Goal: Task Accomplishment & Management: Use online tool/utility

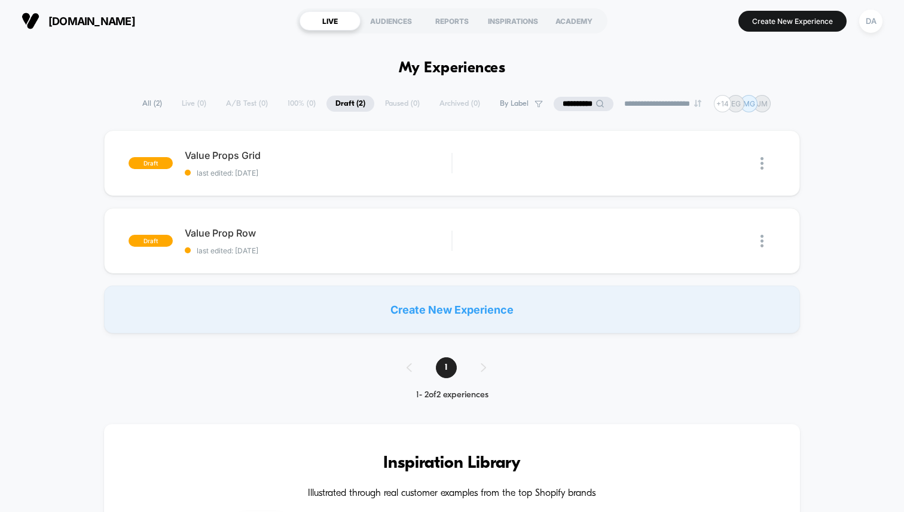
click at [595, 105] on icon at bounding box center [599, 103] width 9 height 9
click at [564, 103] on input "**********" at bounding box center [583, 103] width 120 height 15
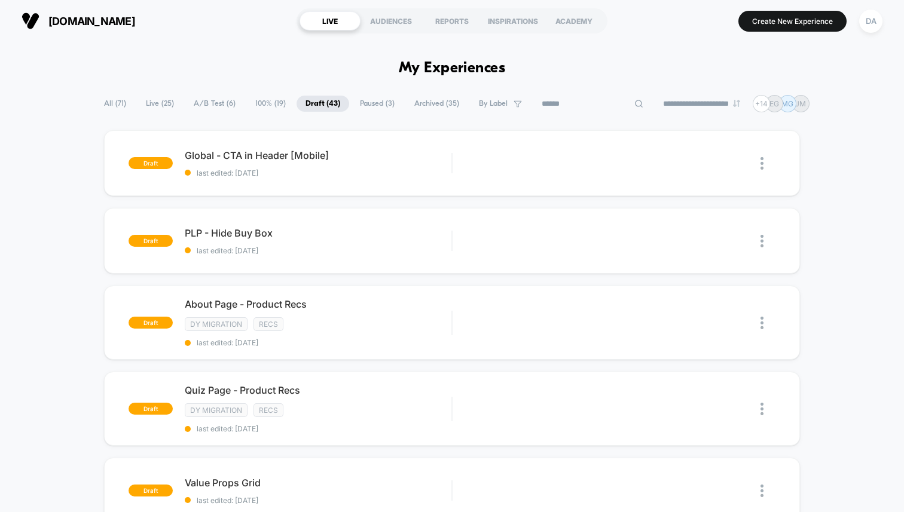
click at [259, 99] on span "100% ( 19 )" at bounding box center [270, 104] width 48 height 16
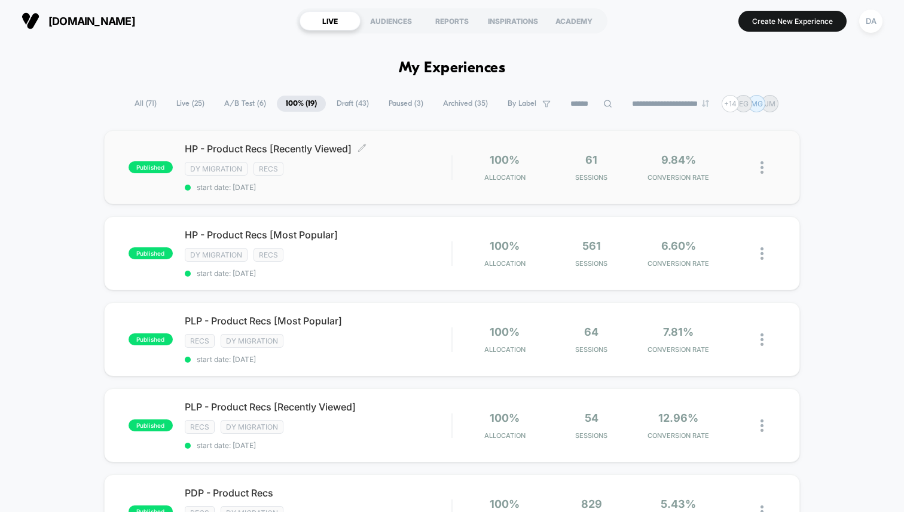
click at [387, 180] on div "HP - Product Recs [Recently Viewed] Click to edit experience details Click to e…" at bounding box center [318, 167] width 267 height 49
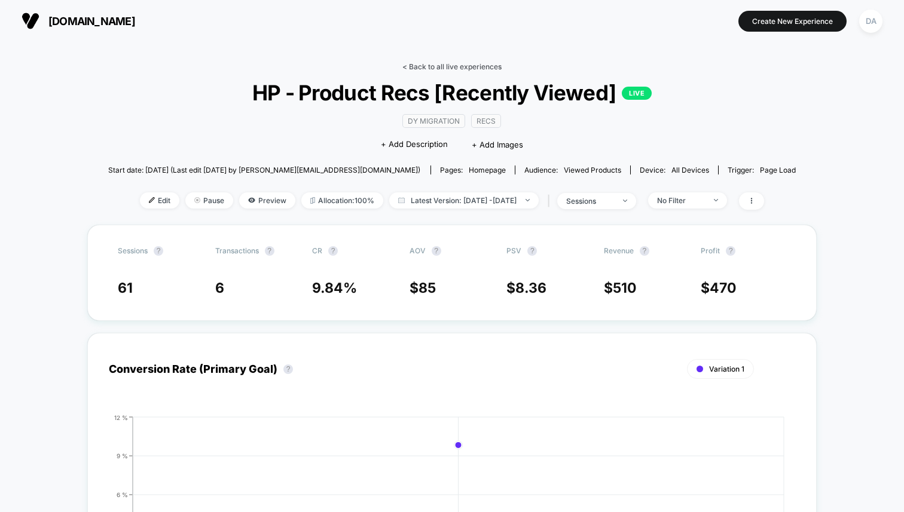
click at [428, 66] on link "< Back to all live experiences" at bounding box center [451, 66] width 99 height 9
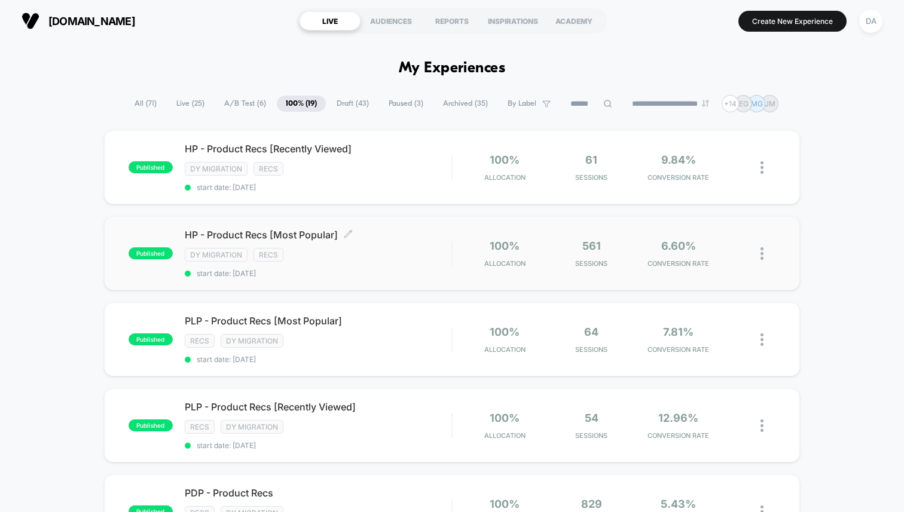
click at [434, 240] on div "HP - Product Recs [Most Popular] Click to edit experience details Click to edit…" at bounding box center [318, 253] width 267 height 49
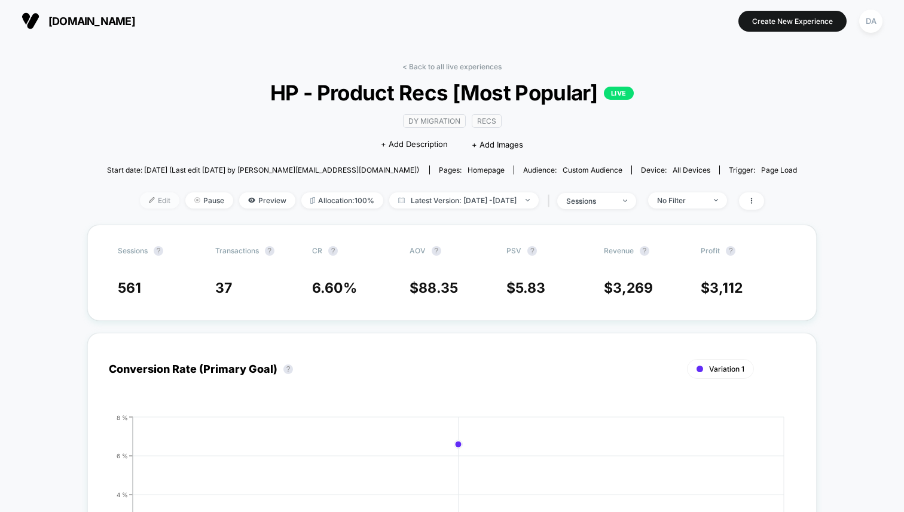
click at [142, 197] on span "Edit" at bounding box center [159, 200] width 39 height 16
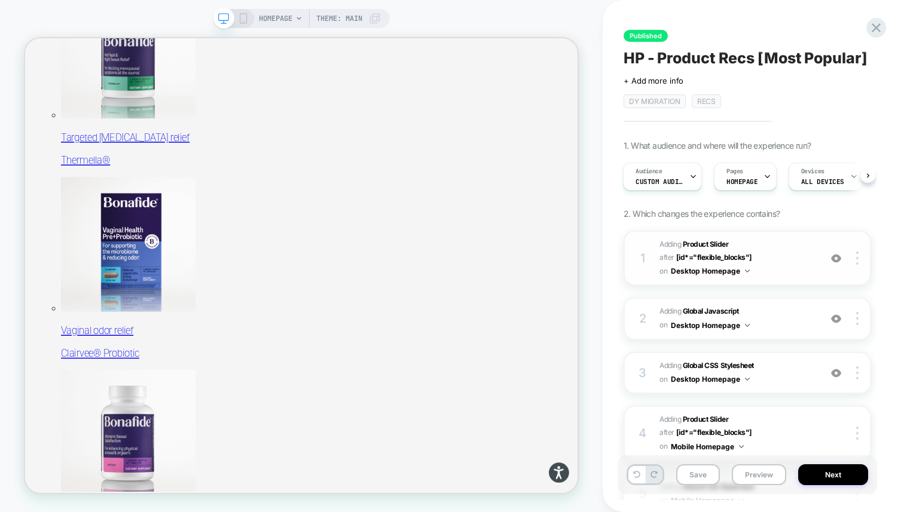
click at [779, 239] on span "#_loomi_addon_1755016232473_dup1757434986 Adding Product Slider AFTER [id*="fle…" at bounding box center [736, 258] width 155 height 41
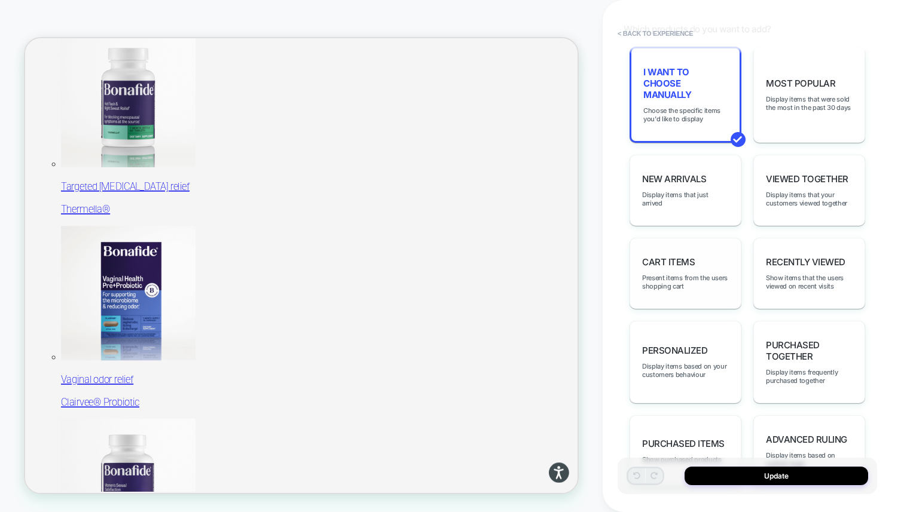
scroll to position [805, 0]
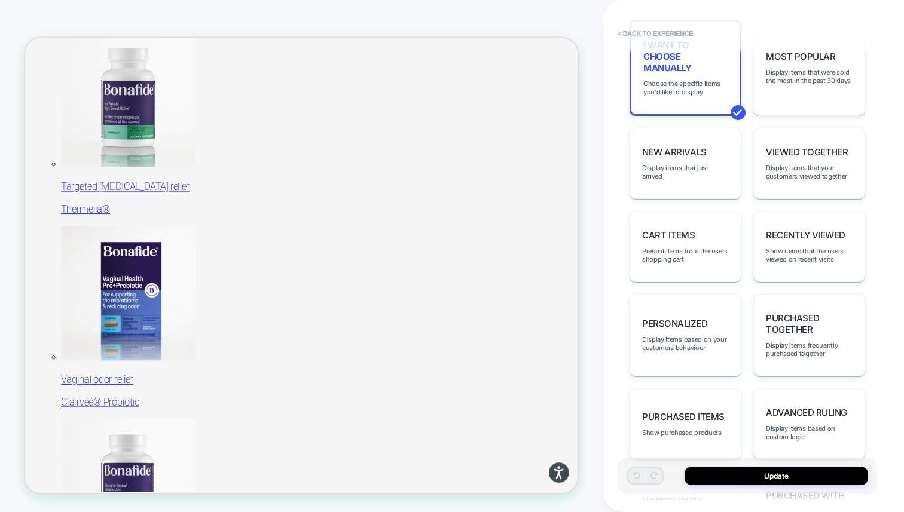
click at [682, 109] on div "I want to choose manually Choose the specific items you'd like to display" at bounding box center [685, 68] width 112 height 96
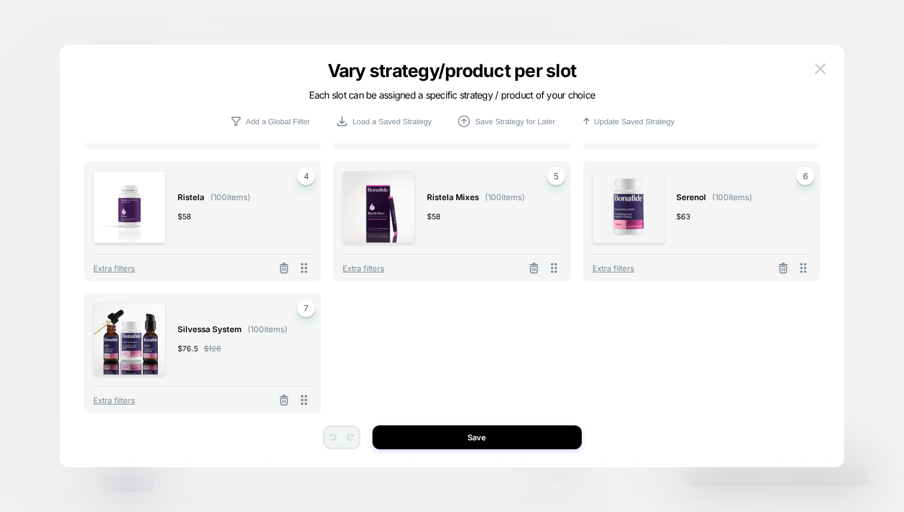
scroll to position [0, 0]
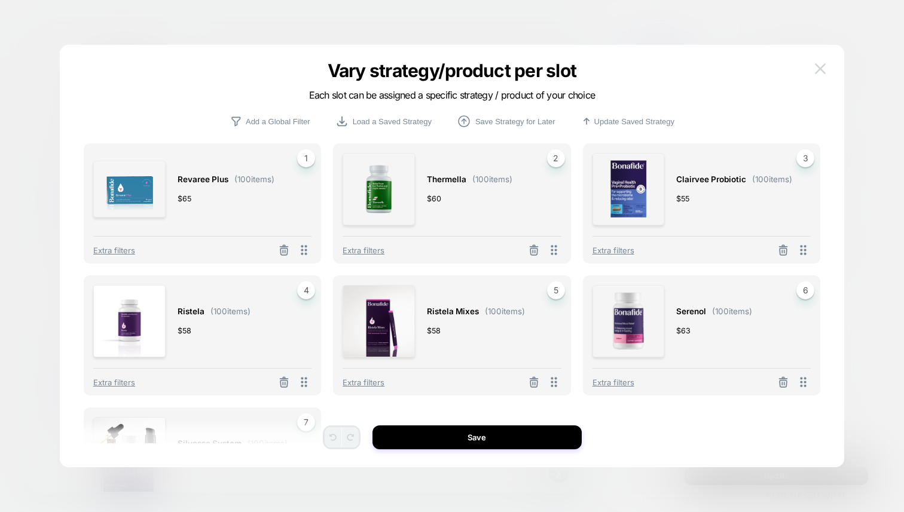
click at [820, 68] on img at bounding box center [819, 68] width 11 height 10
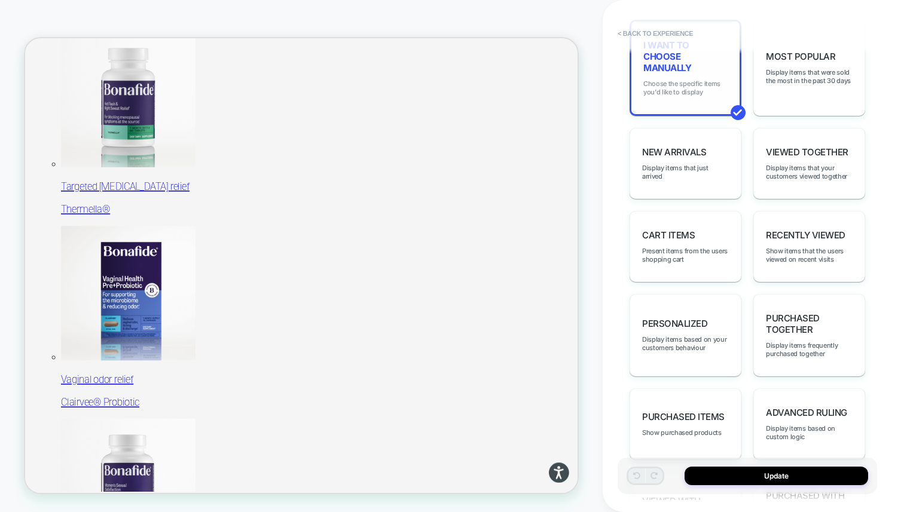
click at [690, 96] on span "Choose the specific items you'd like to display" at bounding box center [685, 87] width 84 height 17
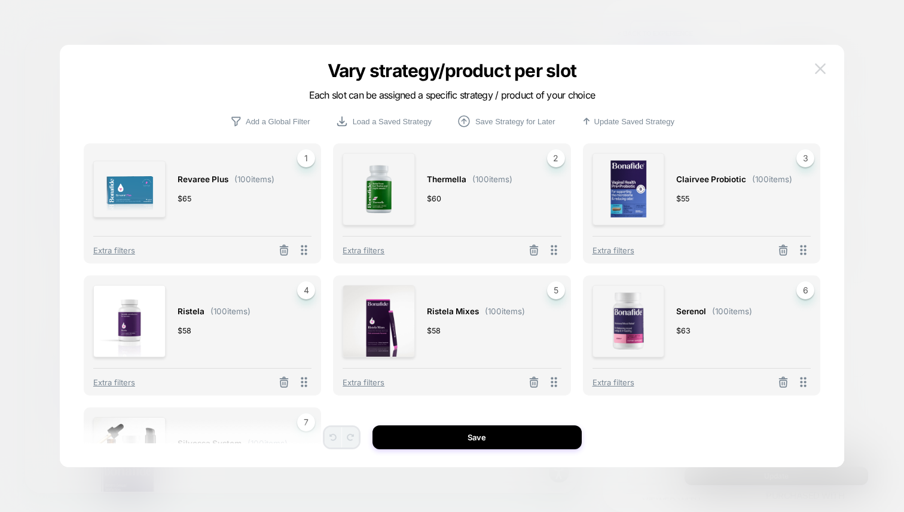
click at [822, 74] on img at bounding box center [819, 68] width 11 height 10
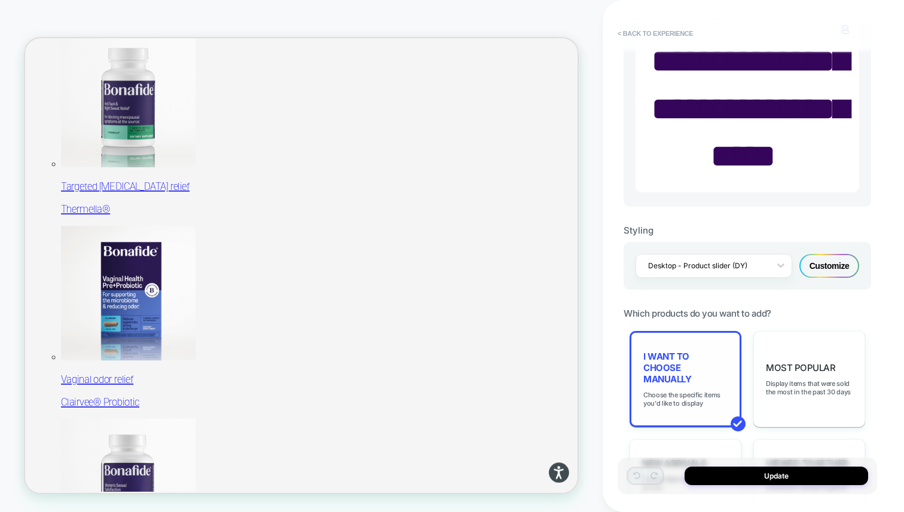
scroll to position [325, 0]
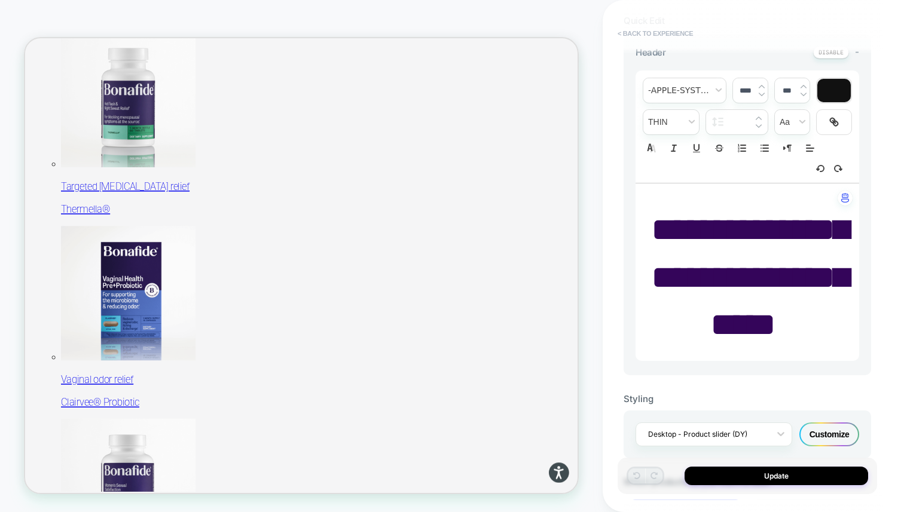
click at [654, 30] on button "< Back to experience" at bounding box center [654, 33] width 87 height 19
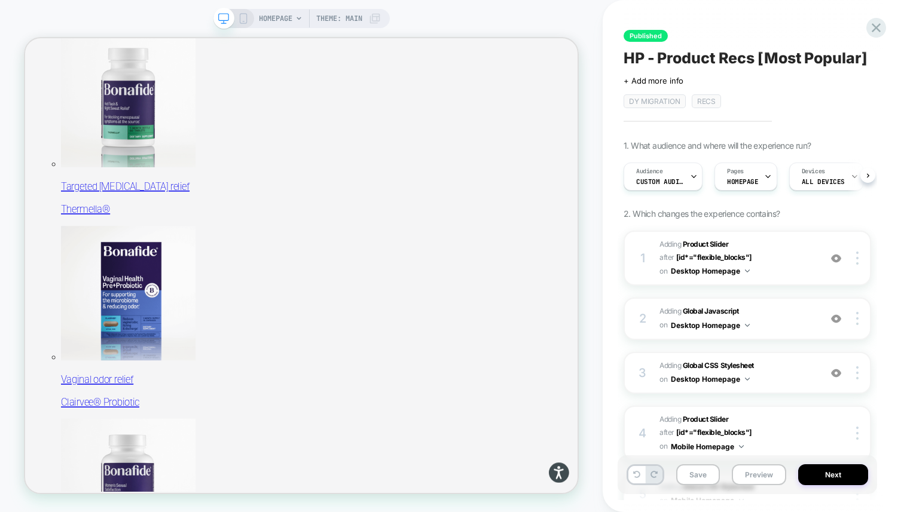
scroll to position [0, 1]
click at [872, 30] on icon at bounding box center [875, 27] width 9 height 9
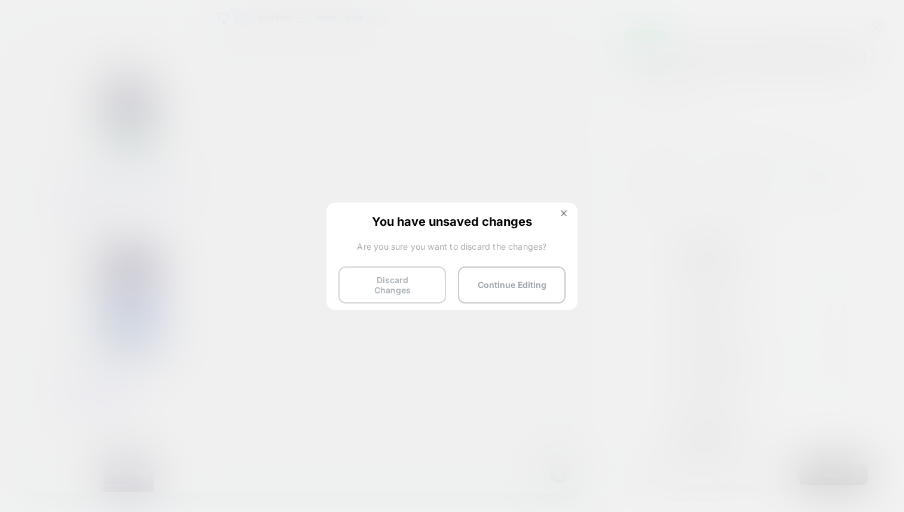
click at [394, 282] on button "Discard Changes" at bounding box center [392, 285] width 108 height 37
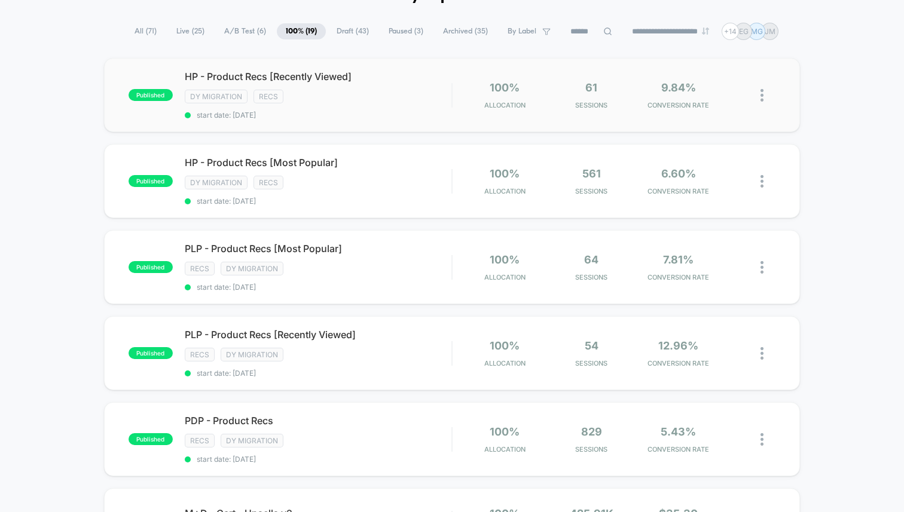
scroll to position [76, 0]
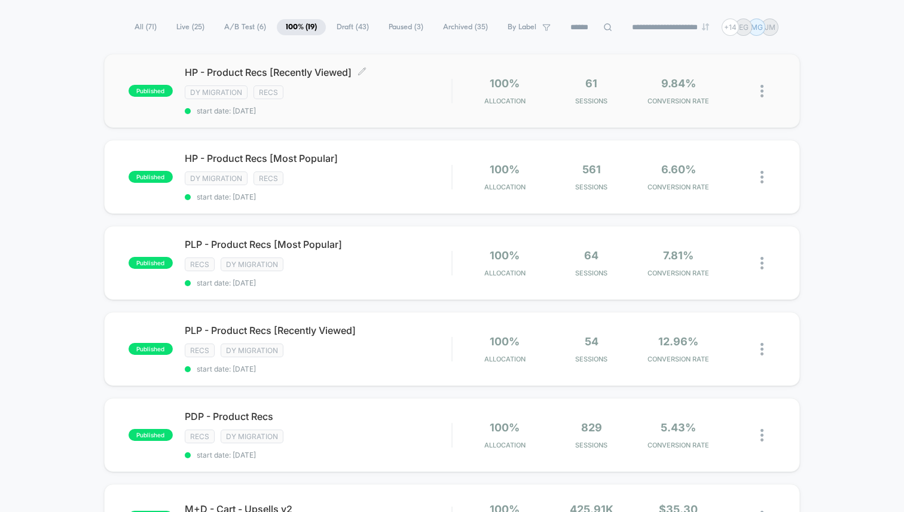
click at [407, 99] on div "HP - Product Recs [Recently Viewed] Click to edit experience details Click to e…" at bounding box center [318, 90] width 267 height 49
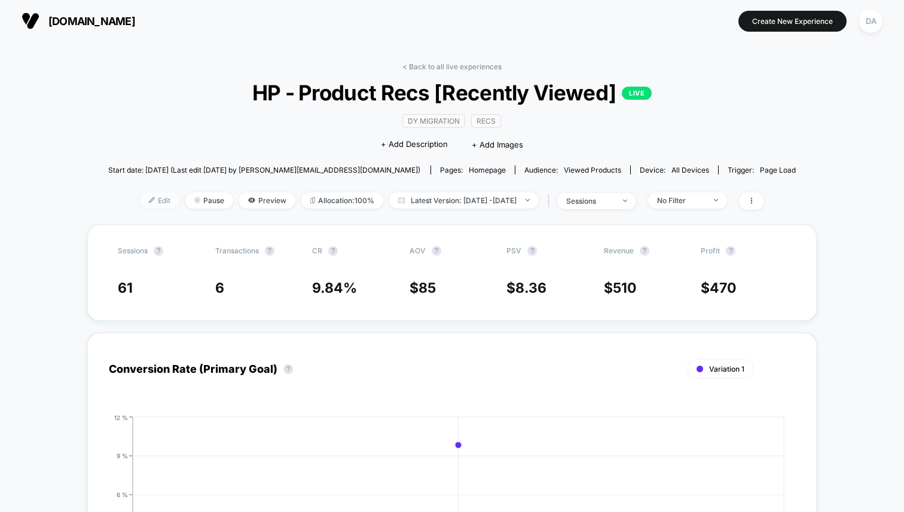
click at [147, 198] on span "Edit" at bounding box center [159, 200] width 39 height 16
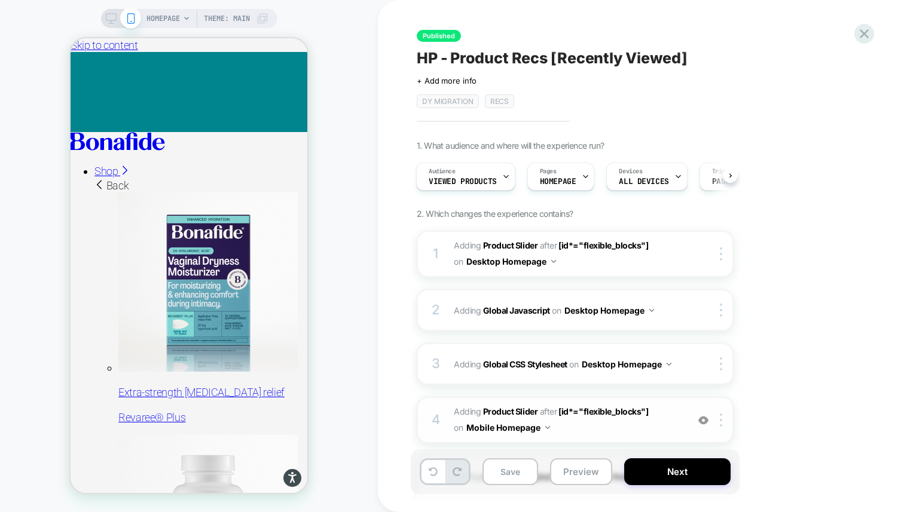
click at [664, 427] on span "#_loomi_addon_1755094638342_dup1757434986_dup1758641065 Adding Product Slider A…" at bounding box center [568, 420] width 228 height 32
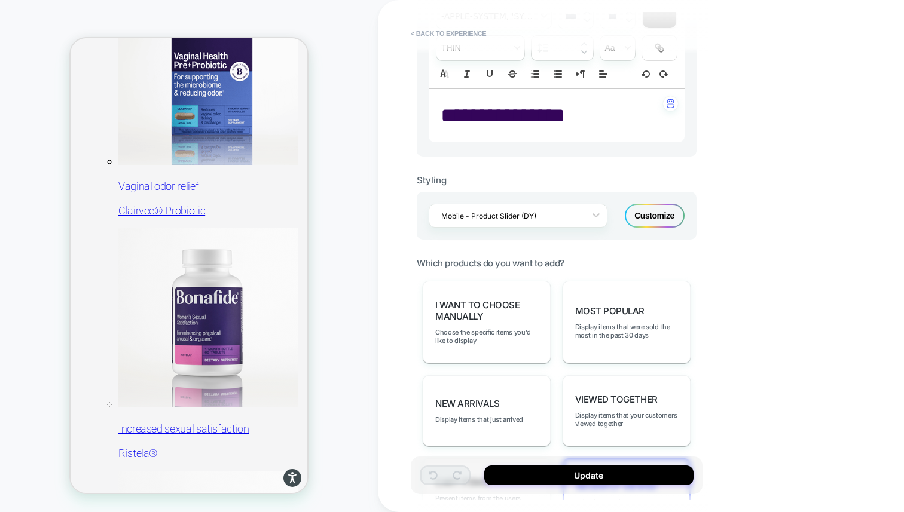
scroll to position [633, 0]
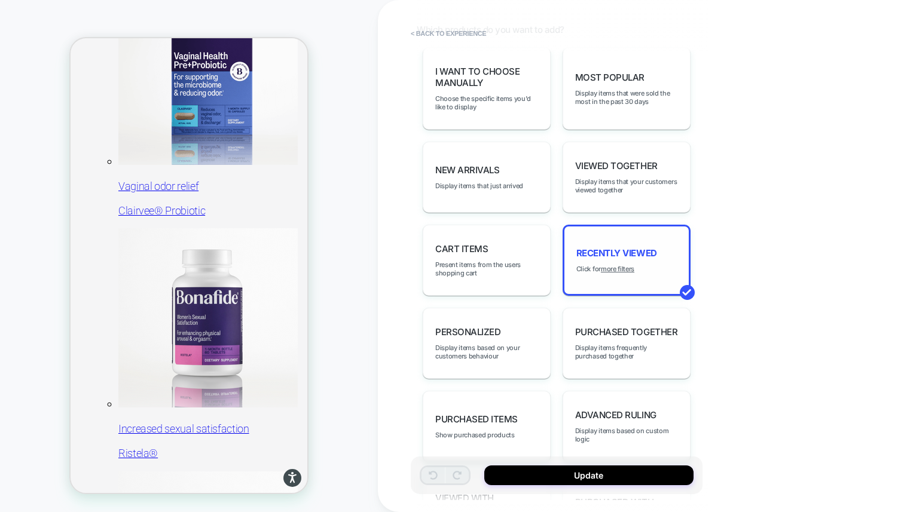
click at [618, 267] on div "Recently Viewed Click for more filters" at bounding box center [626, 260] width 128 height 71
click at [622, 265] on u "more filters" at bounding box center [617, 269] width 33 height 8
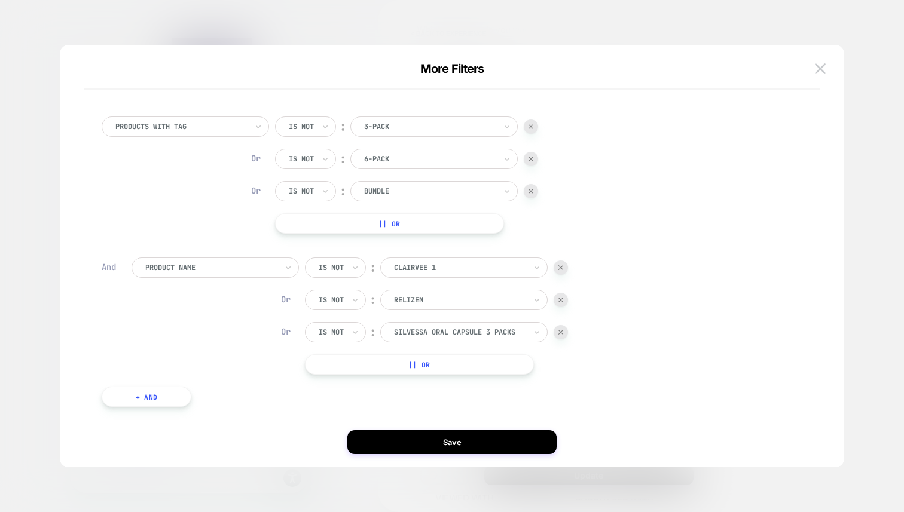
scroll to position [23, 0]
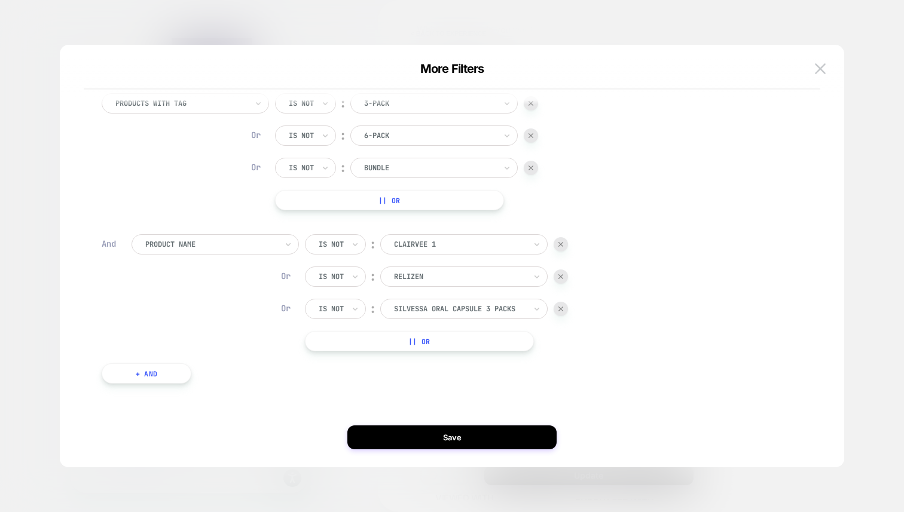
click at [160, 372] on button "+ And" at bounding box center [147, 373] width 90 height 20
click at [216, 392] on div "products with tag" at bounding box center [214, 385] width 167 height 20
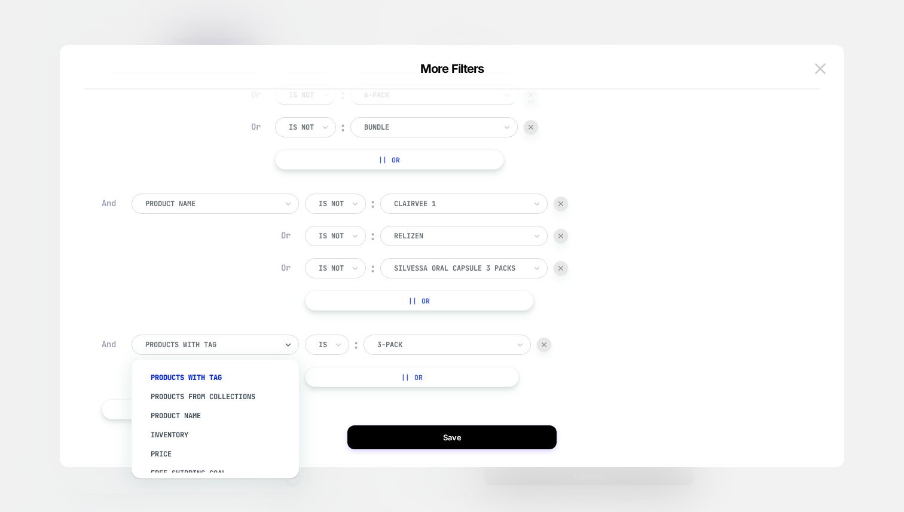
scroll to position [63, 0]
click at [221, 399] on div "products from collections" at bounding box center [220, 397] width 155 height 19
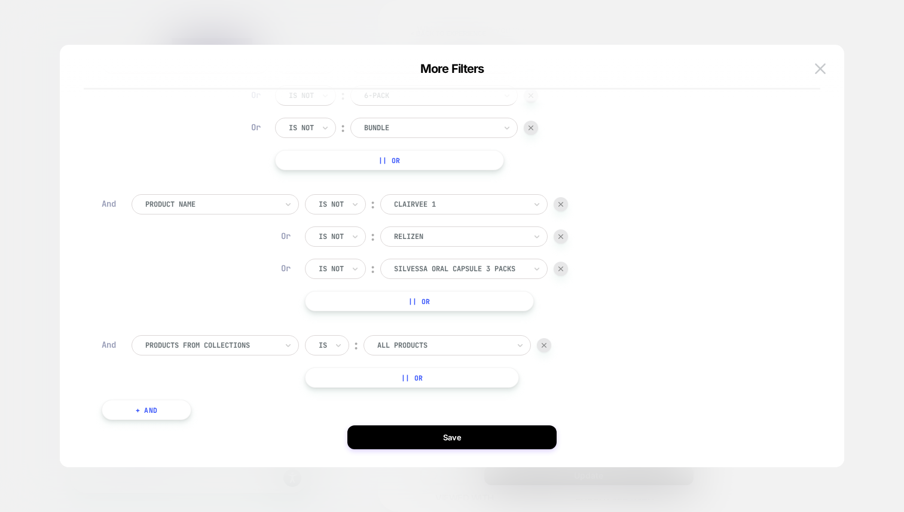
click at [407, 347] on div at bounding box center [442, 345] width 131 height 11
click at [333, 350] on div "Is" at bounding box center [327, 345] width 44 height 20
click at [339, 406] on div "Is not" at bounding box center [356, 397] width 78 height 19
click at [412, 348] on div at bounding box center [459, 345] width 131 height 11
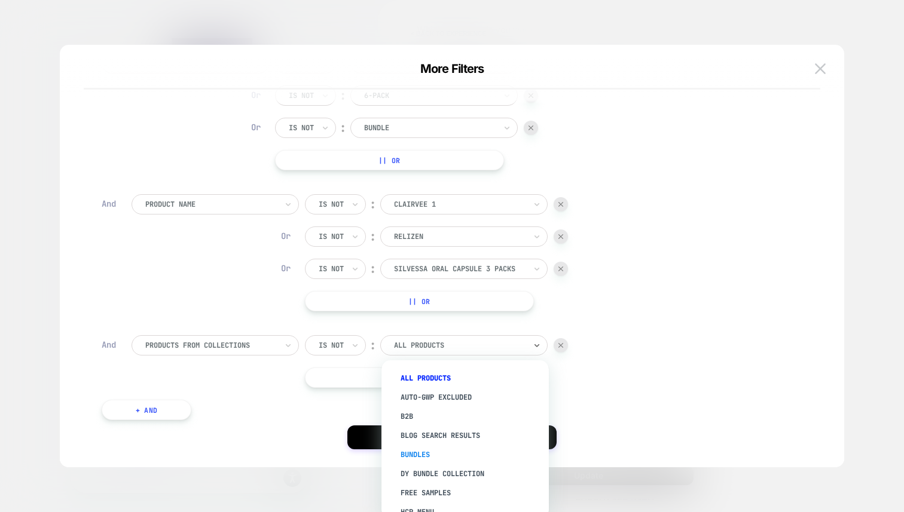
click at [425, 448] on div "Bundles" at bounding box center [470, 454] width 155 height 19
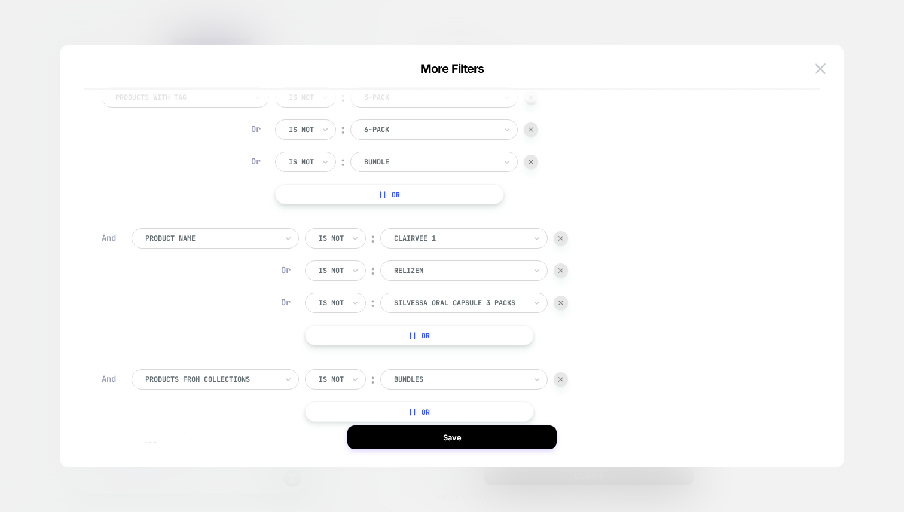
scroll to position [31, 0]
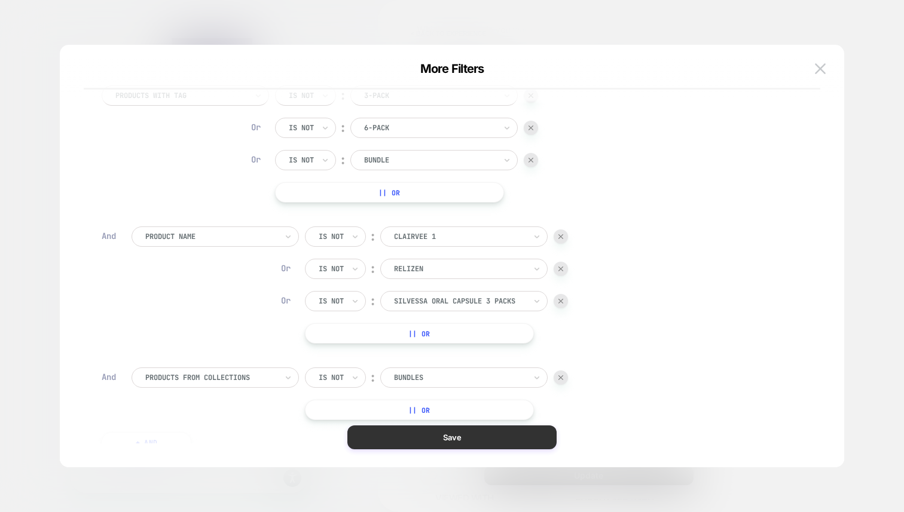
click at [433, 435] on button "Save" at bounding box center [451, 437] width 209 height 24
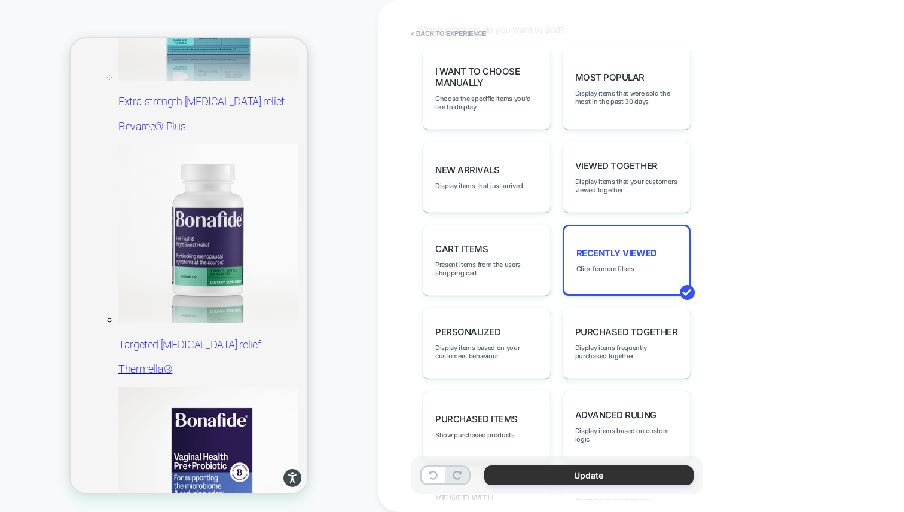
click at [557, 479] on button "Update" at bounding box center [588, 476] width 209 height 20
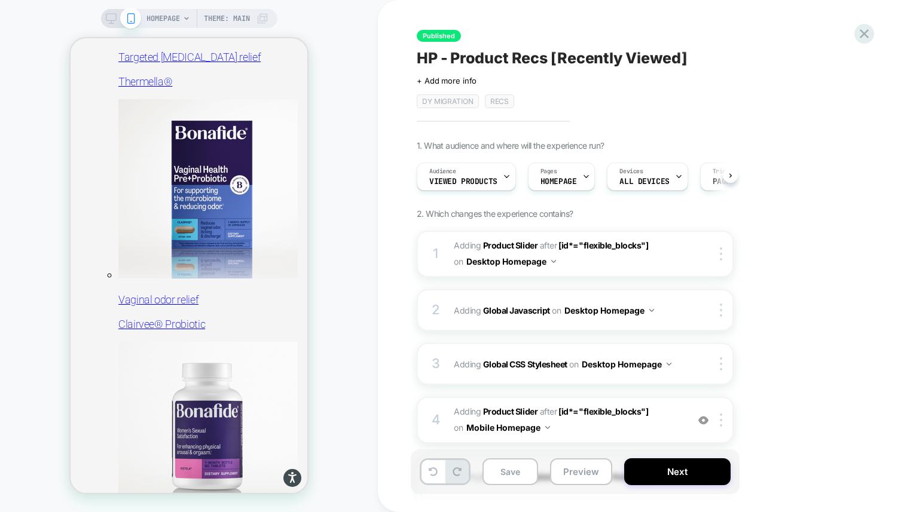
scroll to position [0, 1]
click at [114, 19] on icon at bounding box center [111, 18] width 11 height 11
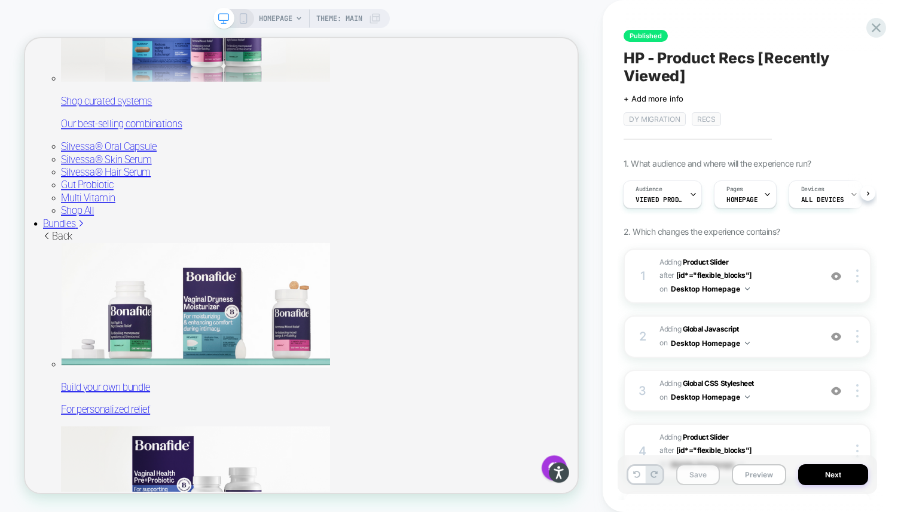
click at [700, 476] on button "Save" at bounding box center [698, 474] width 44 height 21
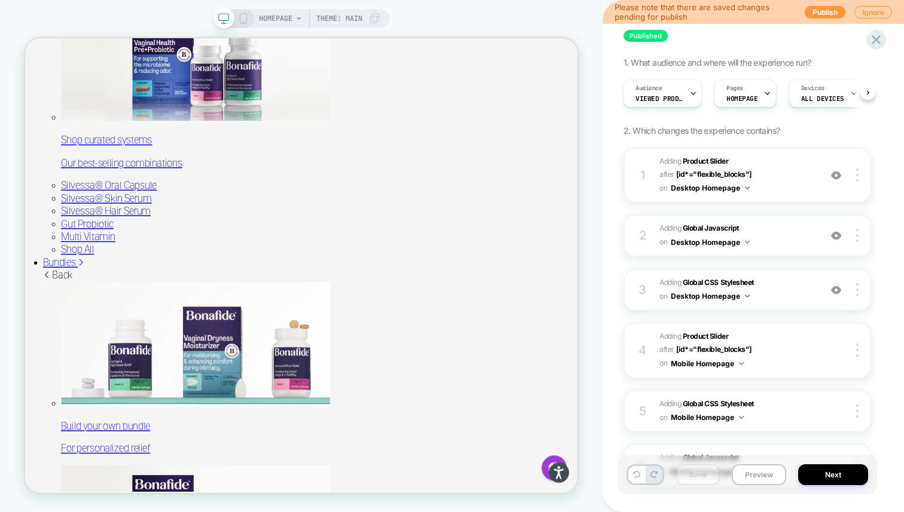
scroll to position [81, 0]
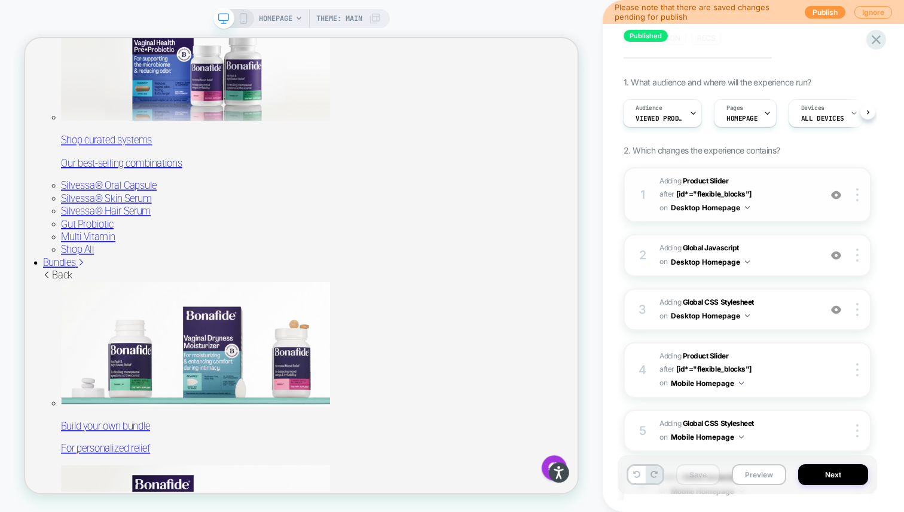
click at [764, 189] on span "#_loomi_addon_1755016232473_dup1757434986_dup1758641065 Adding Product Slider A…" at bounding box center [736, 194] width 155 height 41
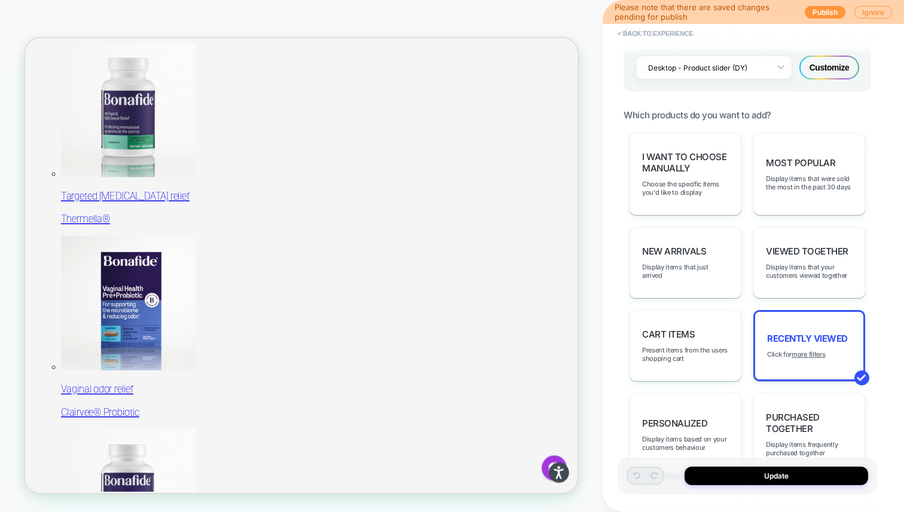
scroll to position [731, 0]
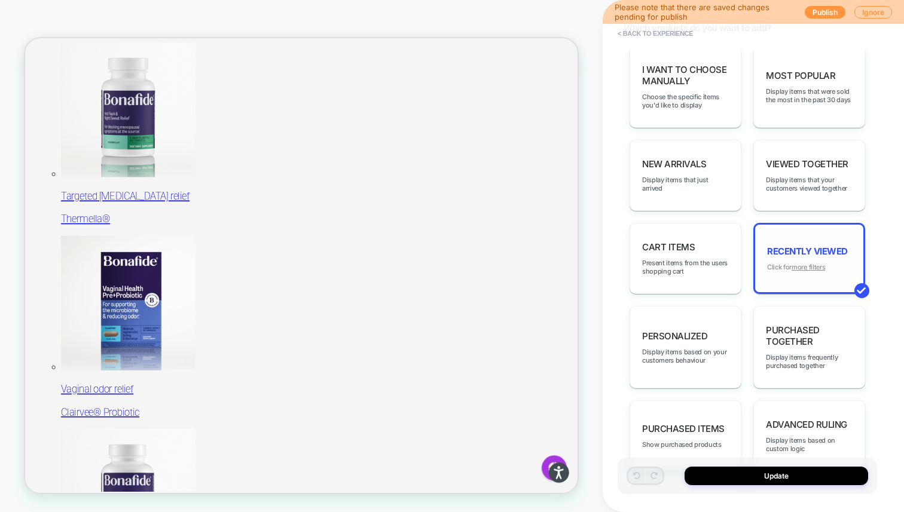
click at [813, 263] on u "more filters" at bounding box center [807, 267] width 33 height 8
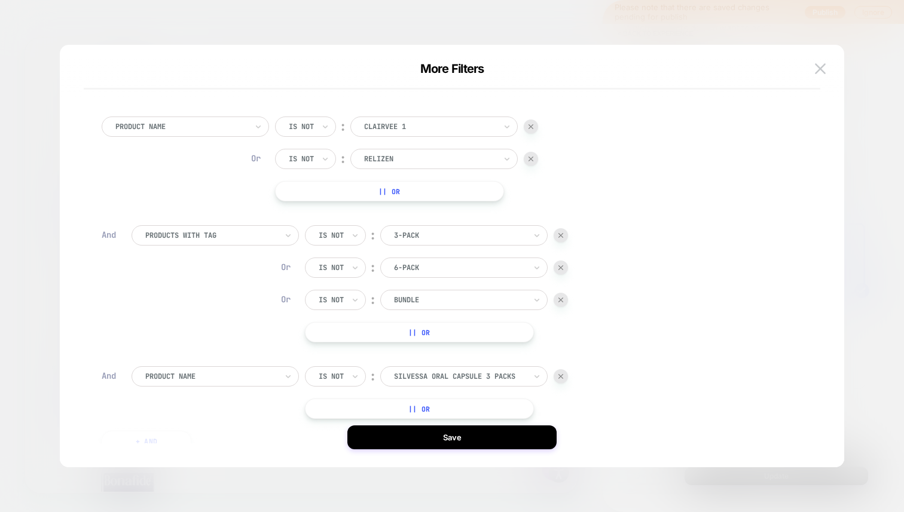
scroll to position [68, 0]
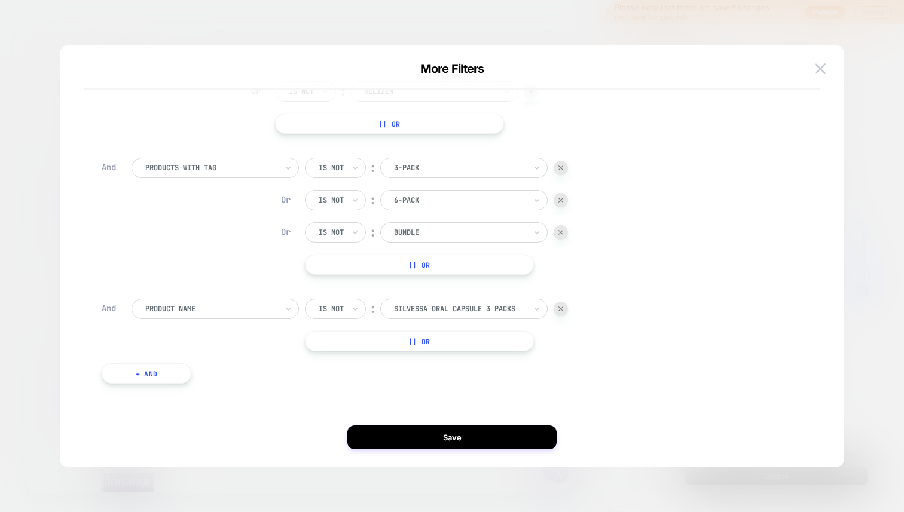
click at [160, 367] on button "+ And" at bounding box center [147, 373] width 90 height 20
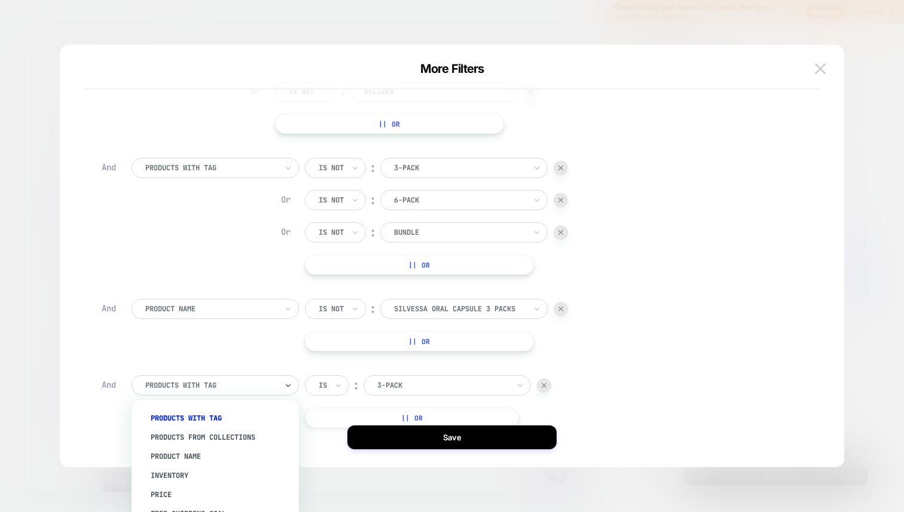
click at [250, 382] on div at bounding box center [210, 385] width 131 height 11
click at [237, 436] on div "products from collections" at bounding box center [220, 437] width 155 height 19
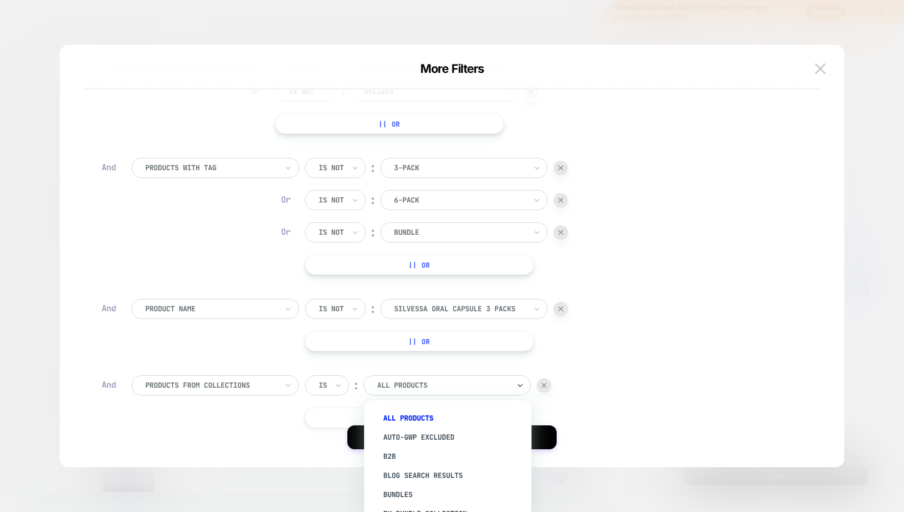
click at [387, 395] on div "All Products" at bounding box center [446, 385] width 167 height 20
click at [404, 448] on div "Bundles" at bounding box center [453, 450] width 155 height 19
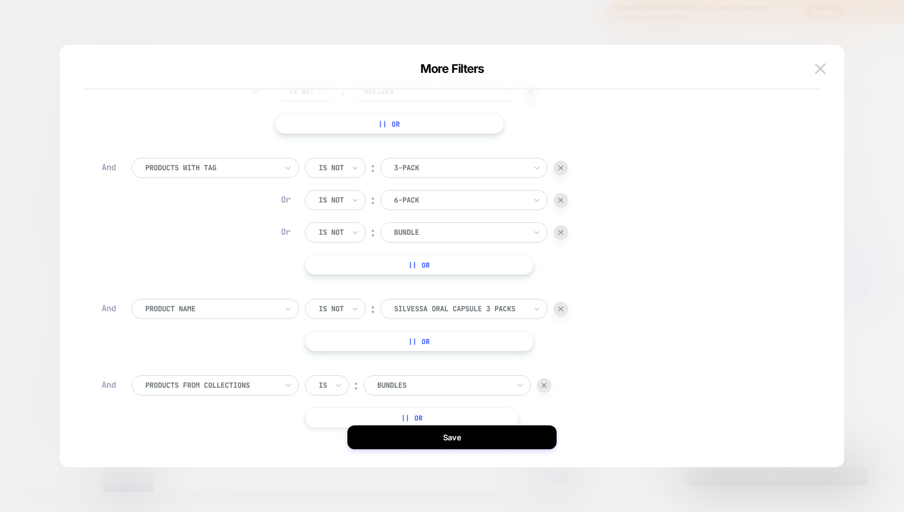
scroll to position [144, 0]
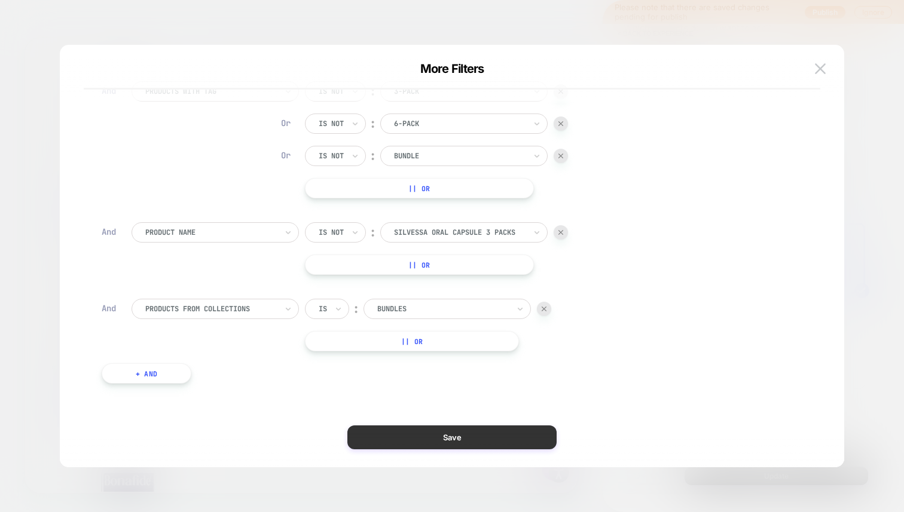
click at [440, 433] on button "Save" at bounding box center [451, 437] width 209 height 24
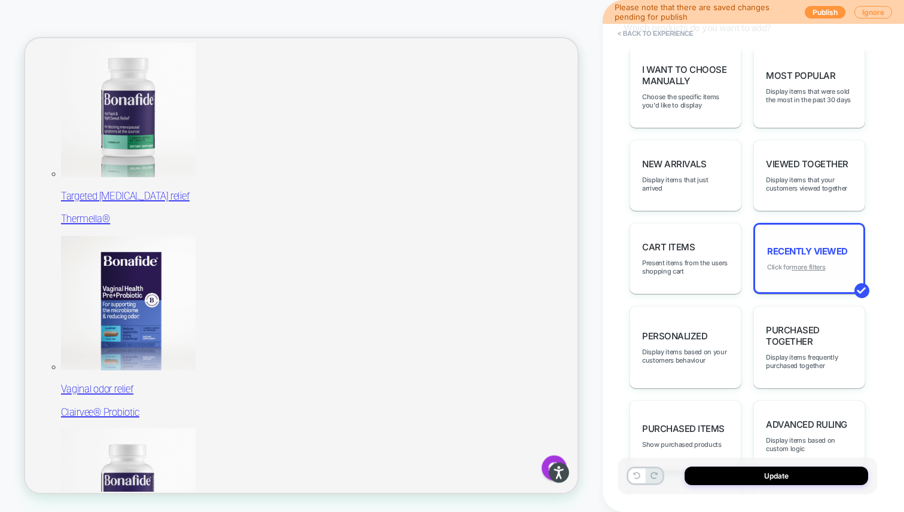
click at [805, 263] on u "more filters" at bounding box center [807, 267] width 33 height 8
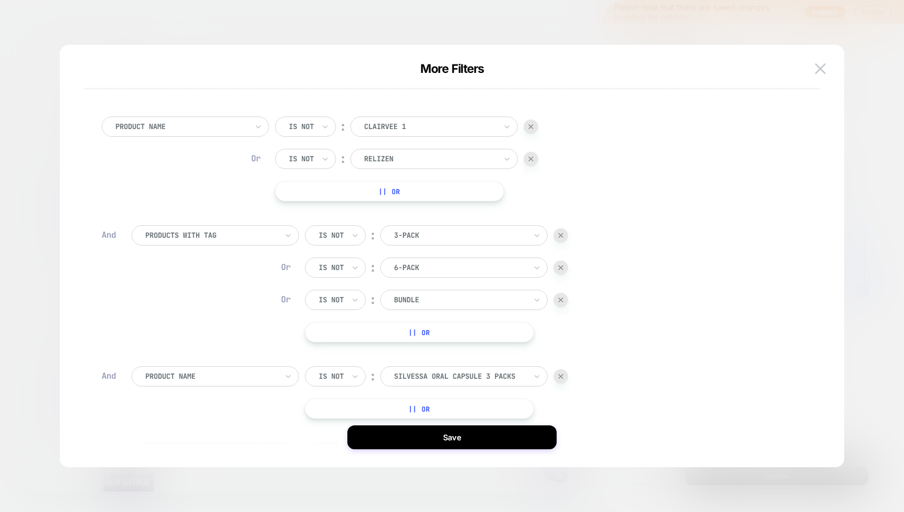
scroll to position [91, 0]
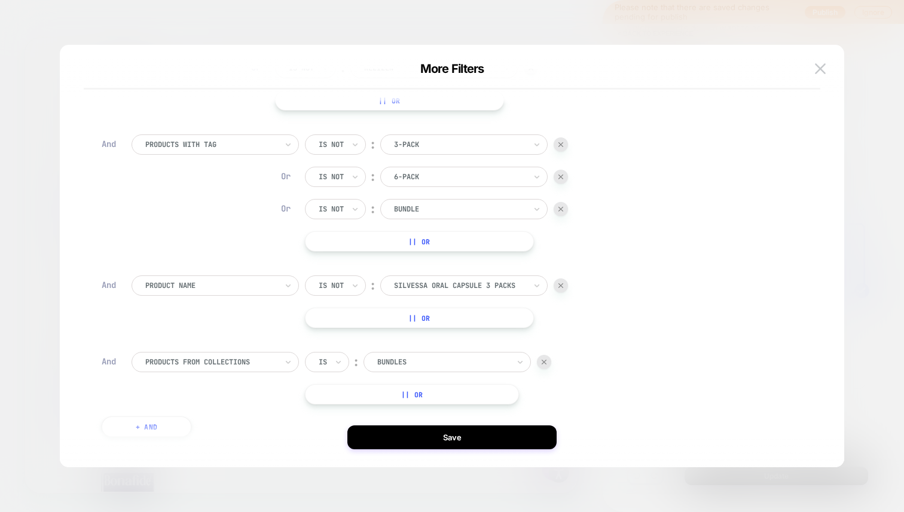
click at [324, 358] on div at bounding box center [323, 362] width 8 height 11
click at [331, 412] on div "Is not" at bounding box center [356, 414] width 78 height 19
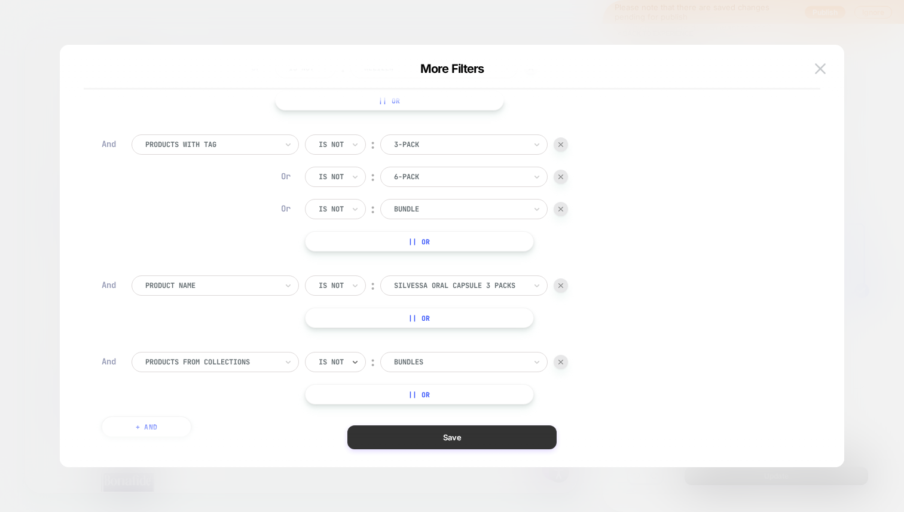
click at [382, 428] on button "Save" at bounding box center [451, 437] width 209 height 24
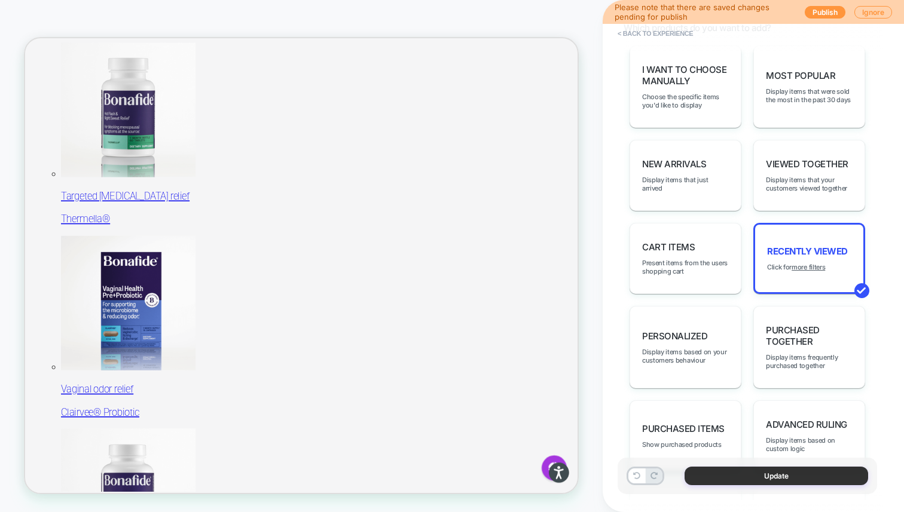
click at [745, 472] on button "Update" at bounding box center [775, 476] width 183 height 19
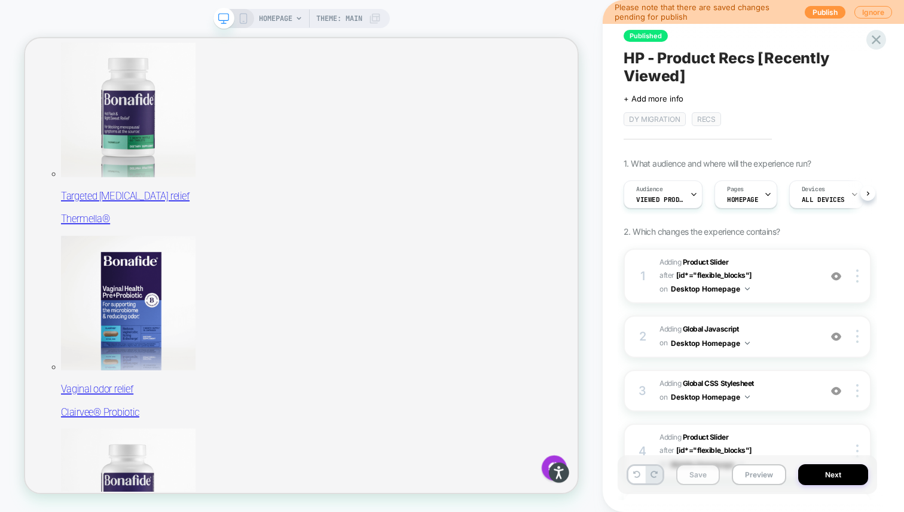
scroll to position [0, 1]
click at [691, 472] on button "Save" at bounding box center [698, 474] width 44 height 21
click at [825, 13] on button "Publish" at bounding box center [824, 12] width 41 height 13
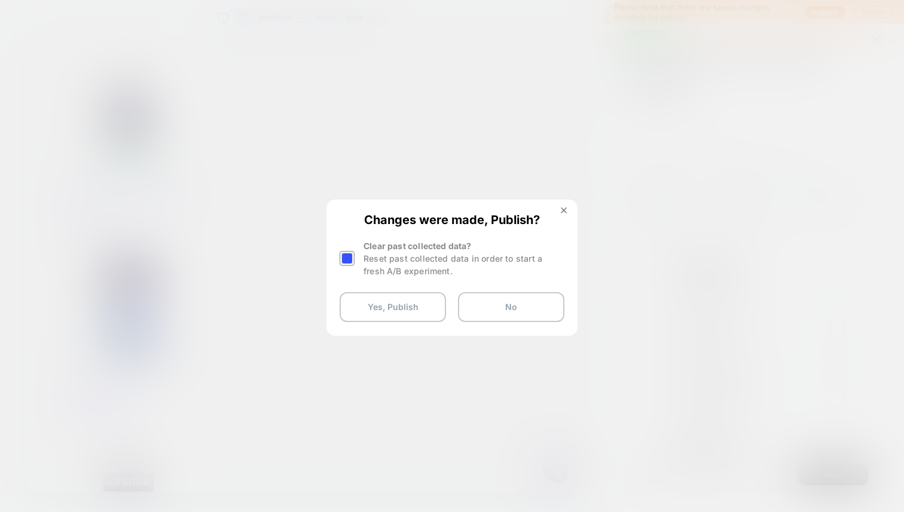
click at [345, 253] on div at bounding box center [346, 258] width 15 height 15
click at [382, 302] on button "Yes, Publish" at bounding box center [392, 307] width 106 height 30
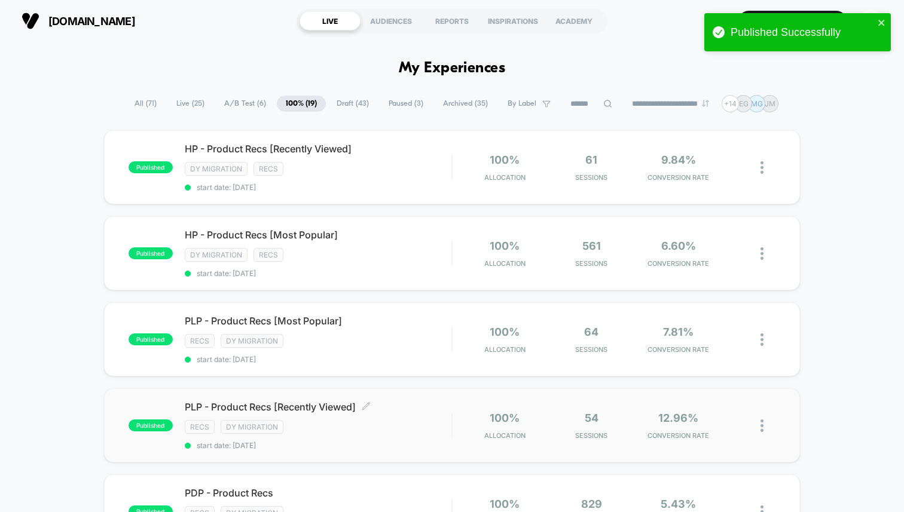
click at [388, 415] on div "PLP - Product Recs [Recently Viewed] Click to edit experience details Click to …" at bounding box center [318, 425] width 267 height 49
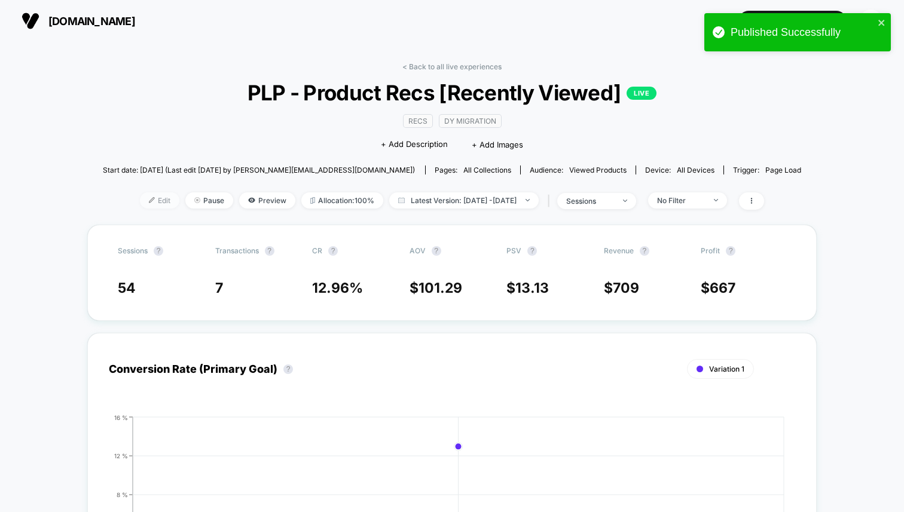
click at [140, 204] on span "Edit" at bounding box center [159, 200] width 39 height 16
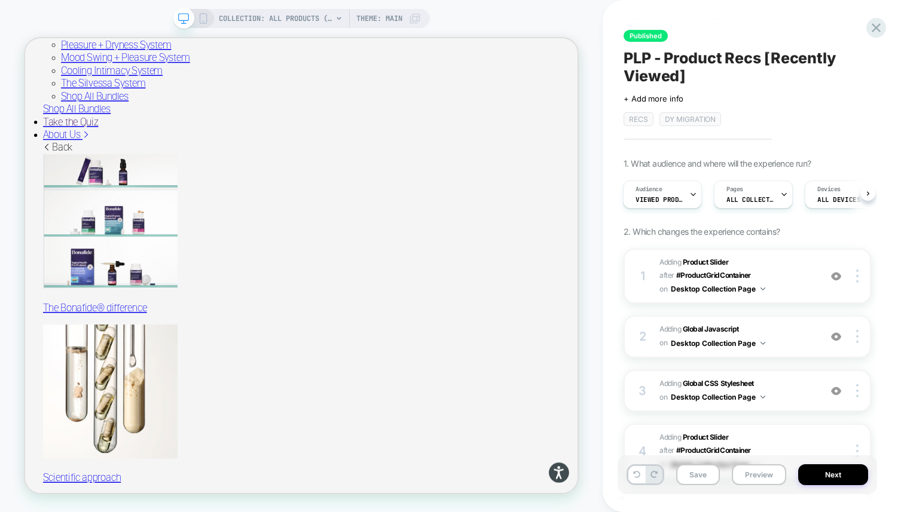
scroll to position [2639, 0]
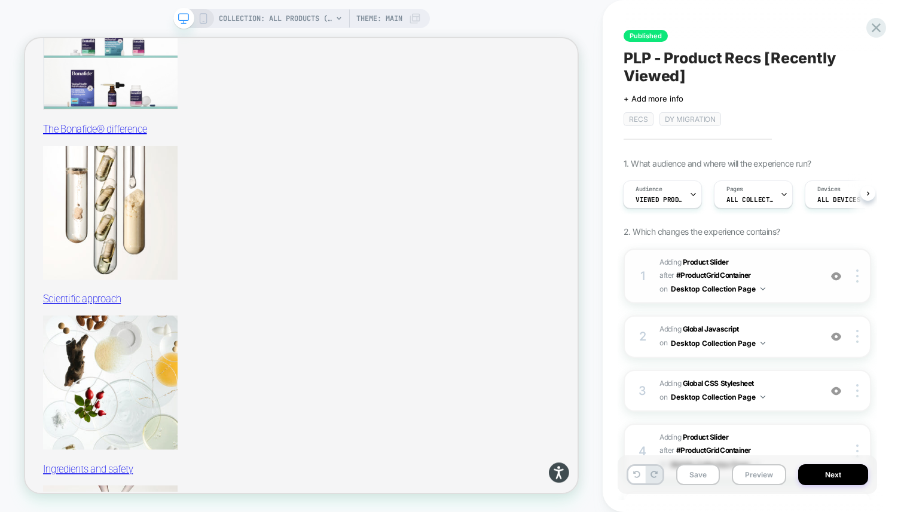
click at [794, 268] on span "#_loomi_addon_1755016232473_dup1757434986_dup1757435364_dup1758116578 Adding Pr…" at bounding box center [736, 276] width 155 height 41
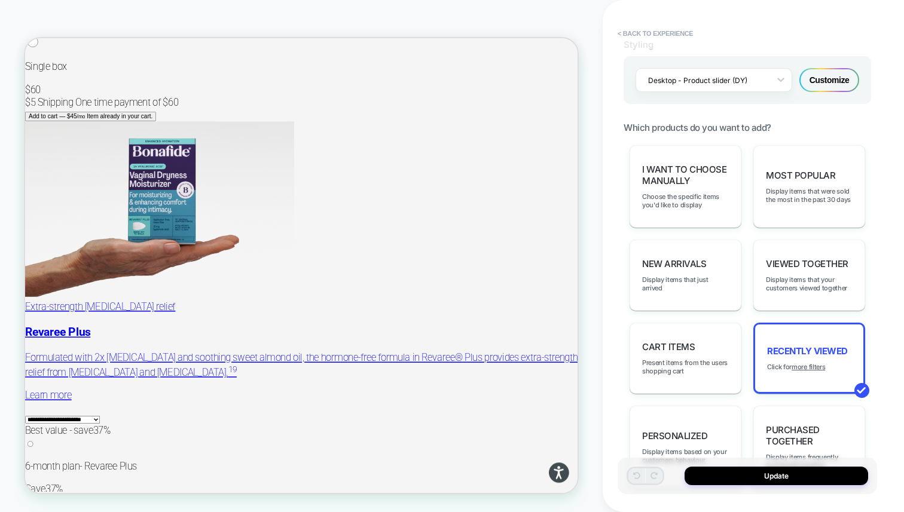
scroll to position [684, 0]
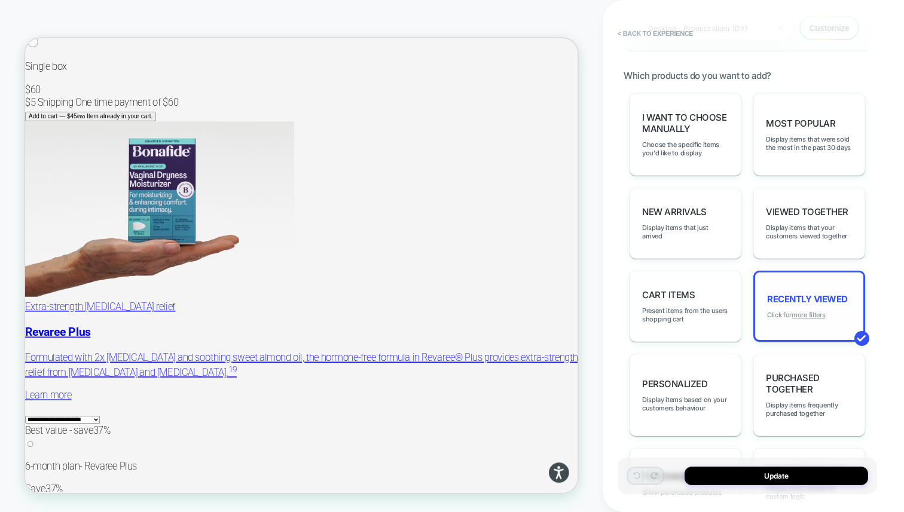
click at [811, 311] on u "more filters" at bounding box center [807, 315] width 33 height 8
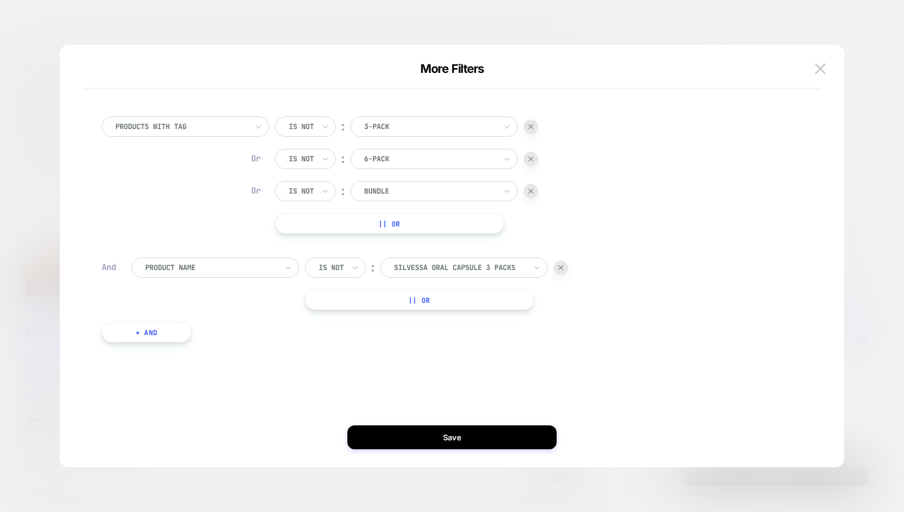
click at [152, 333] on button "+ And" at bounding box center [147, 332] width 90 height 20
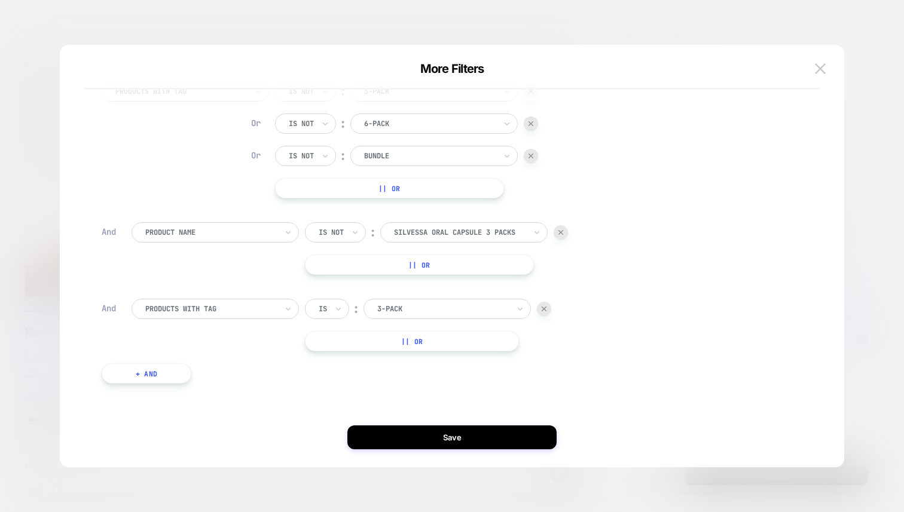
click at [223, 310] on div at bounding box center [210, 309] width 131 height 11
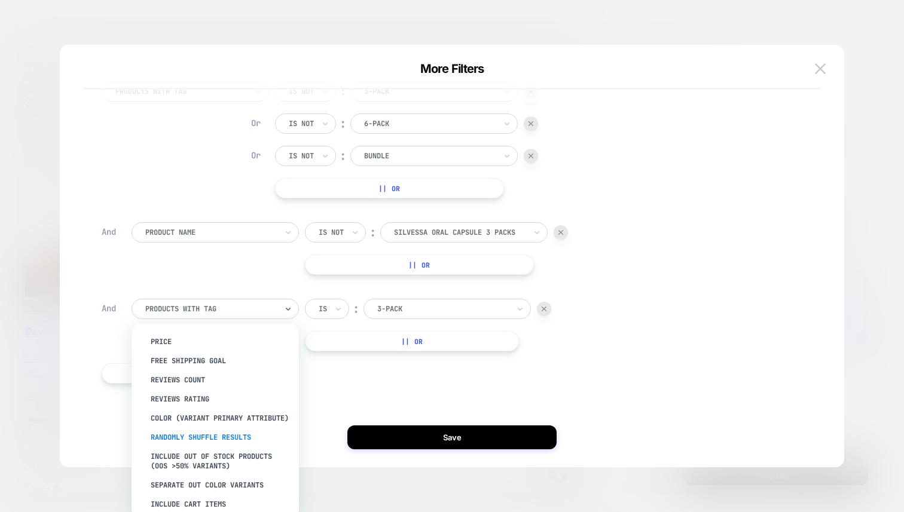
scroll to position [0, 0]
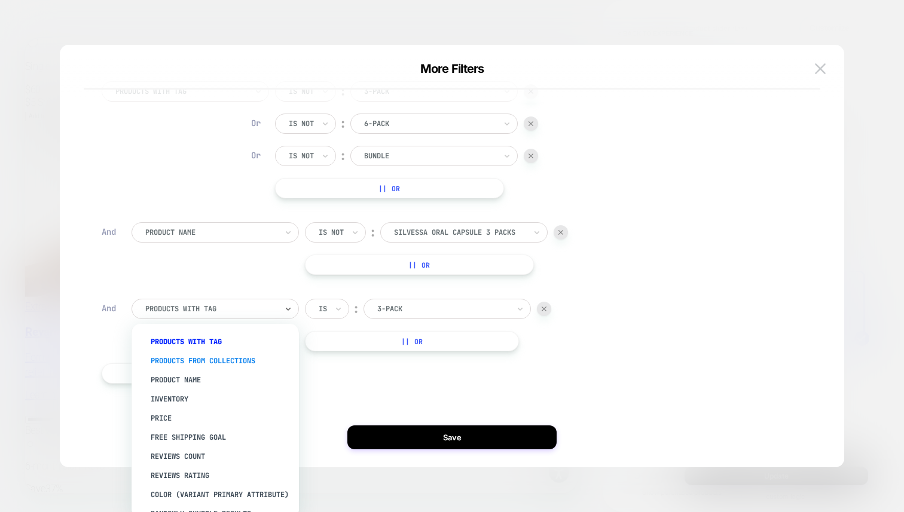
click at [235, 359] on div "products from collections" at bounding box center [220, 360] width 155 height 19
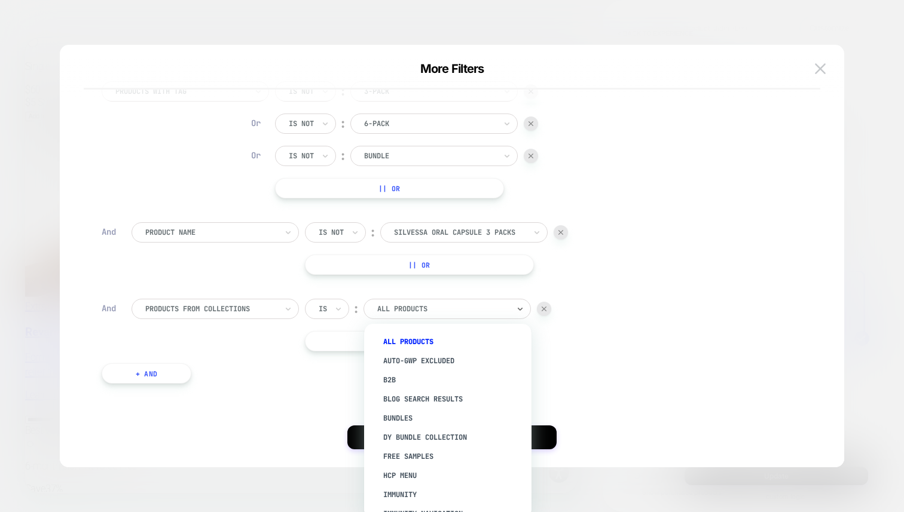
click at [410, 308] on div at bounding box center [442, 309] width 131 height 11
click at [404, 414] on div "Bundles" at bounding box center [453, 418] width 155 height 19
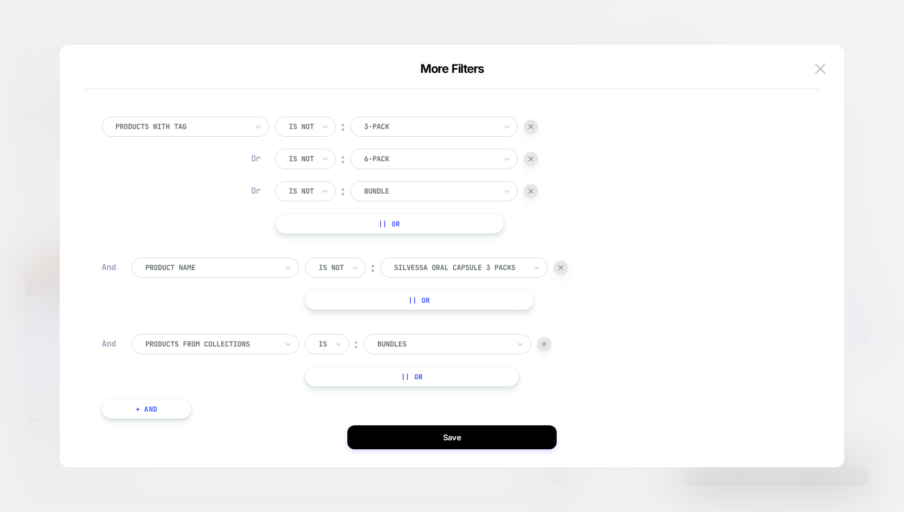
scroll to position [35, 0]
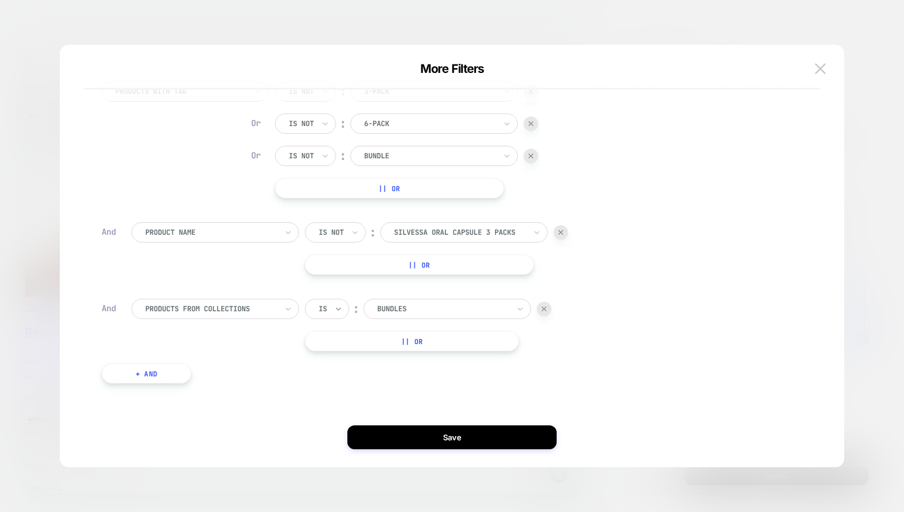
click at [335, 307] on icon at bounding box center [338, 309] width 8 height 12
click at [341, 364] on div "Is not" at bounding box center [356, 360] width 78 height 19
click at [124, 378] on button "+ And" at bounding box center [147, 373] width 90 height 20
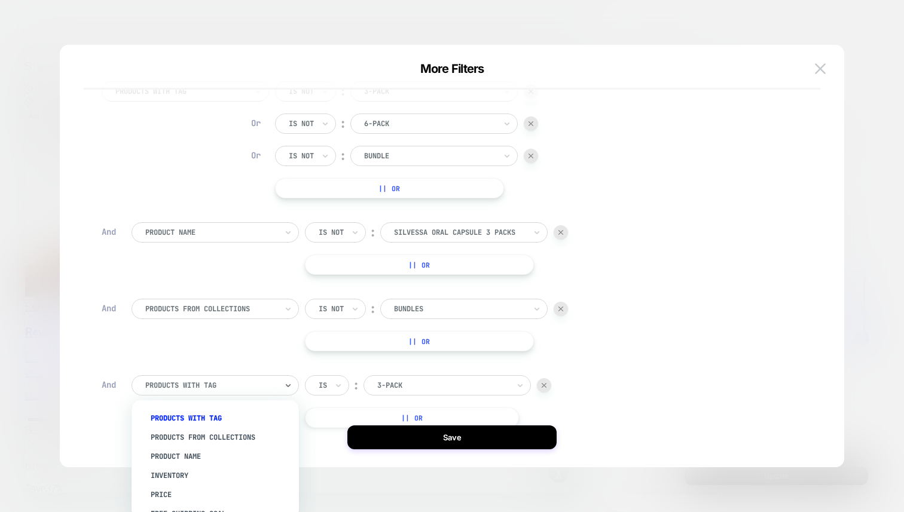
click at [186, 385] on div at bounding box center [210, 385] width 131 height 11
click at [201, 457] on div "Product Name" at bounding box center [220, 456] width 155 height 19
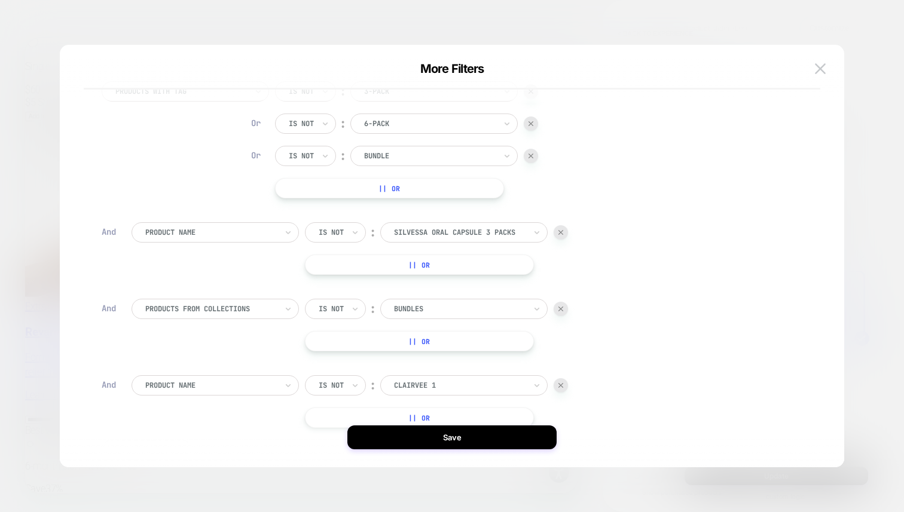
click at [565, 389] on div at bounding box center [560, 385] width 14 height 14
click at [348, 261] on button "|| Or" at bounding box center [419, 265] width 229 height 20
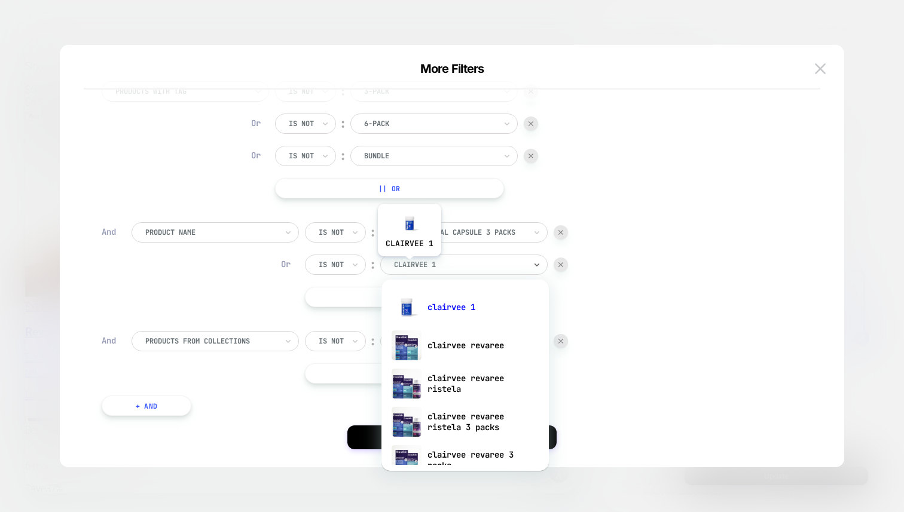
click at [409, 265] on div at bounding box center [459, 264] width 131 height 11
click at [437, 306] on div "clairvee 1" at bounding box center [464, 307] width 155 height 38
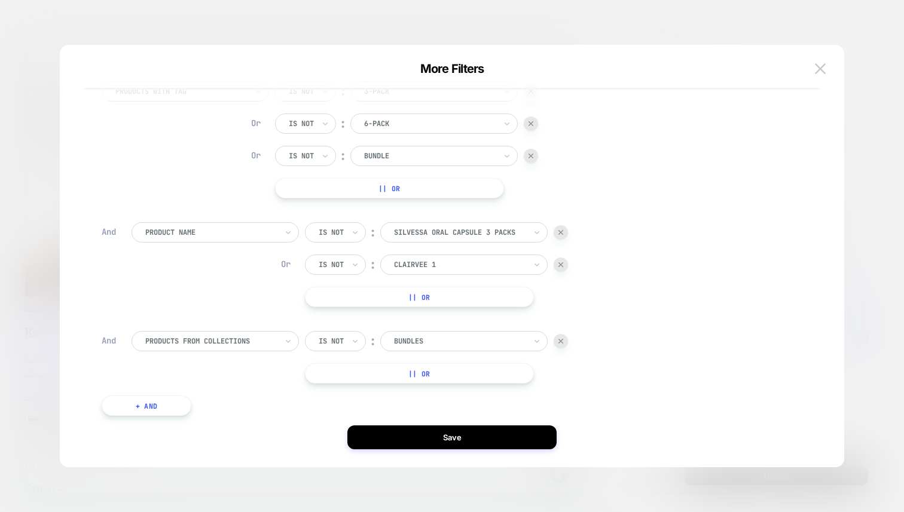
click at [345, 301] on button "|| Or" at bounding box center [419, 297] width 229 height 20
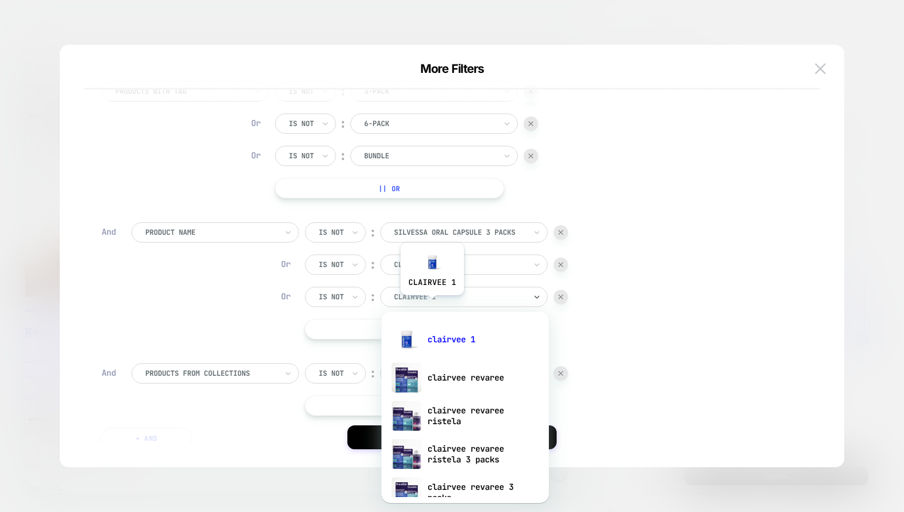
click at [431, 304] on div "clairvee 1" at bounding box center [463, 297] width 167 height 20
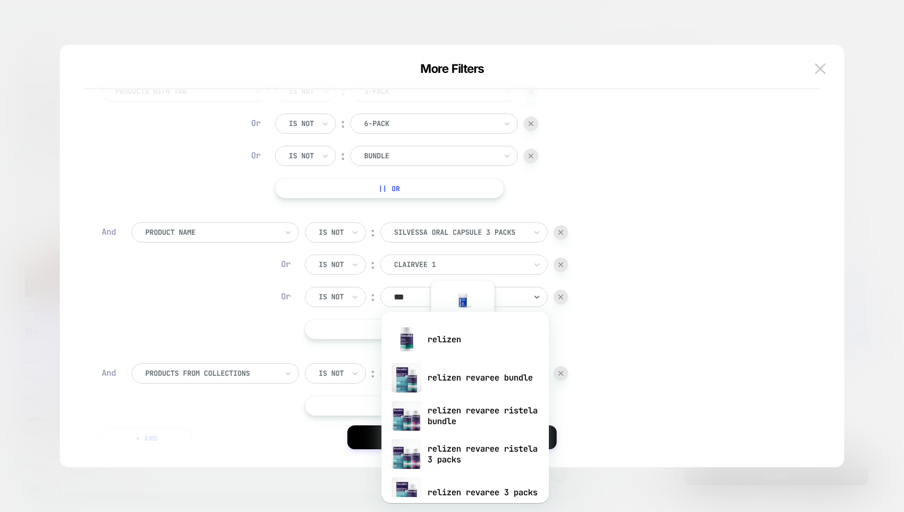
type input "****"
click at [461, 344] on div "relizen" at bounding box center [464, 339] width 155 height 38
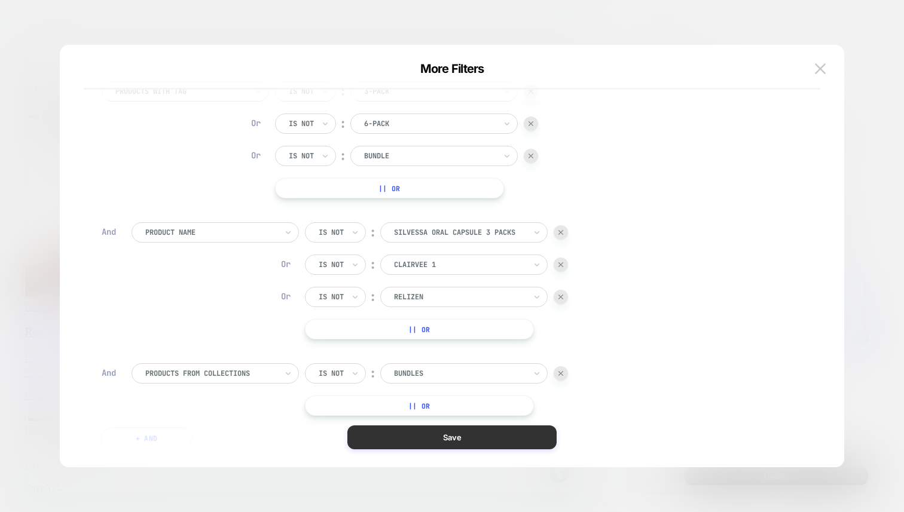
click at [479, 431] on button "Save" at bounding box center [451, 437] width 209 height 24
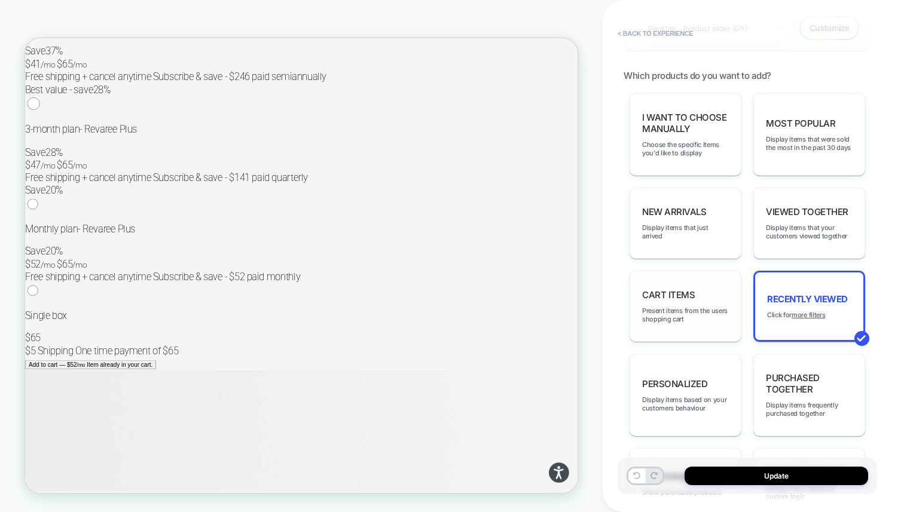
scroll to position [0, 0]
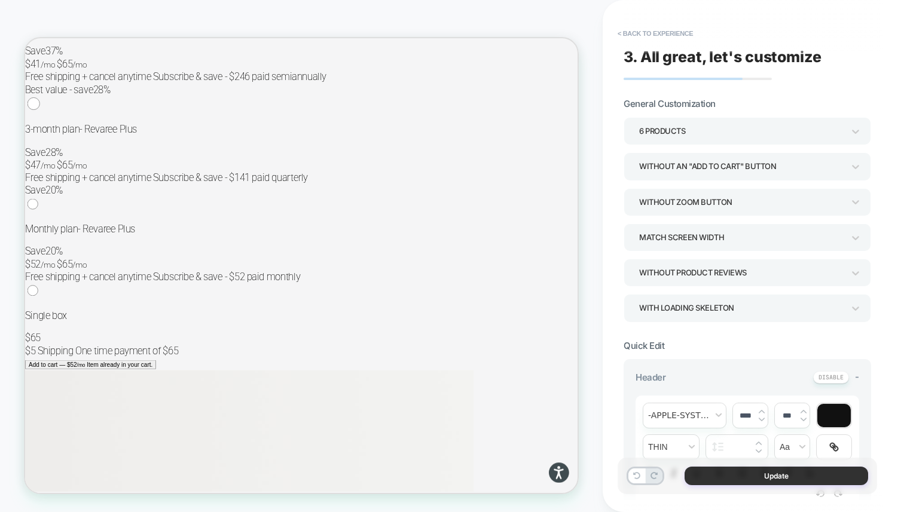
click at [727, 479] on button "Update" at bounding box center [775, 476] width 183 height 19
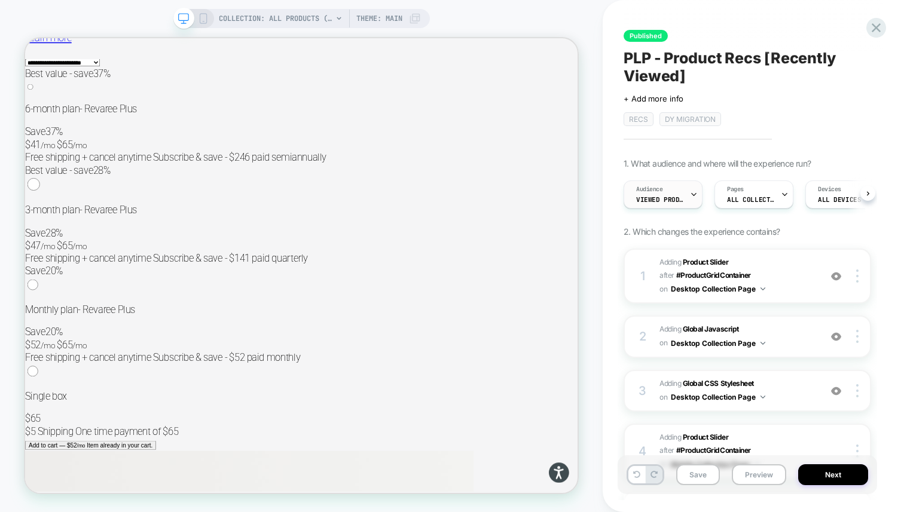
scroll to position [0, 1]
click at [697, 480] on button "Save" at bounding box center [698, 474] width 44 height 21
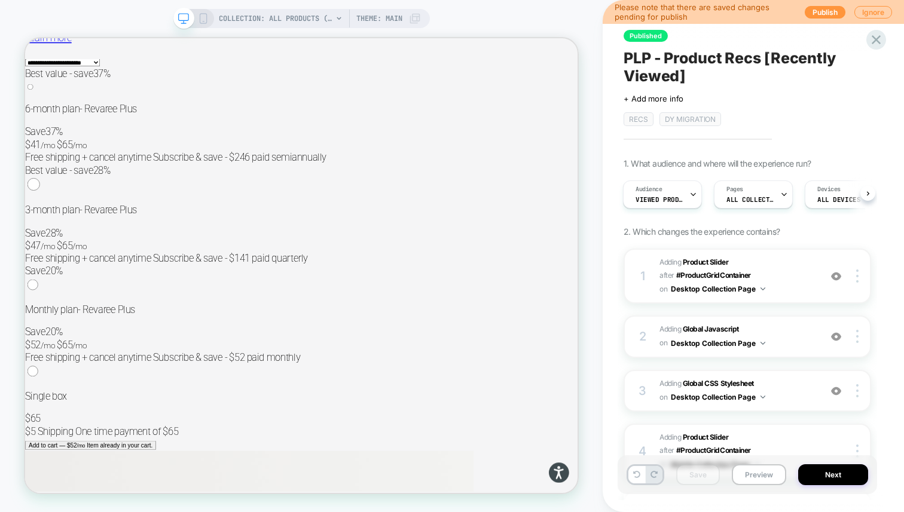
click at [209, 19] on div "COLLECTION: All Products (Category) Theme: MAIN" at bounding box center [301, 18] width 256 height 19
click at [207, 24] on div "COLLECTION: All Products (Category) Theme: MAIN" at bounding box center [301, 18] width 256 height 19
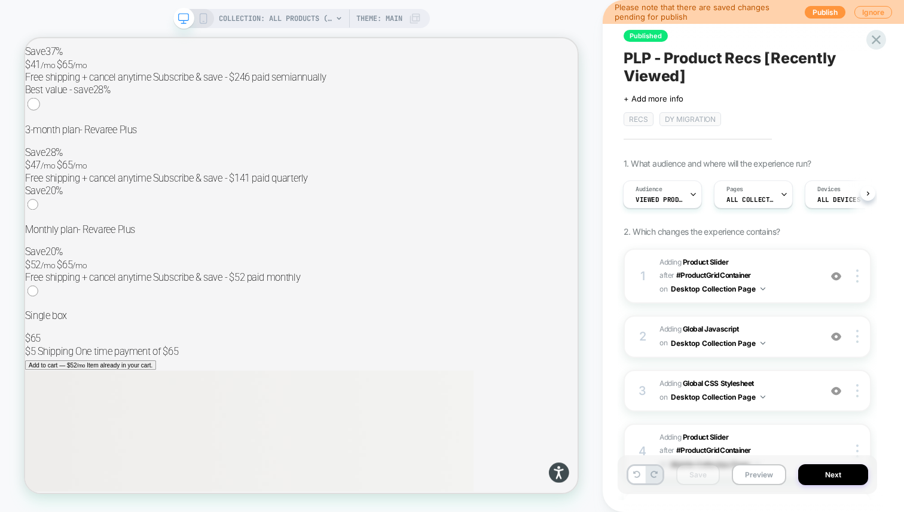
scroll to position [7824, 0]
click at [878, 13] on button "Ignore" at bounding box center [873, 12] width 38 height 13
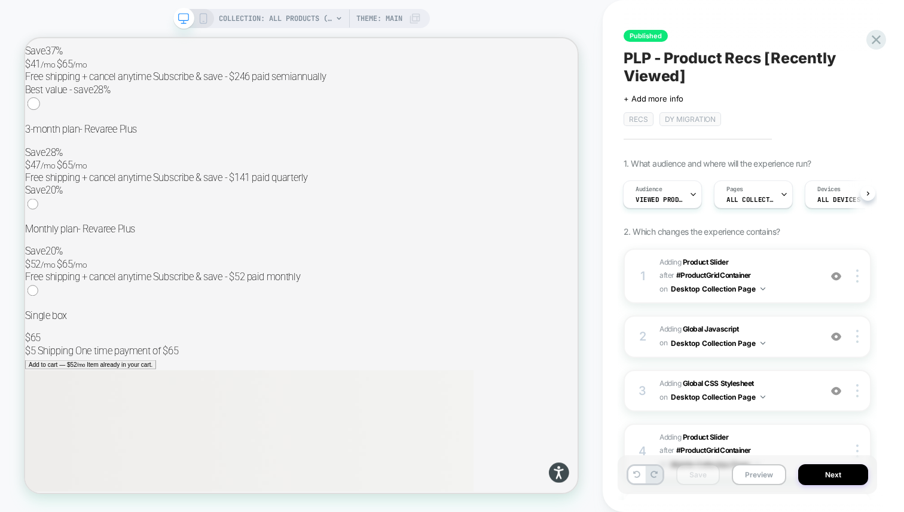
click at [208, 11] on div "COLLECTION: All Products (Category) Theme: MAIN" at bounding box center [301, 18] width 256 height 19
click at [199, 17] on icon at bounding box center [203, 18] width 11 height 11
click at [219, 17] on span "COLLECTION: All Products (Category)" at bounding box center [276, 18] width 114 height 19
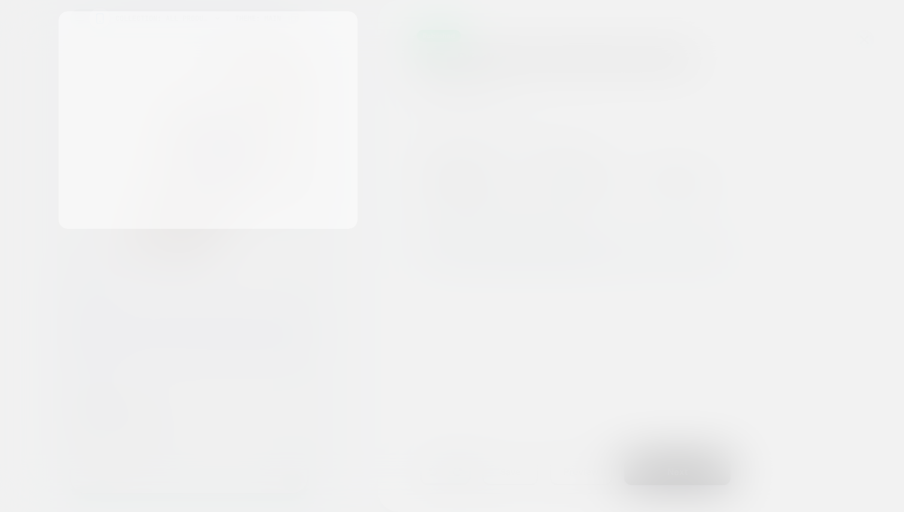
click at [199, 17] on div "COLLECTION: All Products (Category) Select page for quick preview [URL][DOMAIN_…" at bounding box center [452, 256] width 904 height 512
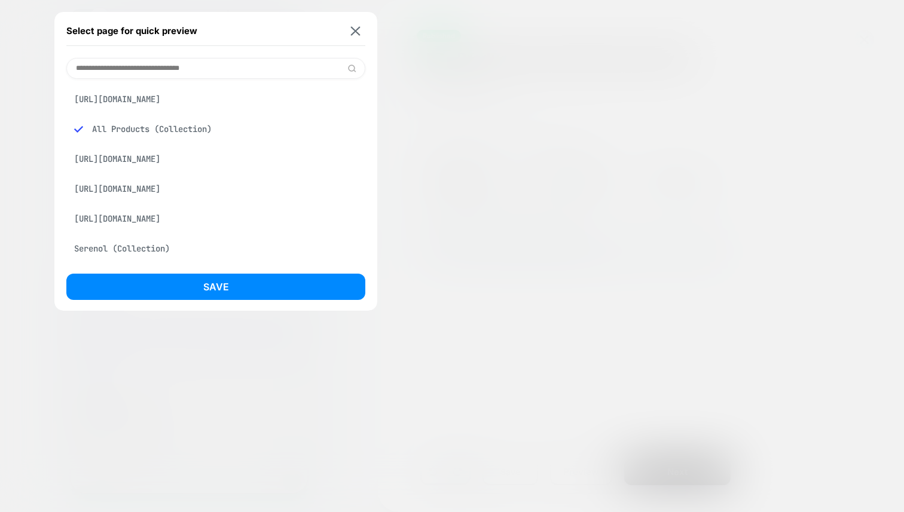
click at [355, 30] on div "COLLECTION: All Products (Category) Select page for quick preview [URL][DOMAIN_…" at bounding box center [452, 256] width 904 height 512
click at [354, 30] on div "COLLECTION: All Products (Category) Select page for quick preview [URL][DOMAIN_…" at bounding box center [452, 256] width 904 height 512
click at [356, 30] on div "COLLECTION: All Products (Category) Select page for quick preview [URL][DOMAIN_…" at bounding box center [452, 256] width 904 height 512
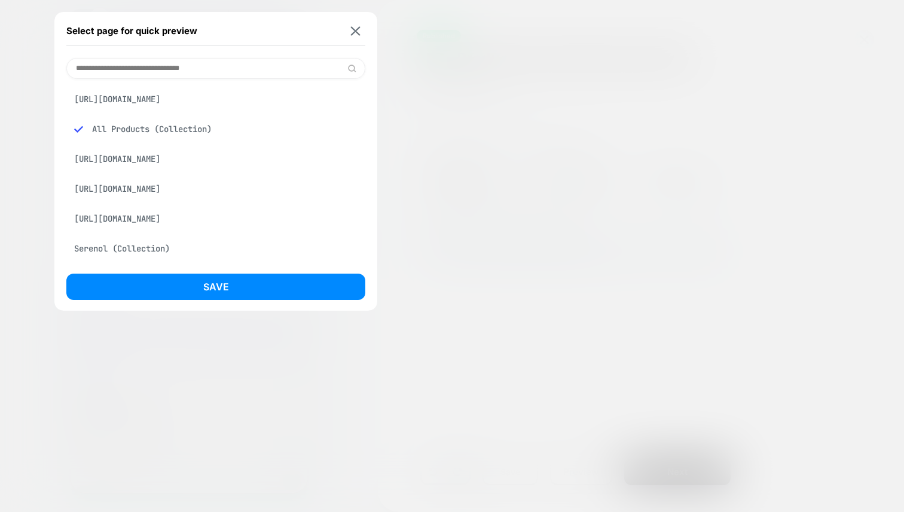
click at [227, 289] on div "COLLECTION: All Products (Category) Select page for quick preview [URL][DOMAIN_…" at bounding box center [452, 256] width 904 height 512
click at [516, 8] on div "COLLECTION: All Products (Category) Select page for quick preview [URL][DOMAIN_…" at bounding box center [452, 256] width 904 height 512
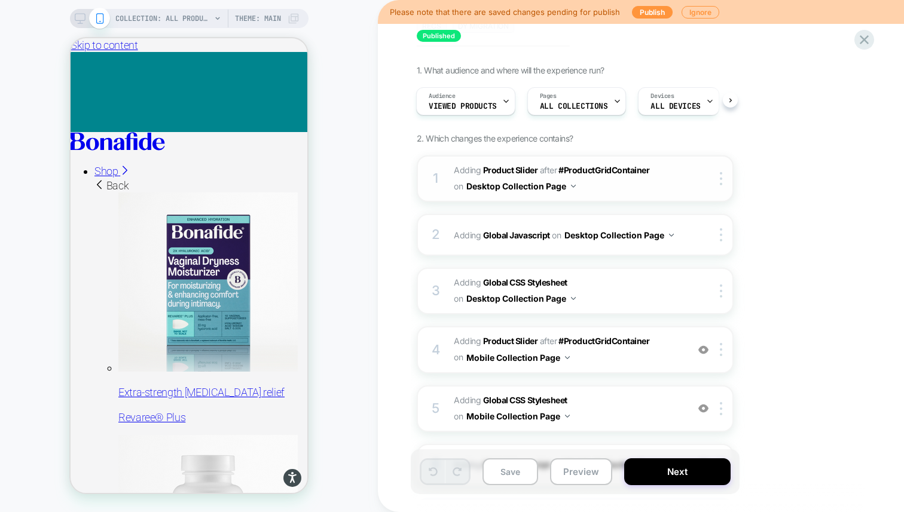
scroll to position [192, 0]
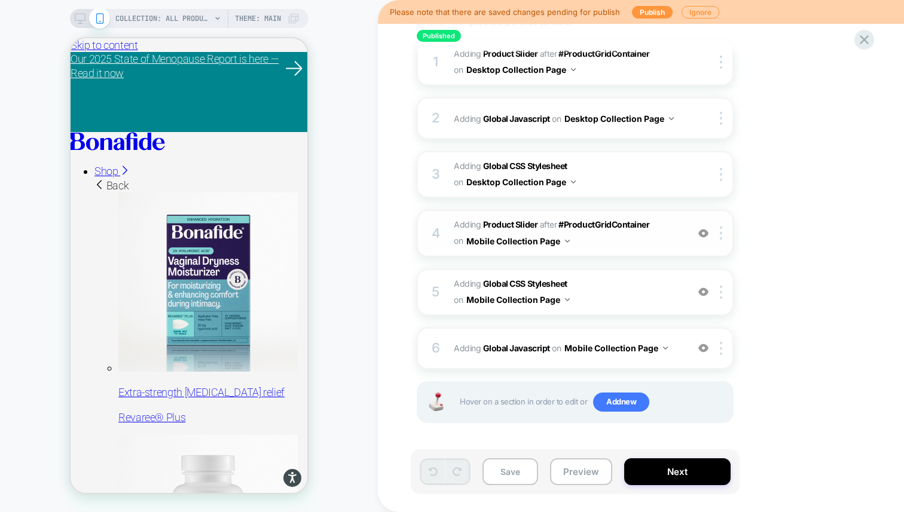
click at [657, 243] on span "#_loomi_addon_1755094638342_dup1757434986_dup1757435364_dup1758116578 Adding Pr…" at bounding box center [568, 233] width 228 height 32
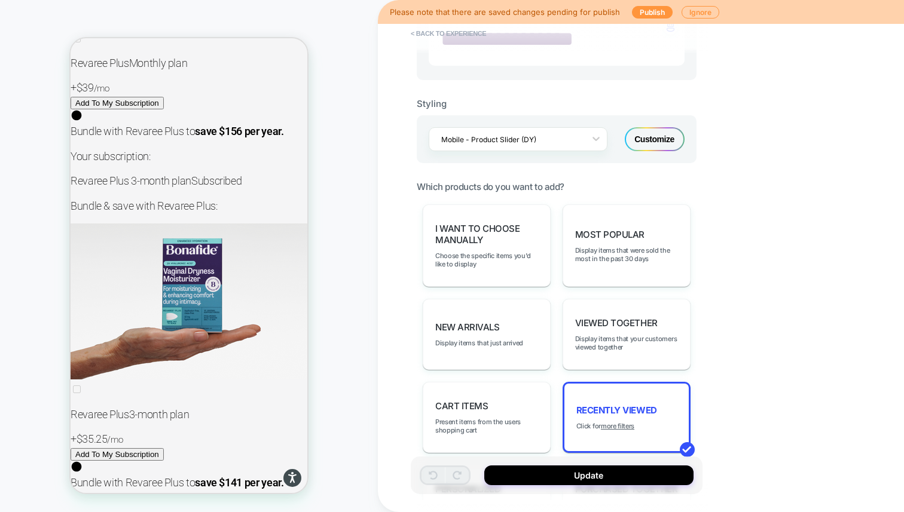
scroll to position [15825, 0]
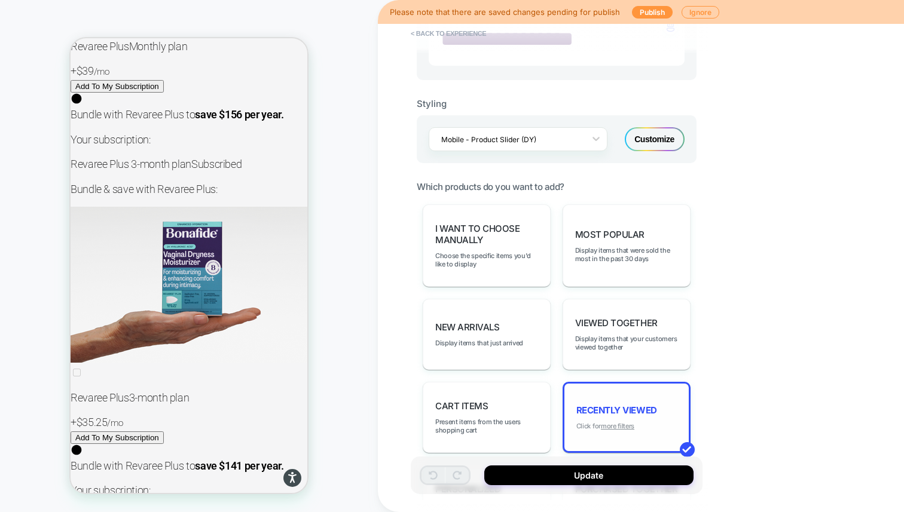
click at [623, 422] on u "more filters" at bounding box center [617, 426] width 33 height 8
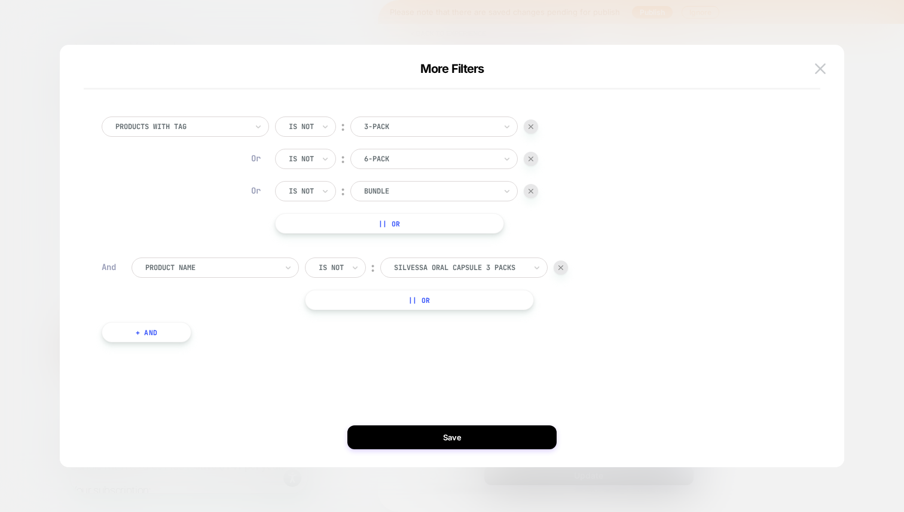
click at [354, 304] on button "|| Or" at bounding box center [419, 300] width 229 height 20
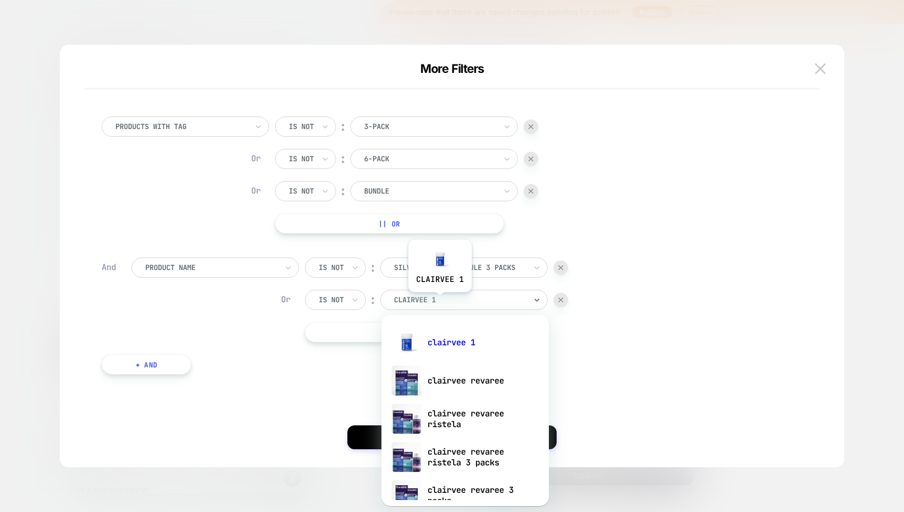
click at [439, 301] on div at bounding box center [459, 300] width 131 height 11
click at [345, 330] on button "|| Or" at bounding box center [419, 332] width 229 height 20
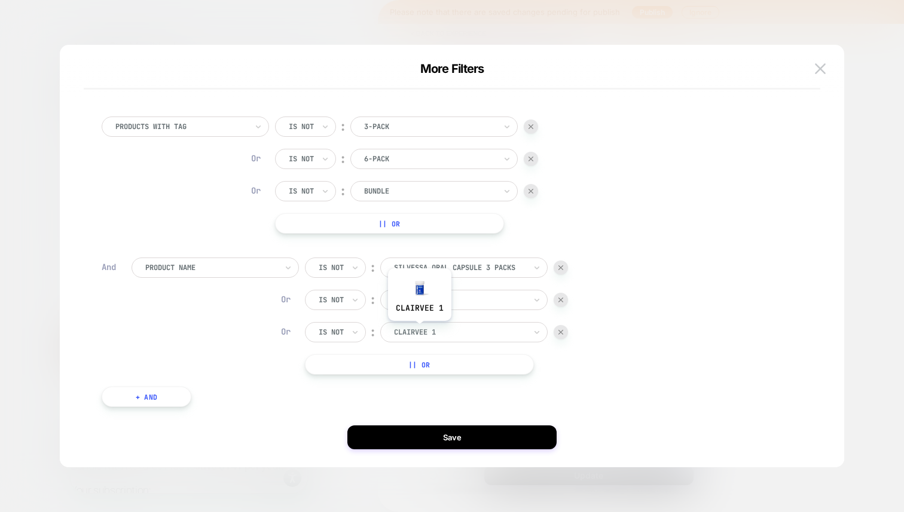
click at [430, 333] on div at bounding box center [459, 332] width 131 height 11
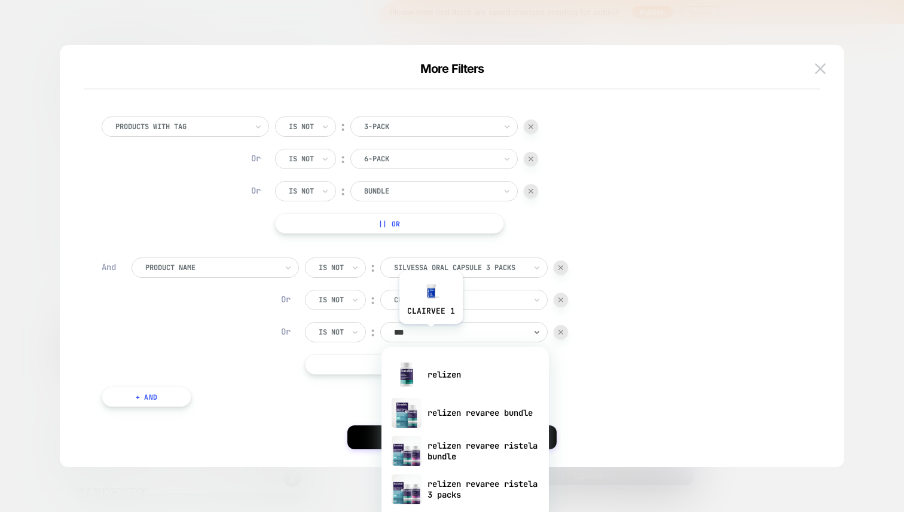
type input "****"
click at [451, 373] on div "relizen" at bounding box center [464, 375] width 155 height 38
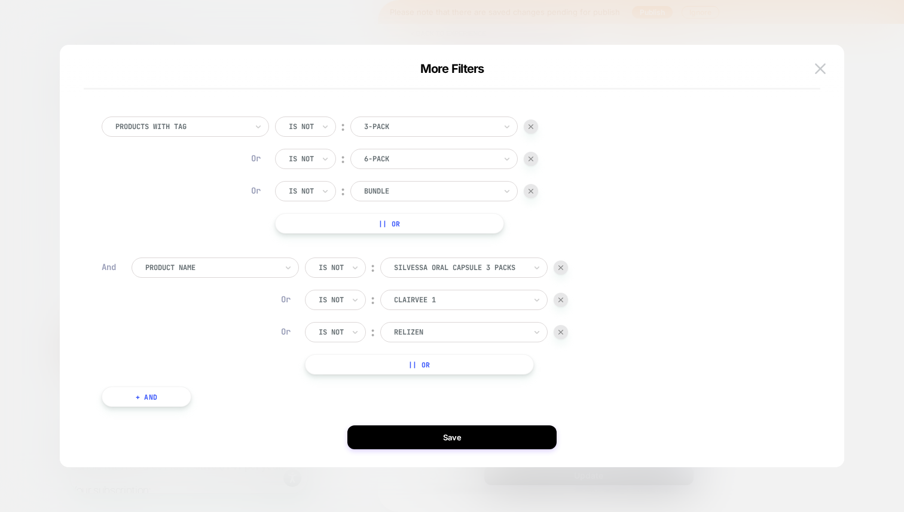
click at [158, 397] on button "+ And" at bounding box center [147, 397] width 90 height 20
click at [215, 405] on div at bounding box center [210, 408] width 131 height 11
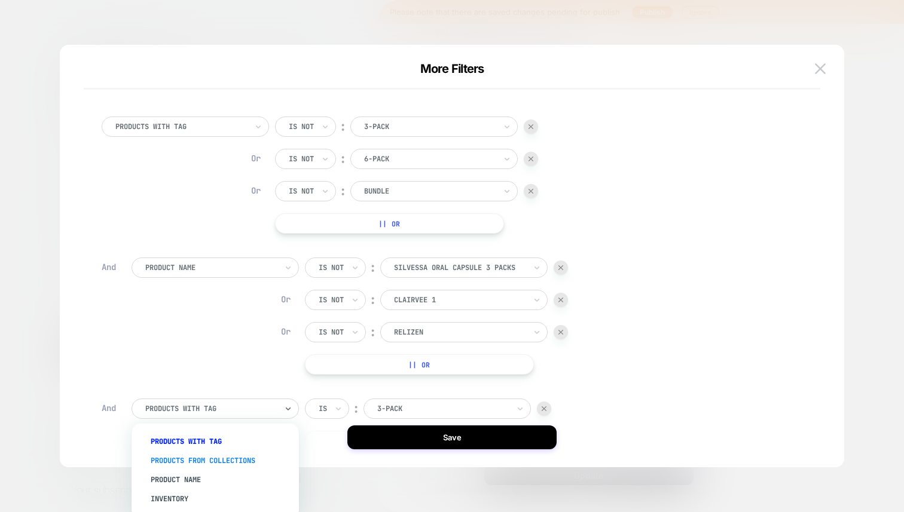
click at [228, 453] on div "products from collections" at bounding box center [220, 460] width 155 height 19
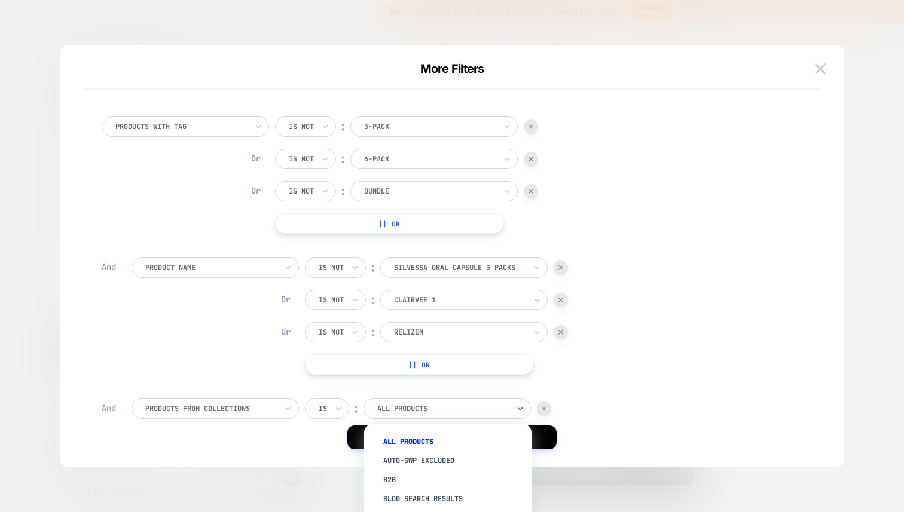
click at [460, 408] on div at bounding box center [442, 408] width 131 height 11
type input "*"
click at [414, 483] on div "Bundles" at bounding box center [453, 479] width 155 height 19
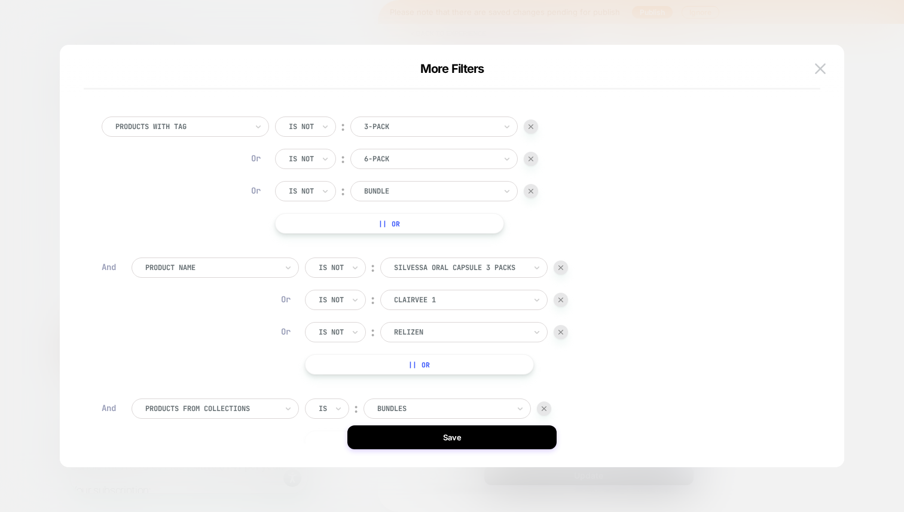
click at [331, 406] on div "Is" at bounding box center [327, 409] width 44 height 20
click at [347, 462] on div "Is not" at bounding box center [356, 460] width 78 height 19
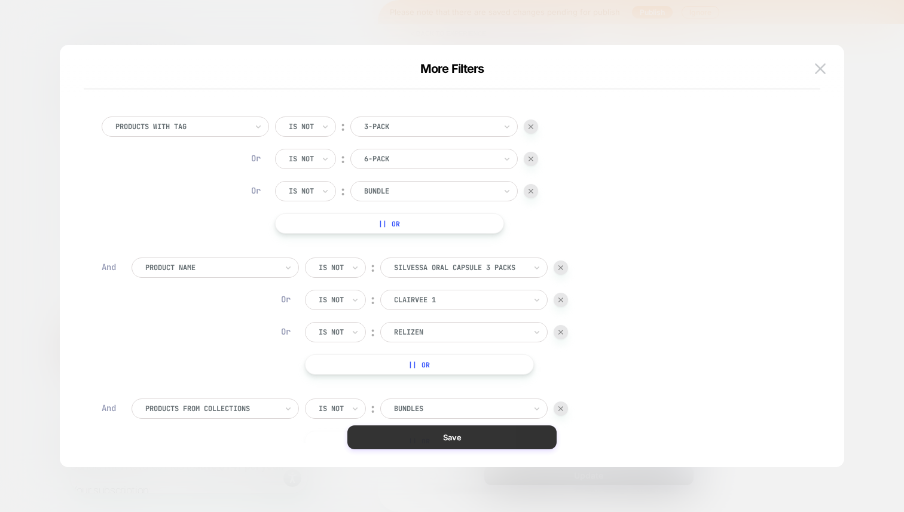
click at [408, 436] on button "Save" at bounding box center [451, 437] width 209 height 24
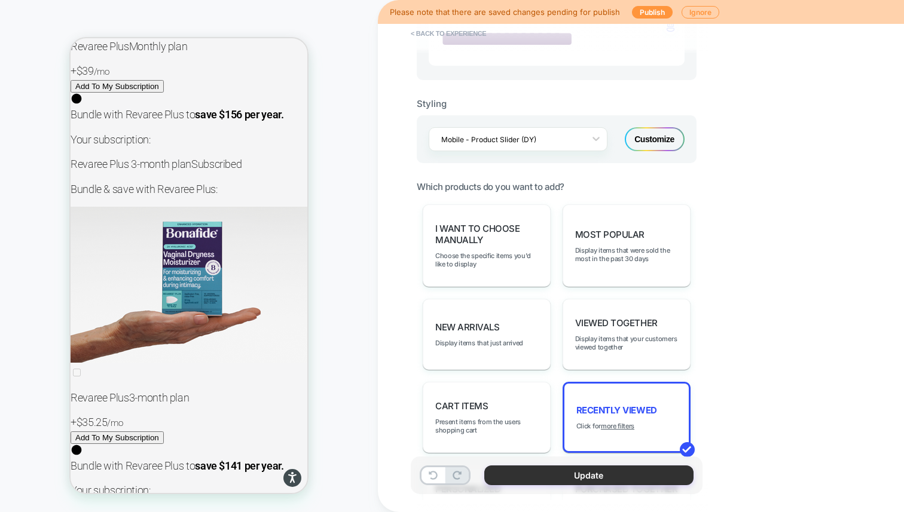
click at [584, 474] on button "Update" at bounding box center [588, 476] width 209 height 20
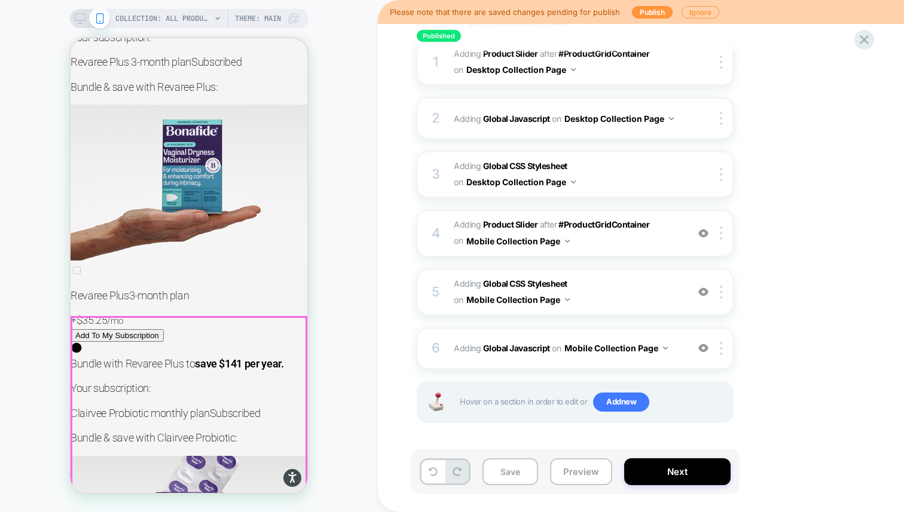
scroll to position [15841, 0]
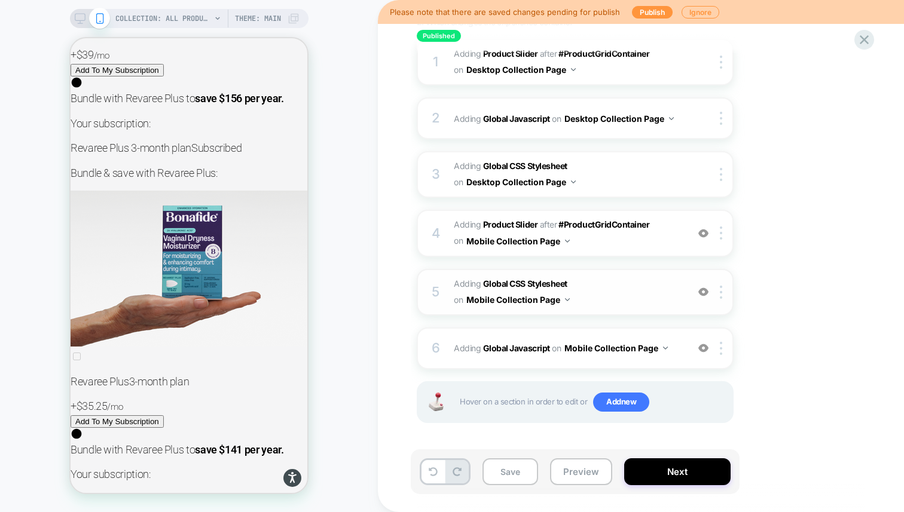
click at [619, 281] on span "Adding Global CSS Stylesheet on Mobile Collection Page" at bounding box center [568, 292] width 228 height 32
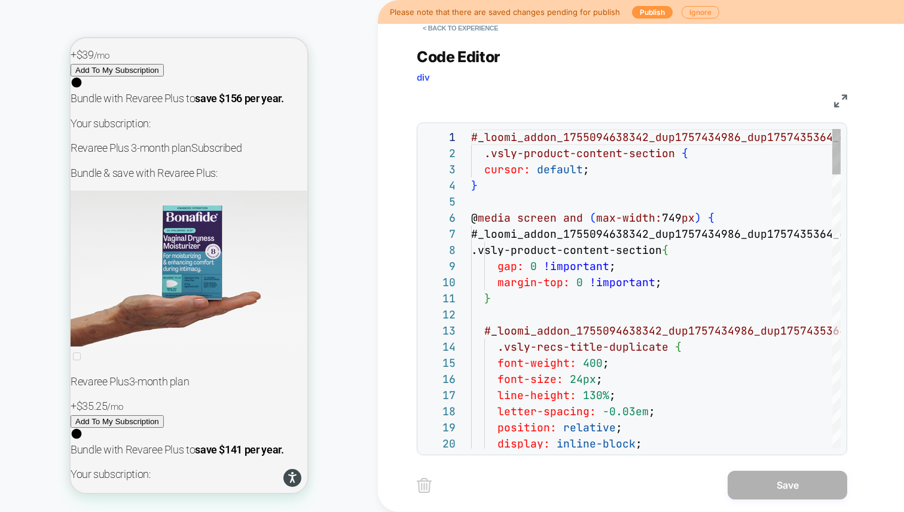
scroll to position [161, 0]
click at [445, 27] on button "< Back to experience" at bounding box center [460, 28] width 87 height 19
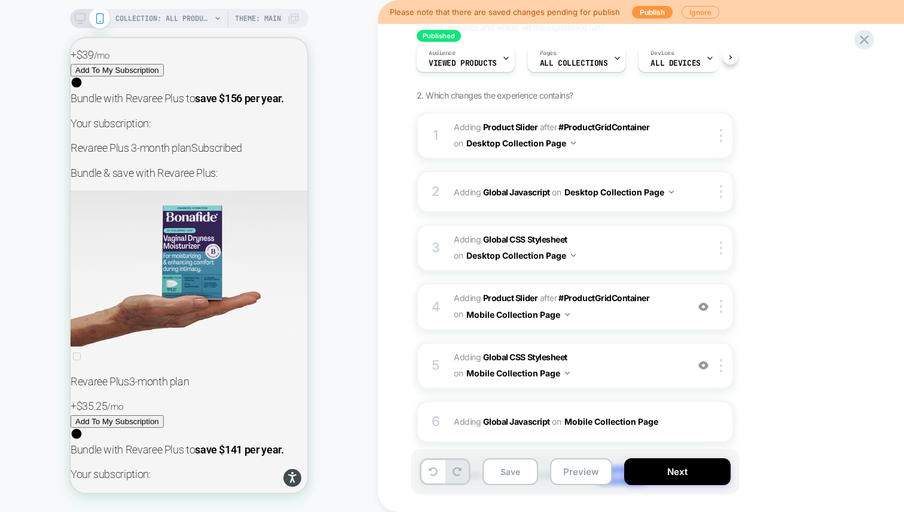
scroll to position [180, 0]
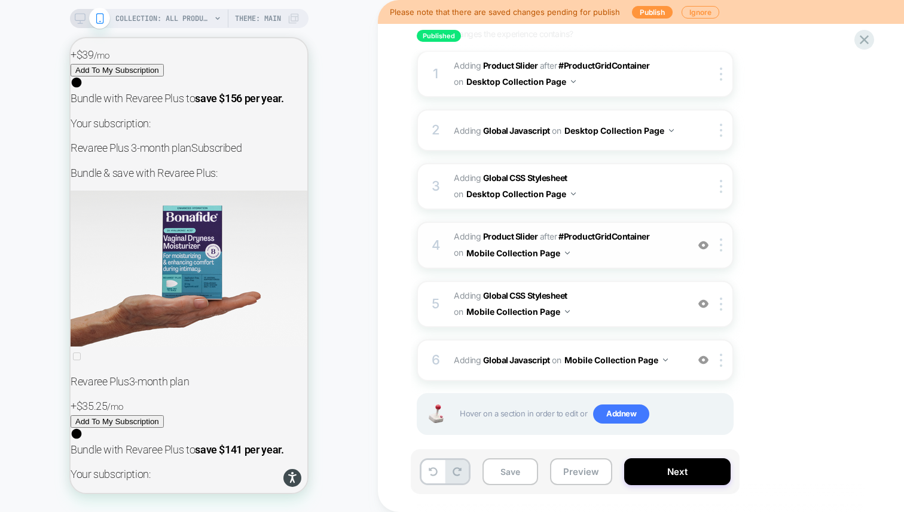
click at [654, 253] on span "#_loomi_addon_1755094638342_dup1757434986_dup1757435364_dup1758116578 Adding Pr…" at bounding box center [568, 245] width 228 height 32
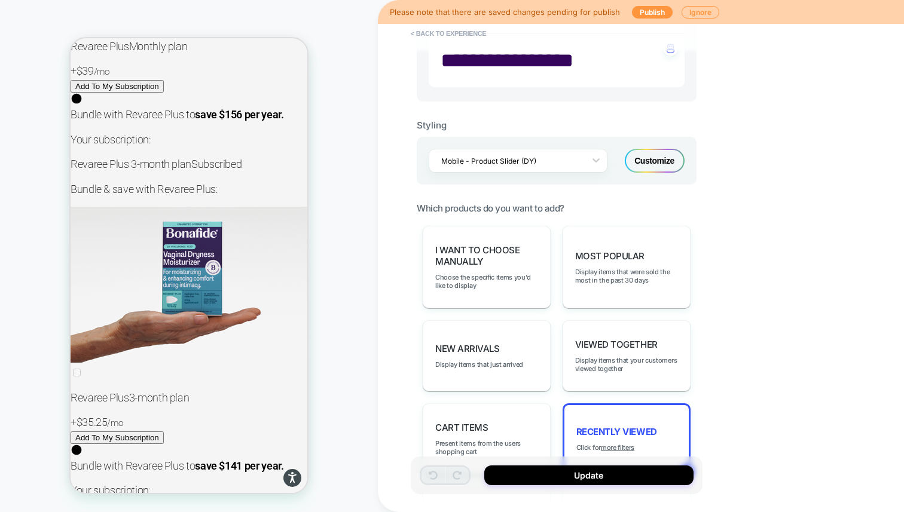
scroll to position [467, 0]
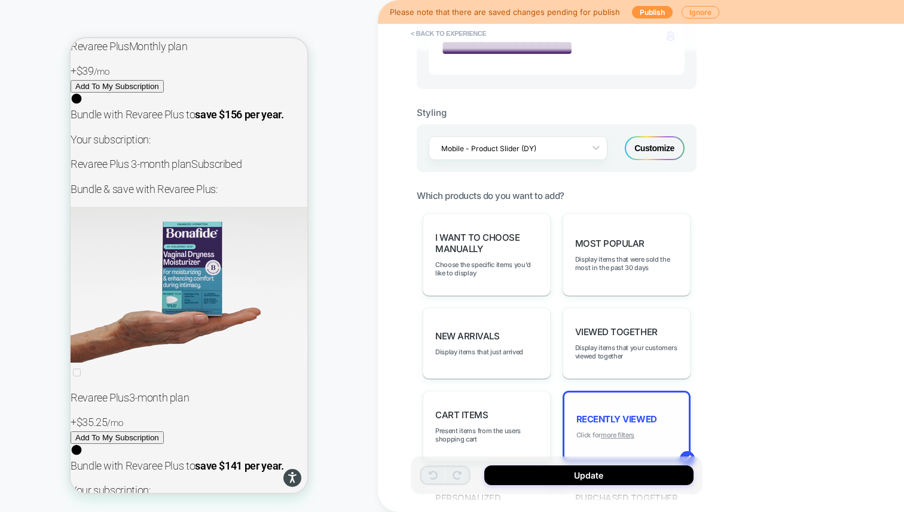
click at [616, 431] on u "more filters" at bounding box center [617, 435] width 33 height 8
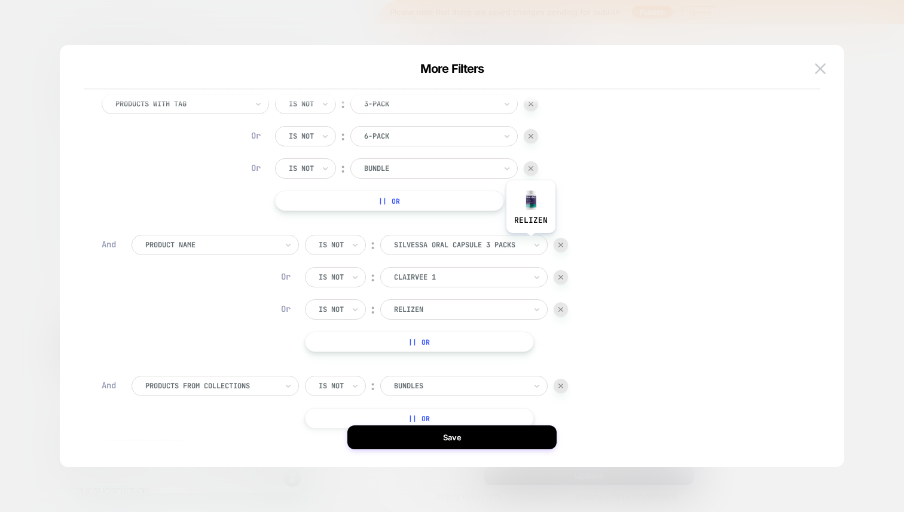
scroll to position [0, 0]
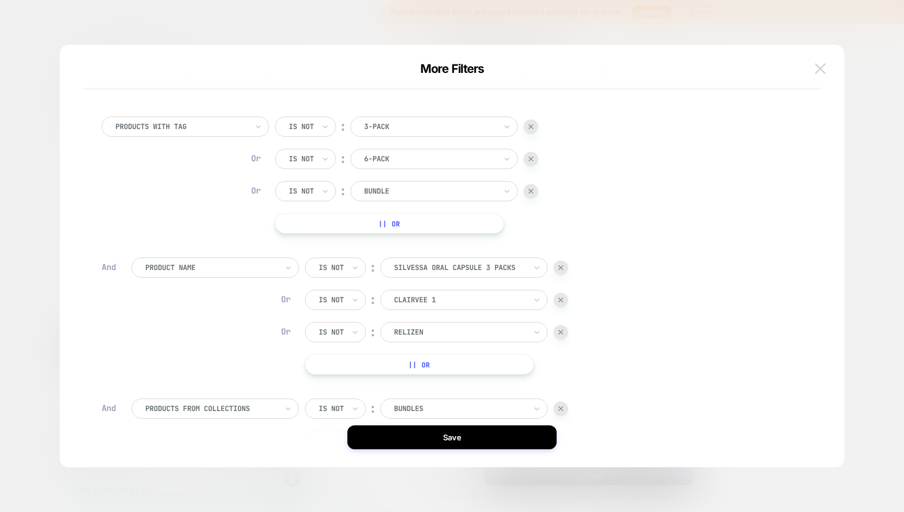
click at [817, 75] on button at bounding box center [820, 69] width 18 height 18
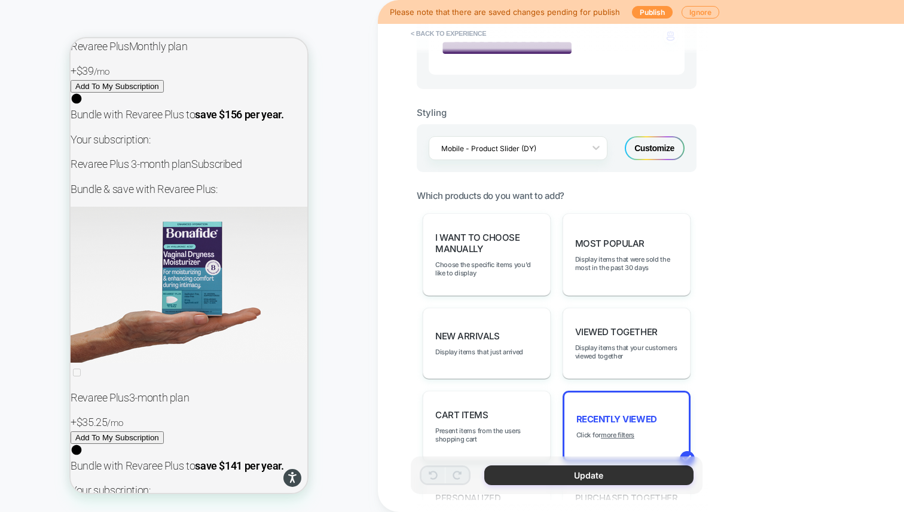
click at [555, 477] on button "Update" at bounding box center [588, 476] width 209 height 20
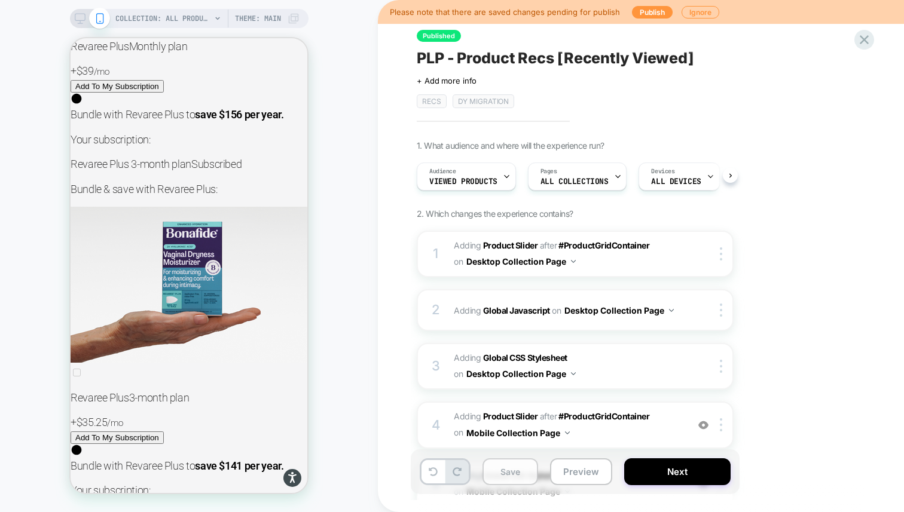
scroll to position [0, 1]
click at [522, 470] on button "Save" at bounding box center [510, 471] width 56 height 27
click at [651, 17] on button "Publish" at bounding box center [652, 12] width 41 height 13
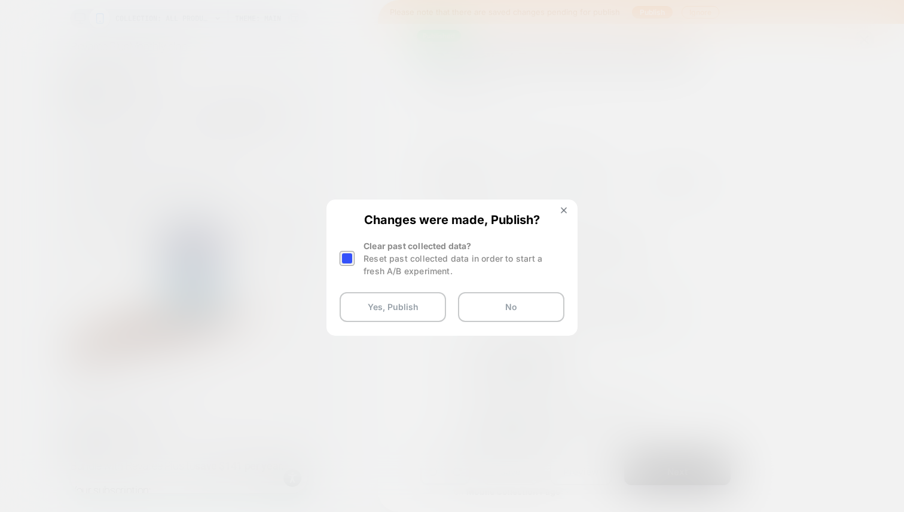
click at [347, 264] on div at bounding box center [346, 258] width 15 height 15
click at [369, 307] on button "Yes, Publish" at bounding box center [392, 307] width 106 height 30
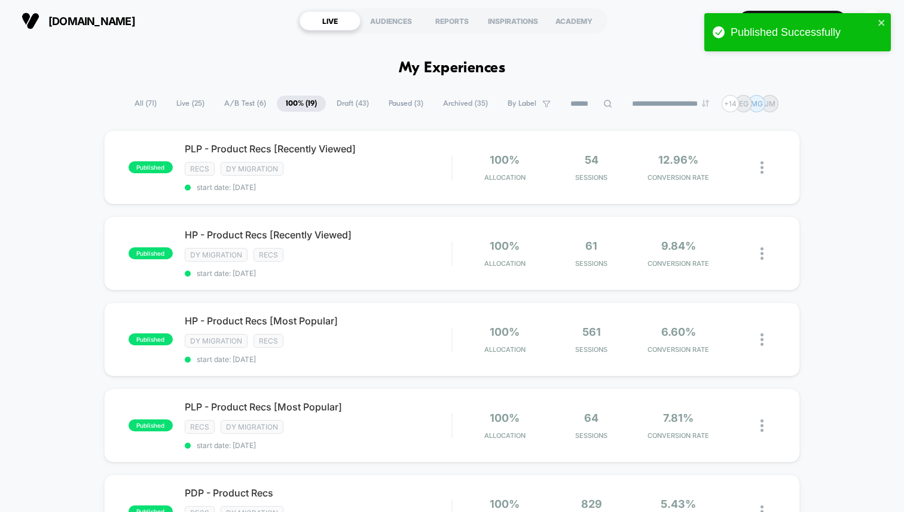
click at [348, 106] on span "Draft ( 43 )" at bounding box center [352, 104] width 50 height 16
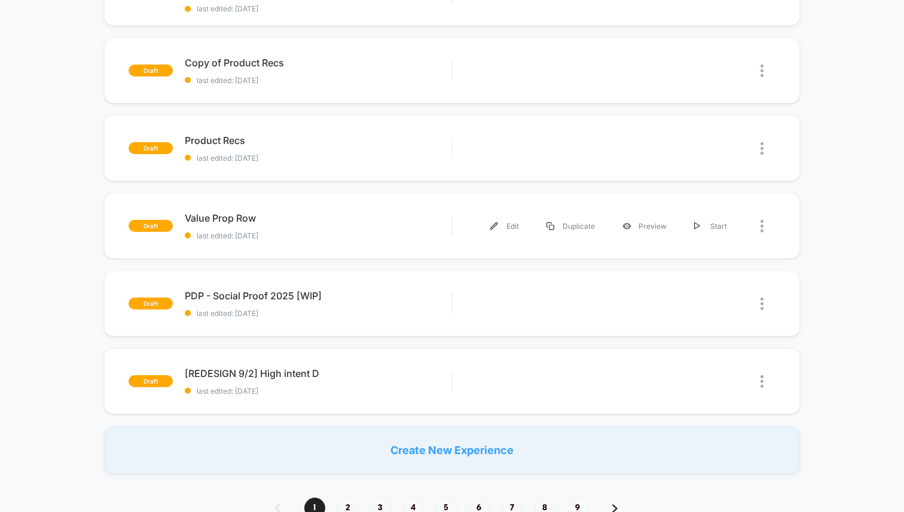
scroll to position [672, 0]
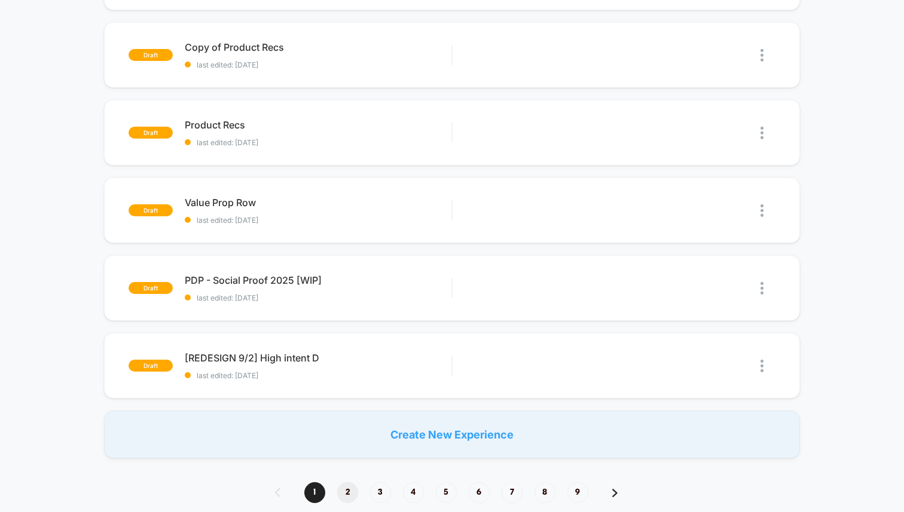
click at [351, 482] on span "2" at bounding box center [347, 492] width 21 height 21
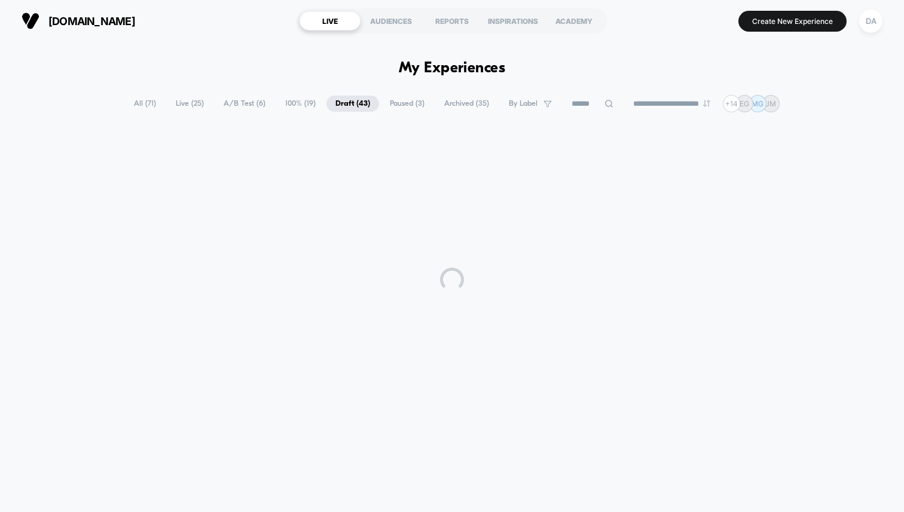
scroll to position [0, 0]
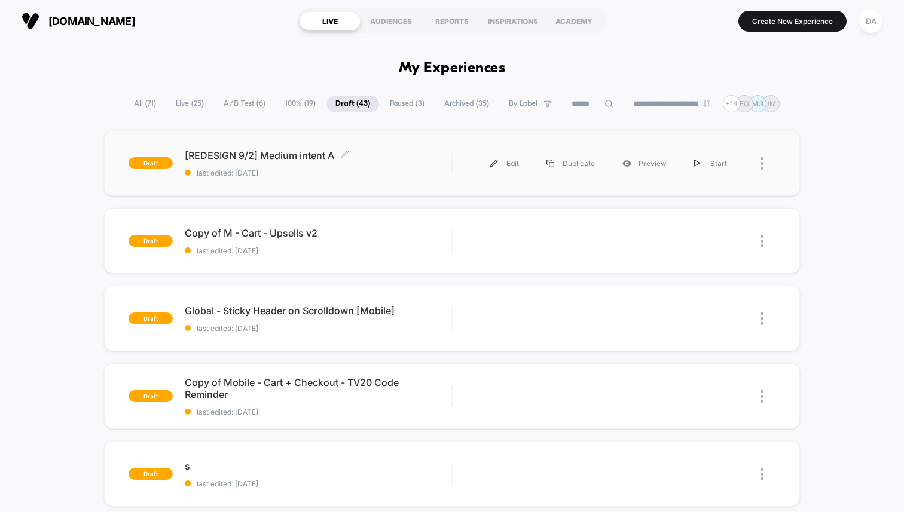
click at [396, 170] on span "last edited: [DATE]" at bounding box center [318, 173] width 267 height 9
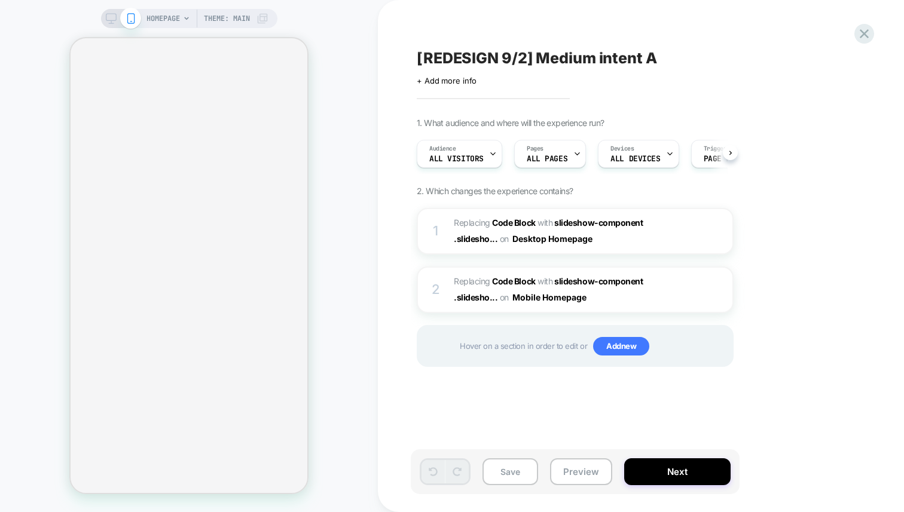
scroll to position [0, 1]
click at [484, 146] on div "Audience All Visitors" at bounding box center [456, 153] width 78 height 27
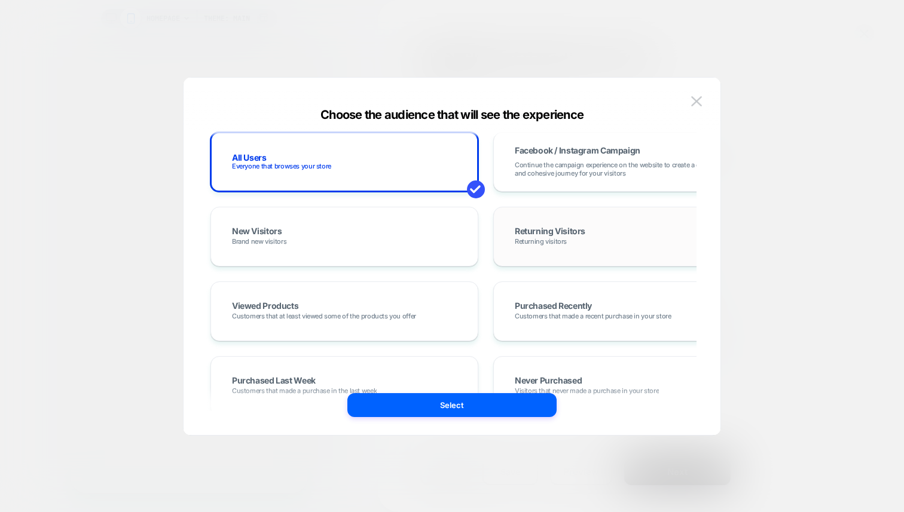
scroll to position [428, 0]
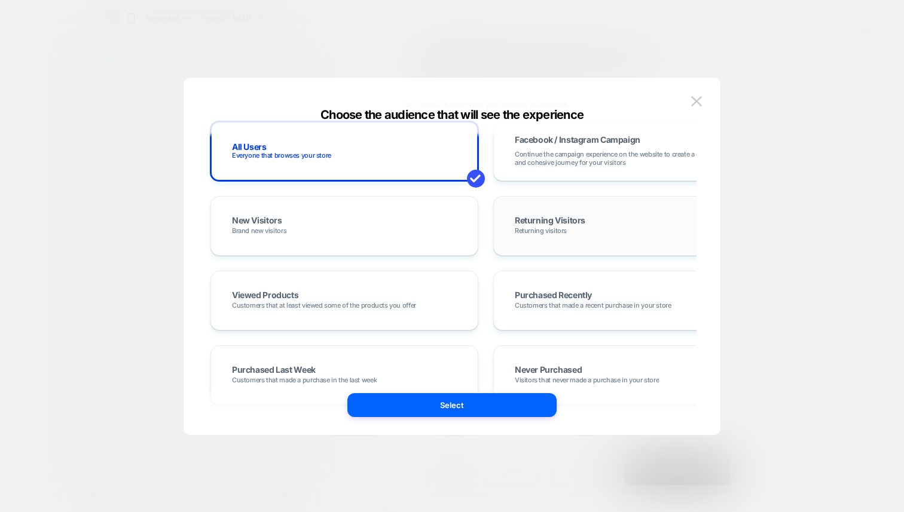
click at [581, 225] on span "Returning Visitors" at bounding box center [550, 221] width 71 height 10
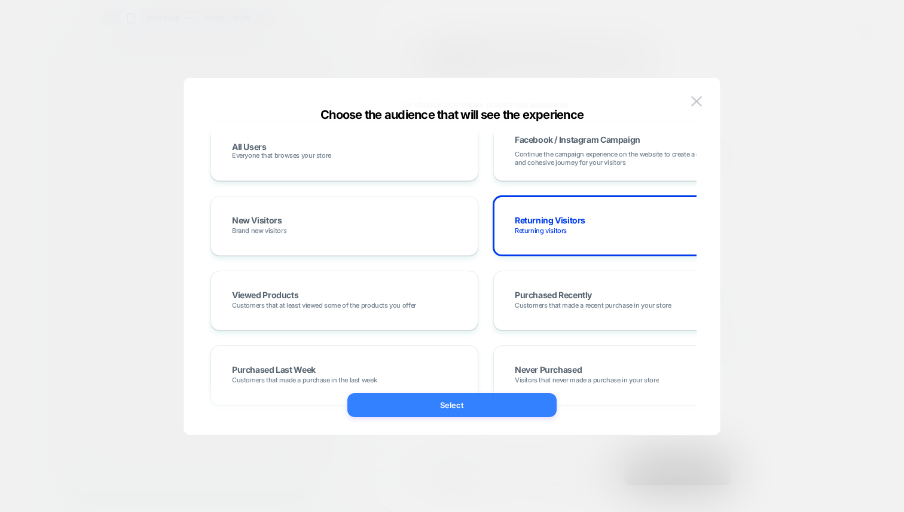
click at [481, 393] on button "Select" at bounding box center [451, 405] width 209 height 24
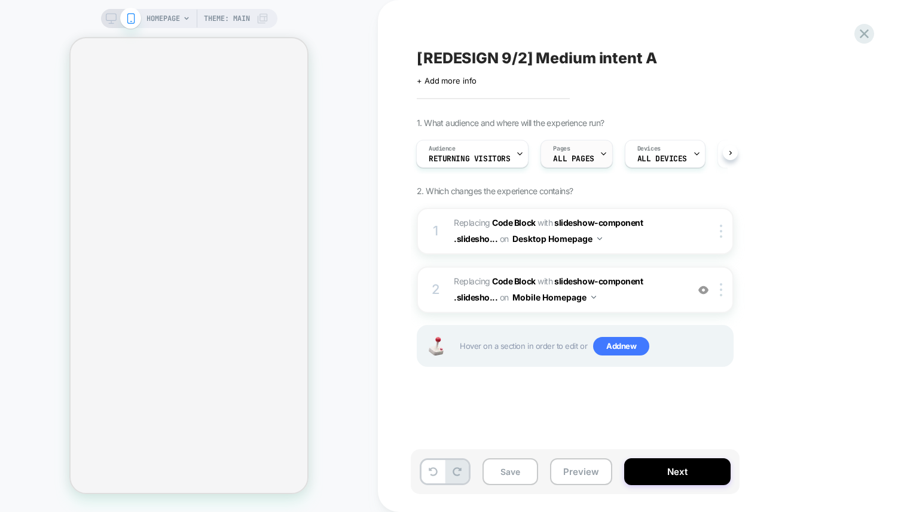
click at [607, 152] on div "Pages ALL PAGES" at bounding box center [576, 154] width 72 height 28
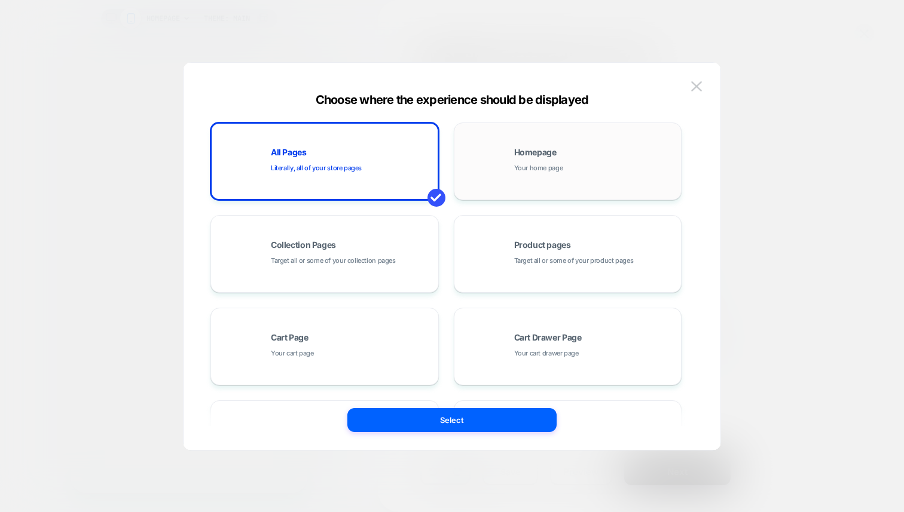
click at [568, 170] on div "Homepage Your home page" at bounding box center [594, 161] width 161 height 26
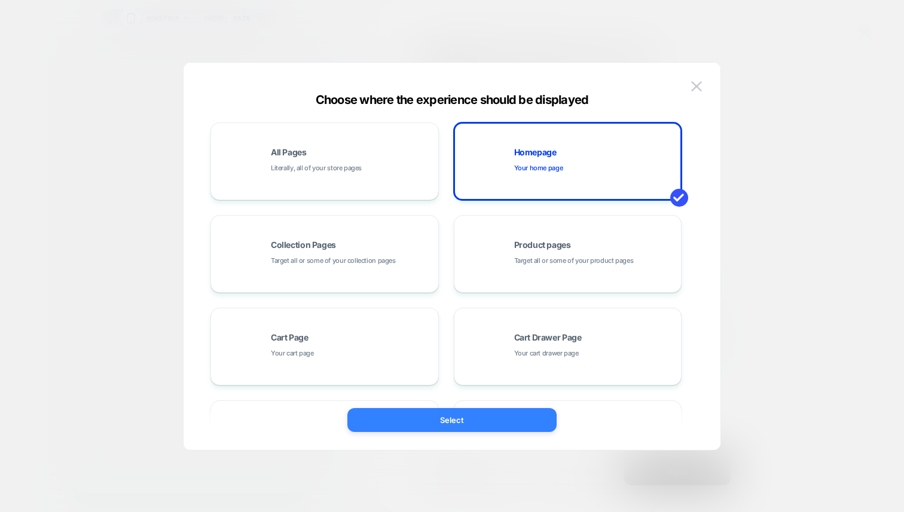
click at [468, 418] on button "Select" at bounding box center [451, 420] width 209 height 24
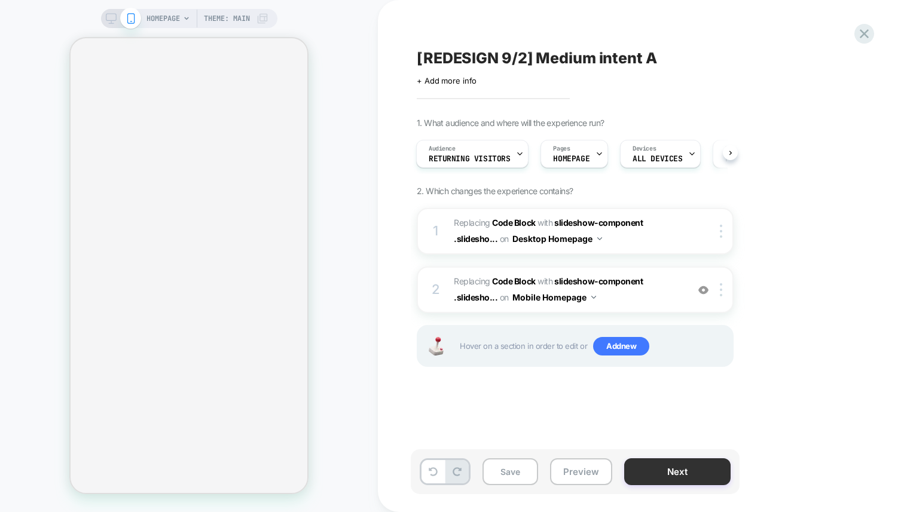
click at [678, 476] on button "Next" at bounding box center [677, 471] width 106 height 27
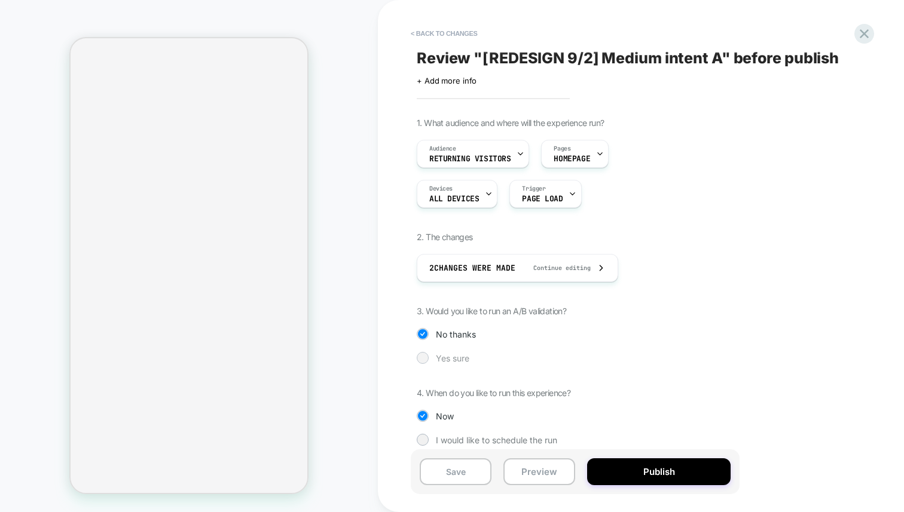
click at [460, 361] on span "Yes sure" at bounding box center [452, 358] width 33 height 10
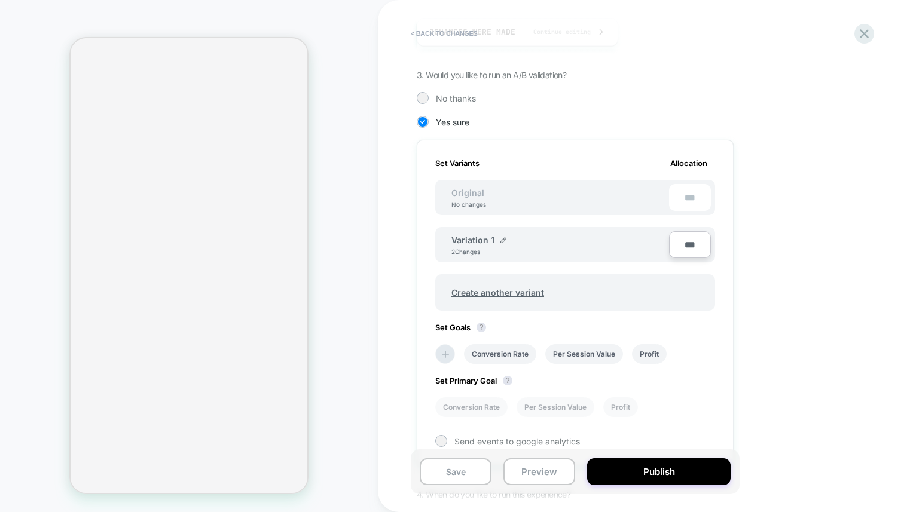
scroll to position [186, 0]
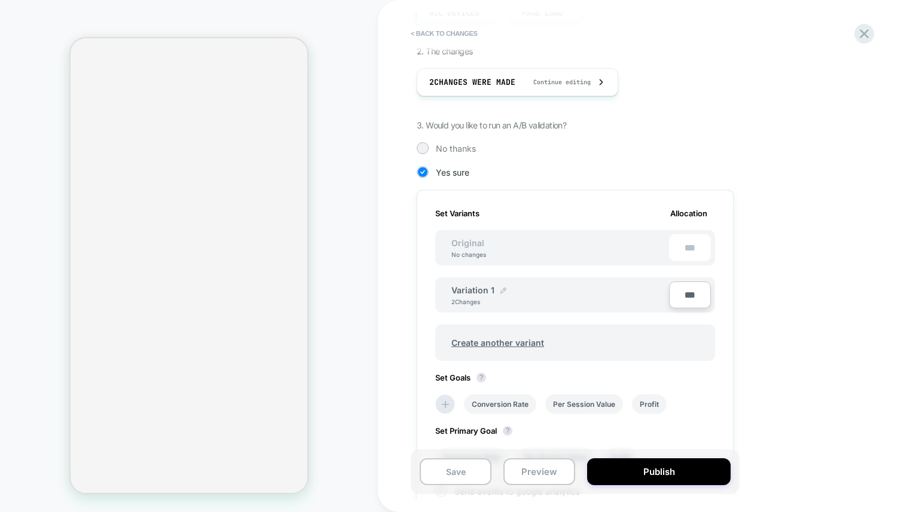
click at [501, 289] on img at bounding box center [503, 290] width 6 height 6
click at [498, 295] on input "**********" at bounding box center [494, 295] width 87 height 23
type input "*"
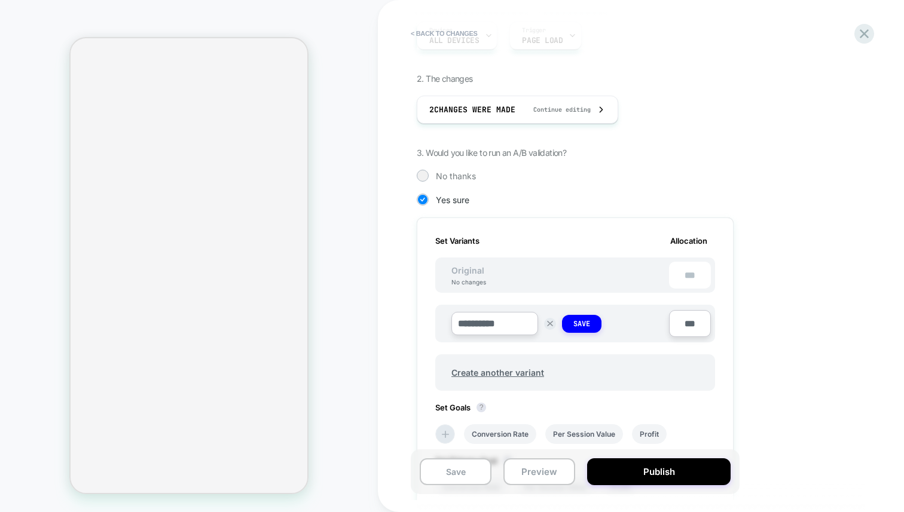
scroll to position [167, 0]
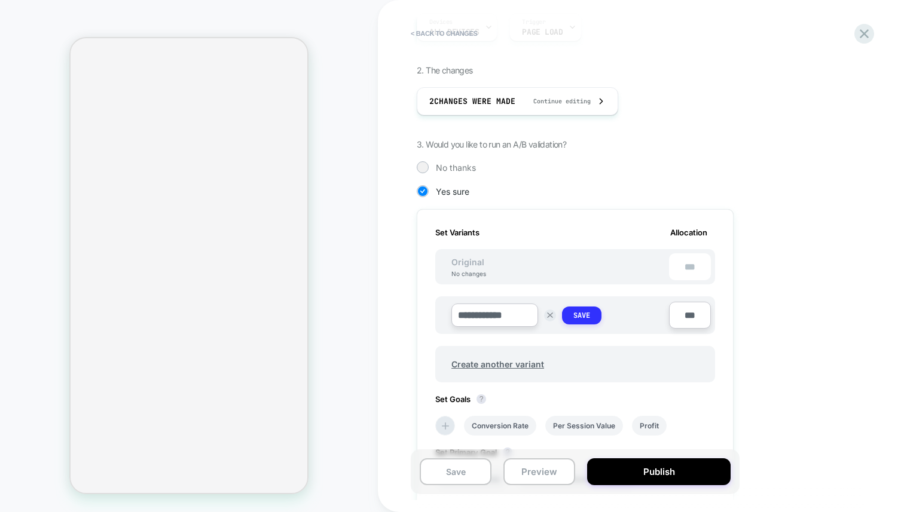
type input "**********"
click at [583, 322] on button "Save" at bounding box center [581, 316] width 39 height 18
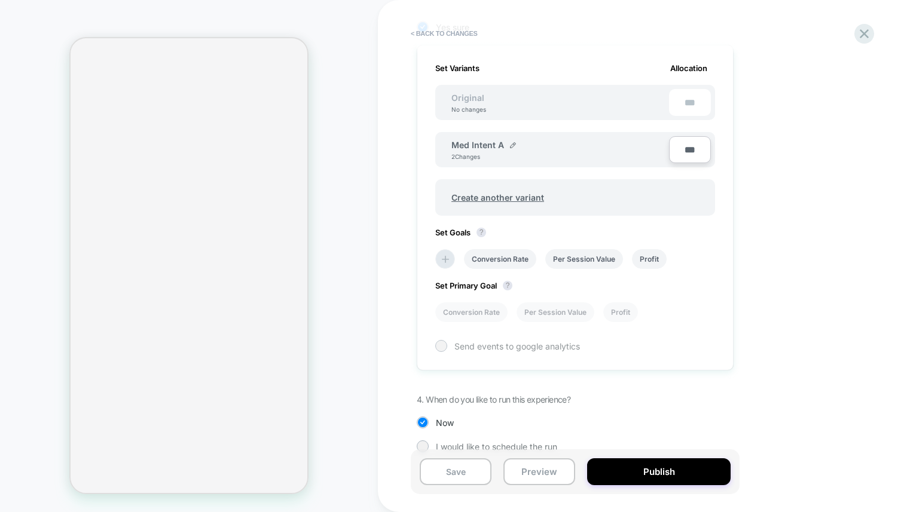
scroll to position [337, 0]
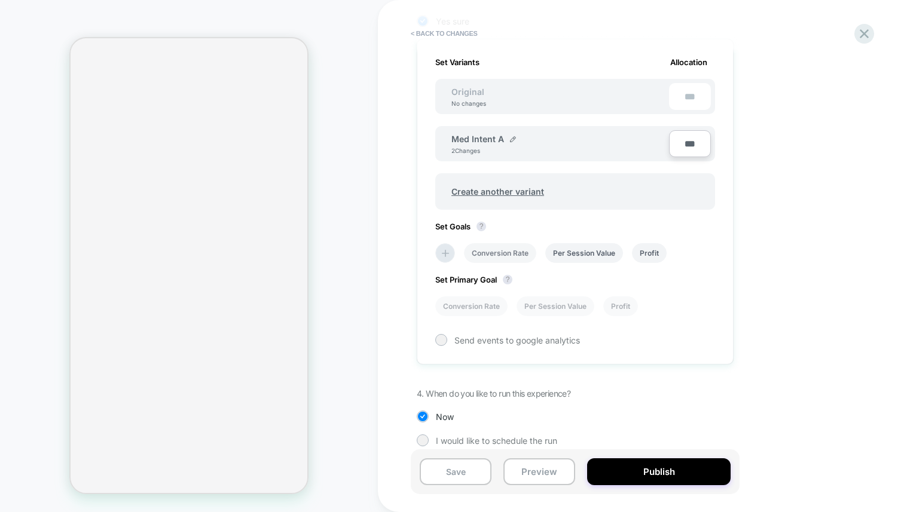
click at [491, 255] on li "Conversion Rate" at bounding box center [500, 253] width 72 height 20
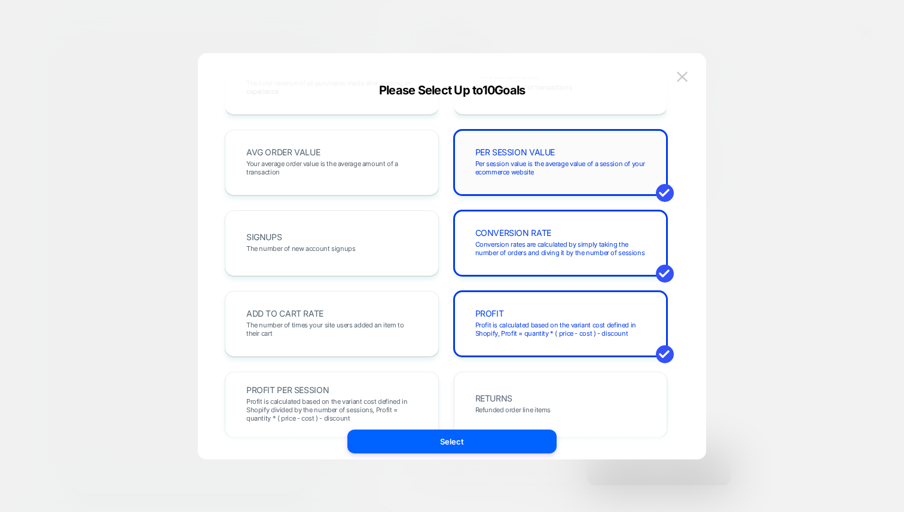
scroll to position [47, 0]
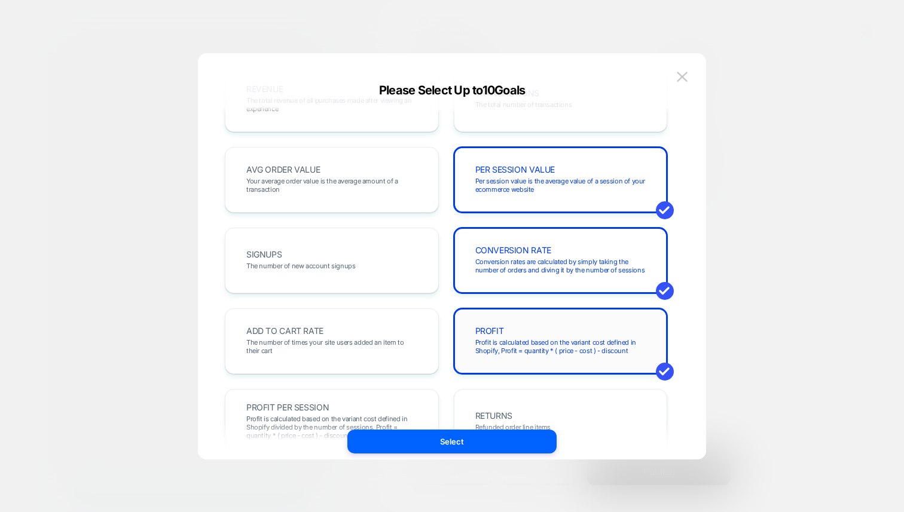
click at [533, 328] on div "PROFIT Profit is calculated based on the variant cost defined in Shopify, Profi…" at bounding box center [560, 341] width 189 height 41
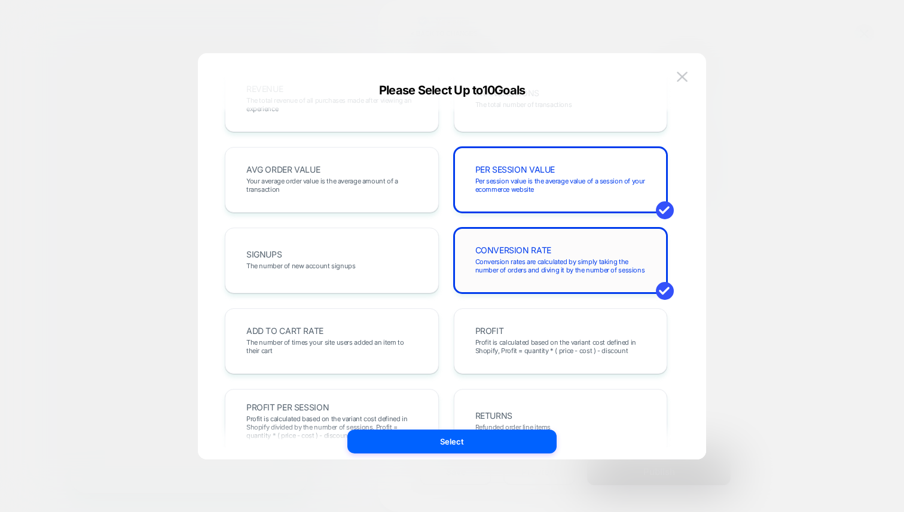
click at [533, 261] on span "Conversion rates are calculated by simply taking the number of orders and divin…" at bounding box center [560, 266] width 171 height 17
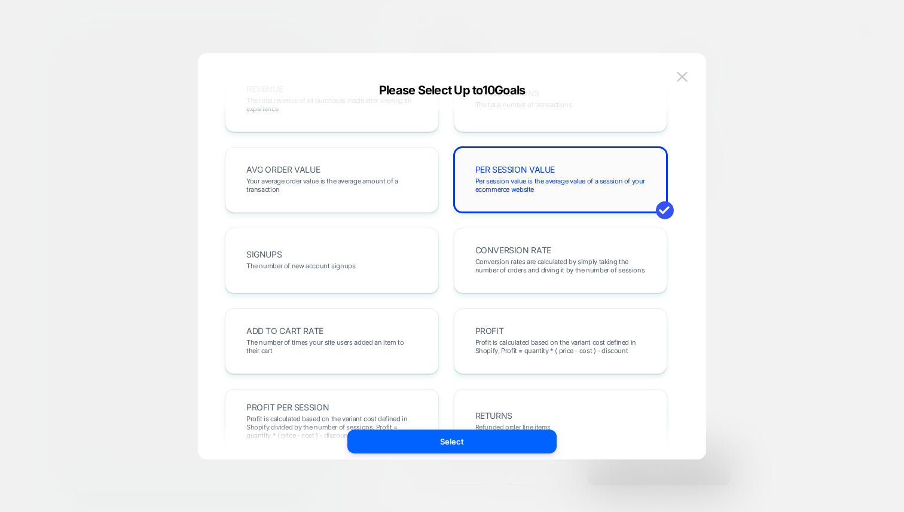
click at [533, 177] on span "Per session value is the average value of a session of your ecommerce website" at bounding box center [560, 185] width 171 height 17
click at [511, 252] on span "CONVERSION RATE" at bounding box center [513, 250] width 76 height 8
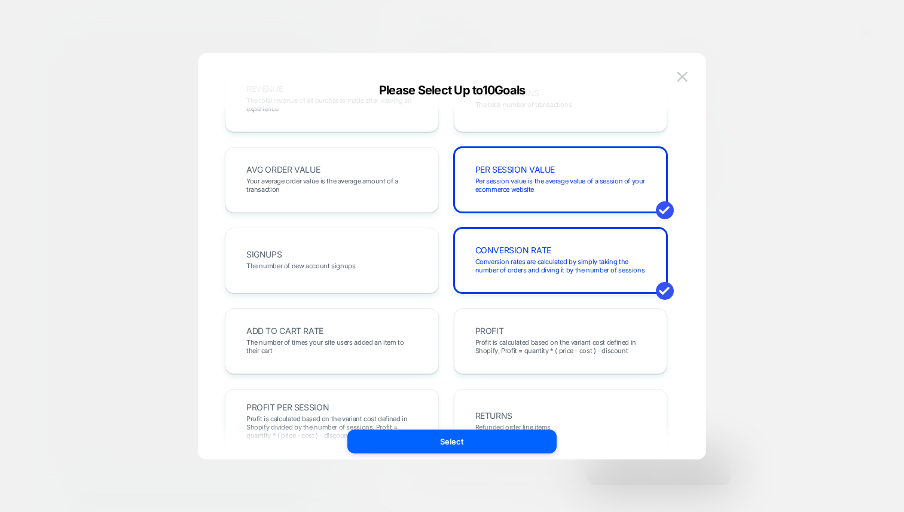
scroll to position [0, 0]
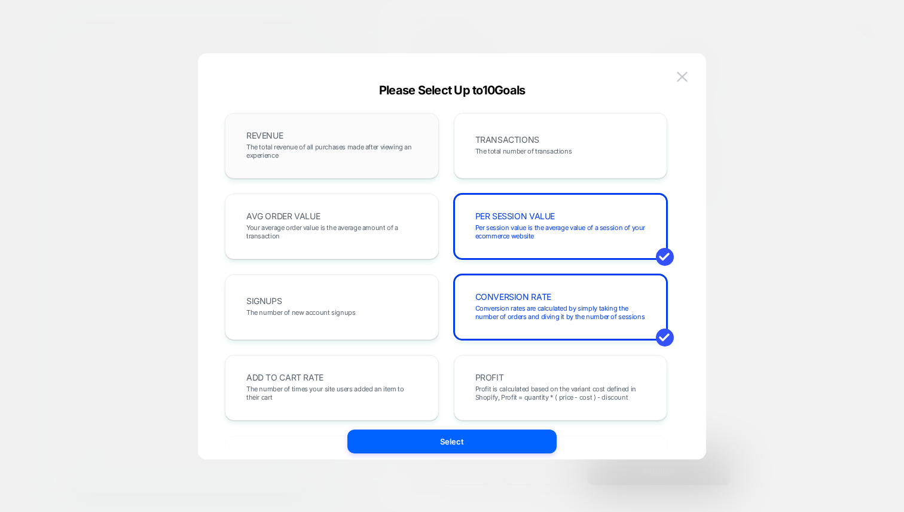
click at [357, 151] on span "The total revenue of all purchases made after viewing an experience" at bounding box center [331, 151] width 171 height 17
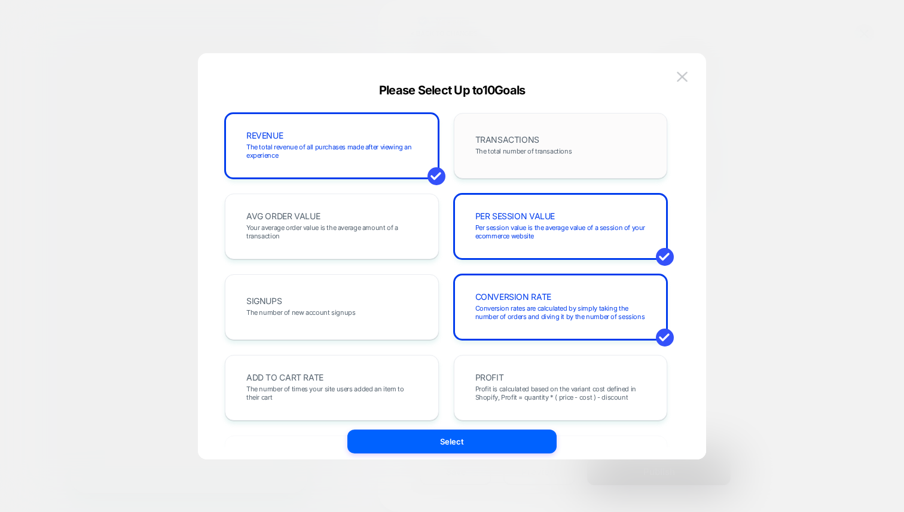
click at [523, 151] on span "The total number of transactions" at bounding box center [523, 151] width 97 height 8
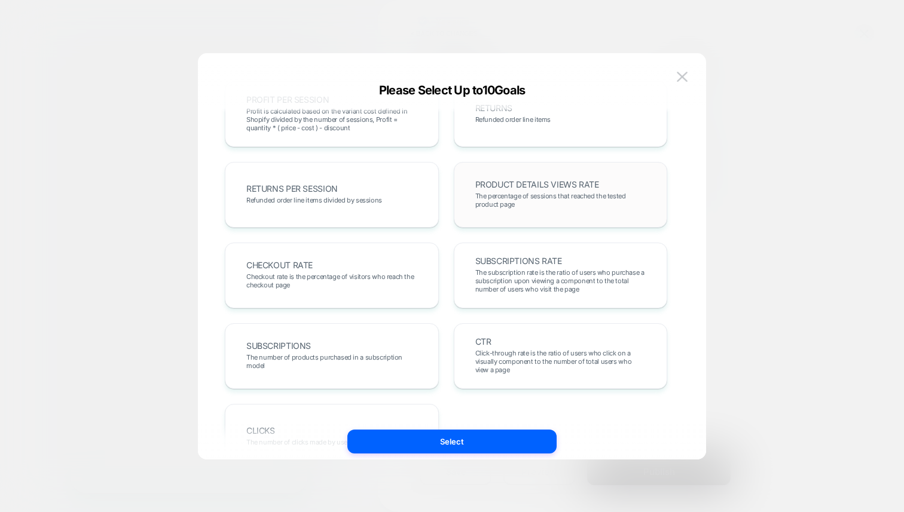
scroll to position [371, 0]
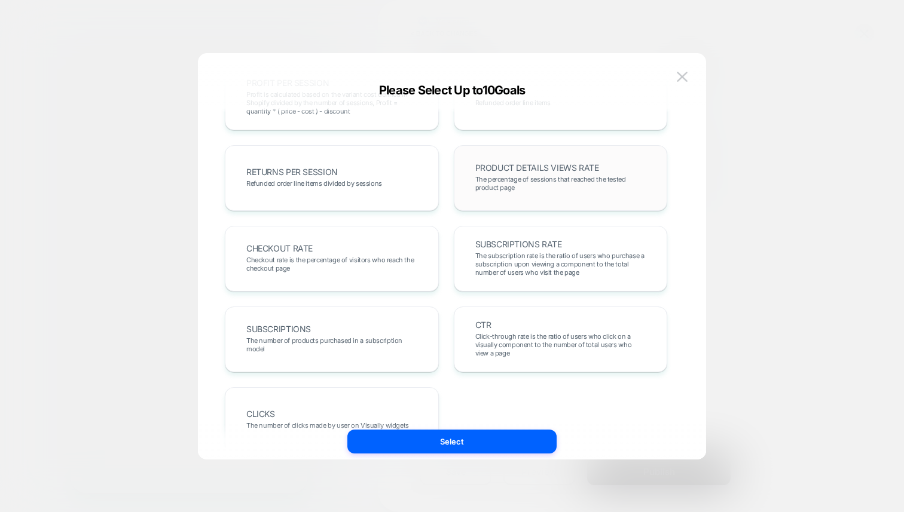
click at [547, 186] on span "The percentage of sessions that reached the tested product page" at bounding box center [560, 183] width 171 height 17
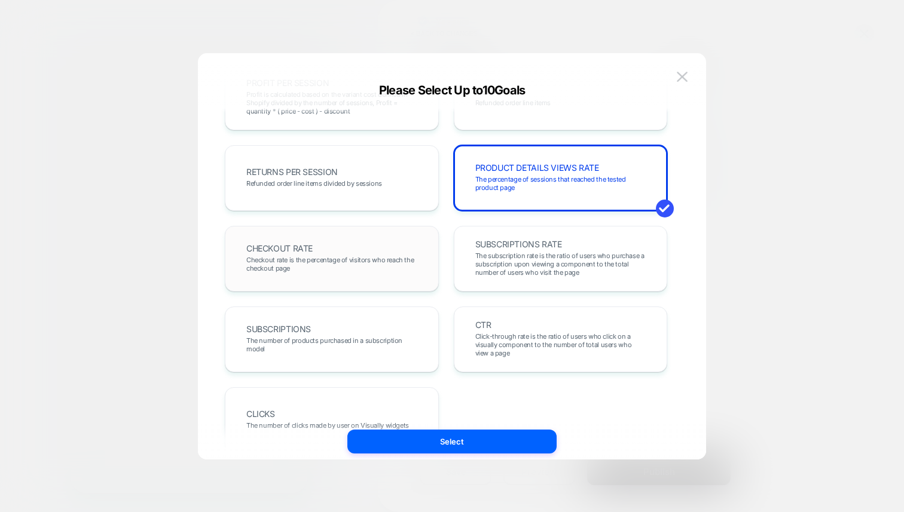
click at [387, 257] on span "Checkout rate is the percentage of visitors who reach the checkout page" at bounding box center [331, 264] width 171 height 17
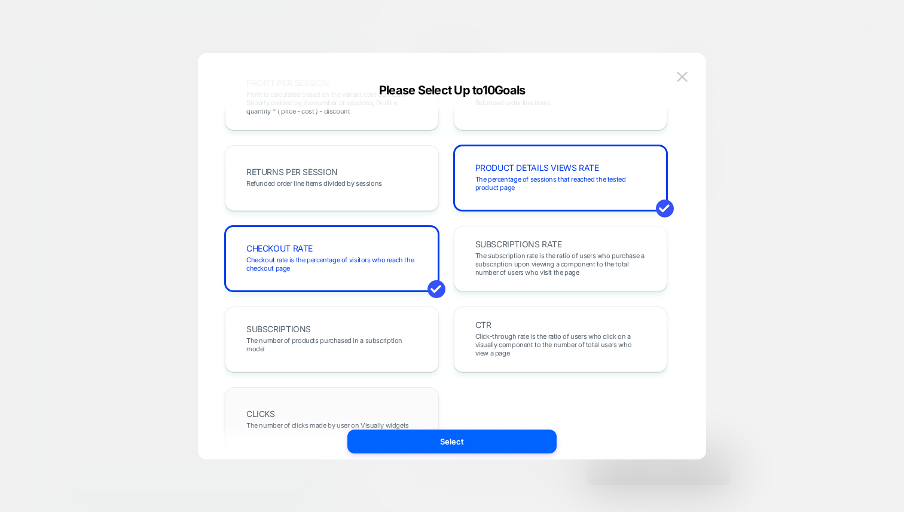
click at [382, 406] on div "CLICKS The number of clicks made by user on Visually widgets" at bounding box center [331, 420] width 189 height 41
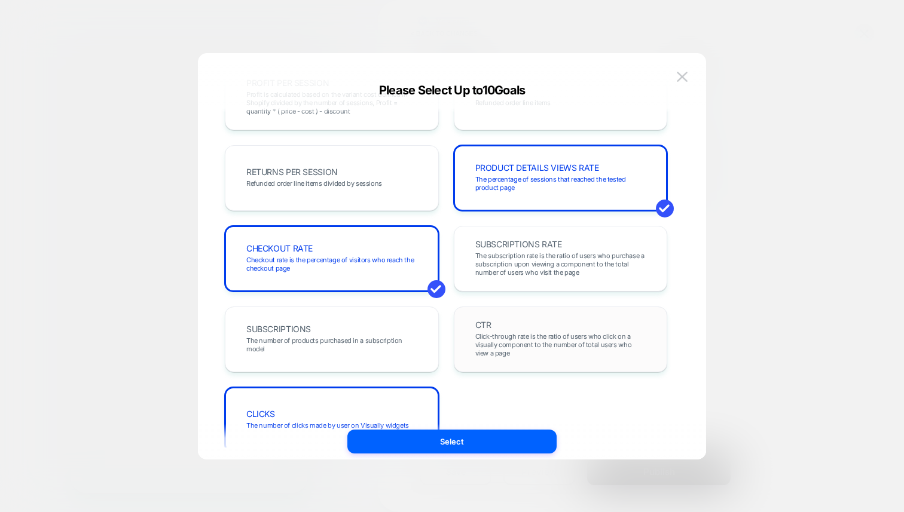
click at [515, 352] on span "Click-through rate is the ratio of users who click on a visually component to t…" at bounding box center [560, 344] width 171 height 25
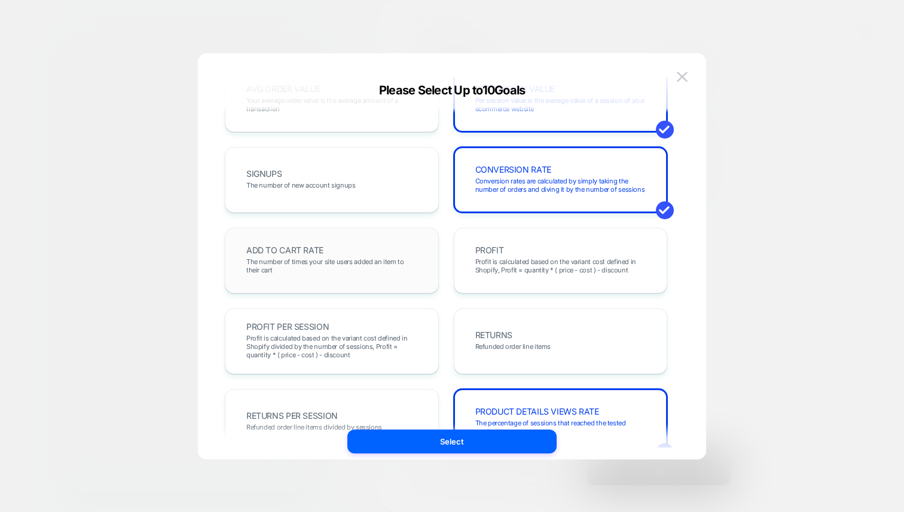
scroll to position [0, 0]
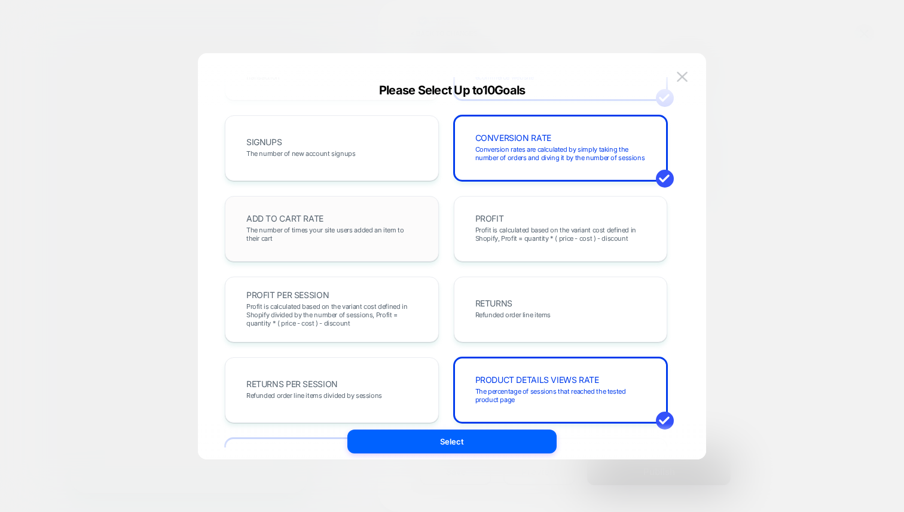
click at [360, 215] on div "ADD TO CART RATE The number of times your site users added an item to their cart" at bounding box center [331, 229] width 189 height 41
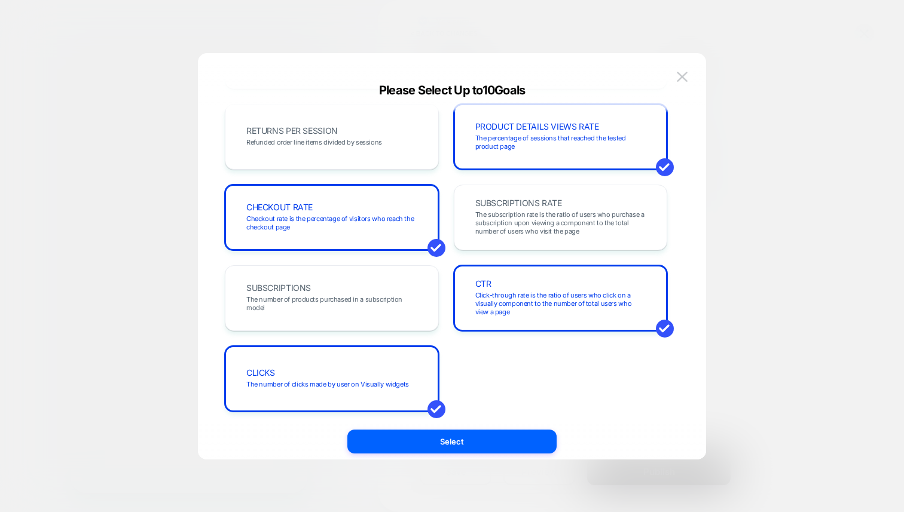
scroll to position [411, 0]
click at [504, 214] on span "The subscription rate is the ratio of users who purchase a subscription upon vi…" at bounding box center [560, 224] width 171 height 25
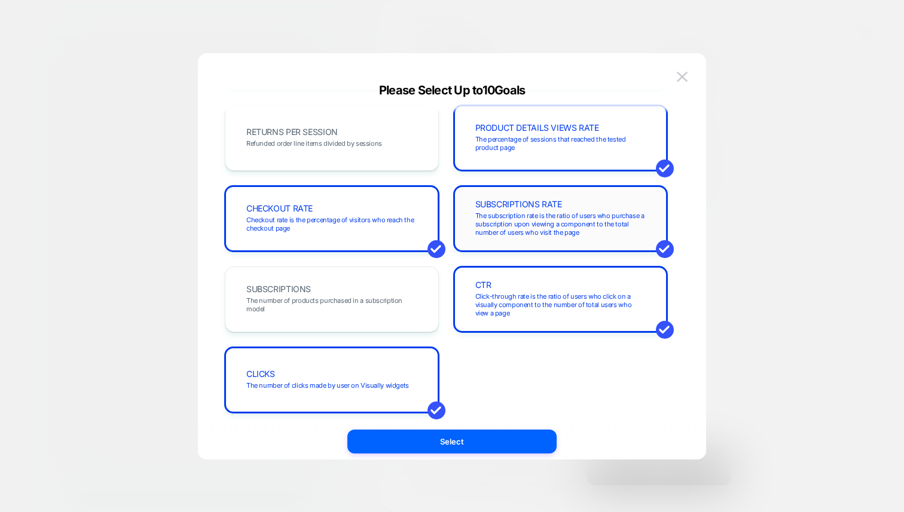
scroll to position [0, 0]
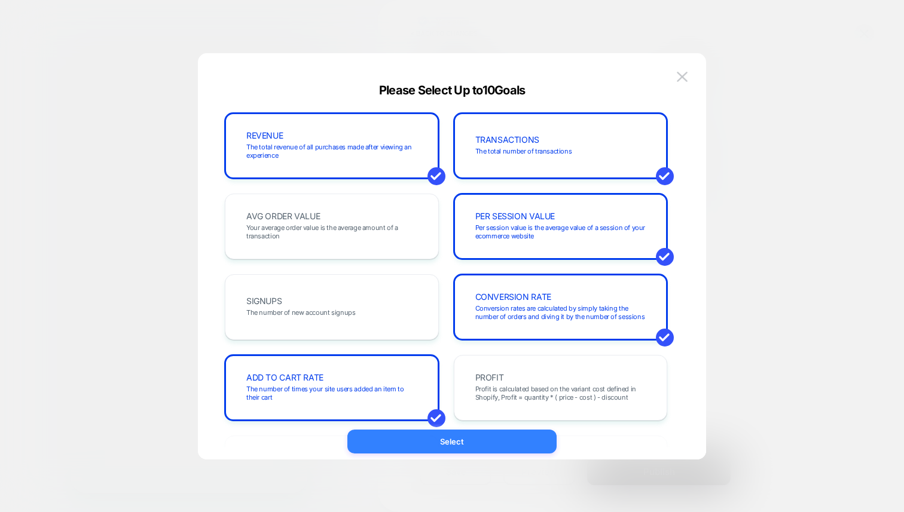
click at [498, 437] on button "Select" at bounding box center [451, 442] width 209 height 24
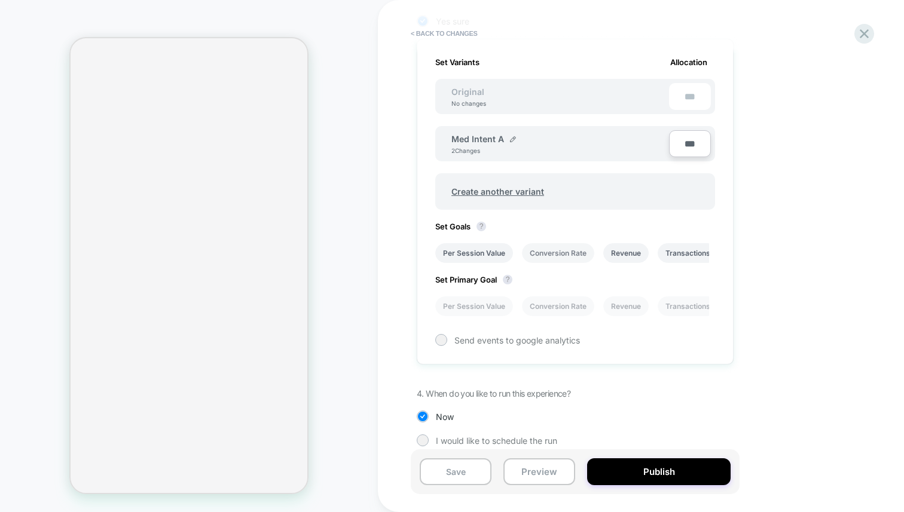
click at [580, 255] on li "Conversion Rate" at bounding box center [558, 253] width 72 height 20
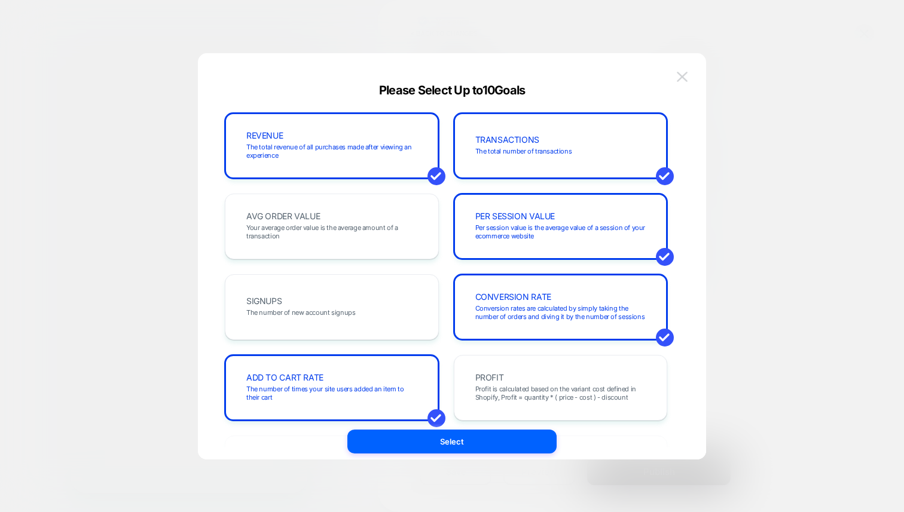
click at [684, 81] on img at bounding box center [681, 77] width 11 height 10
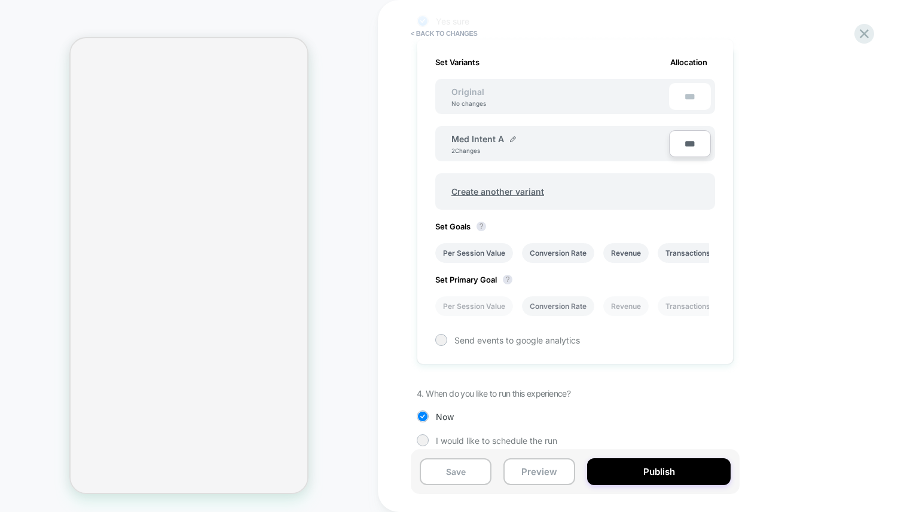
click at [575, 303] on li "Conversion Rate" at bounding box center [558, 306] width 72 height 20
click at [464, 338] on span "Send events to google analytics" at bounding box center [516, 340] width 125 height 10
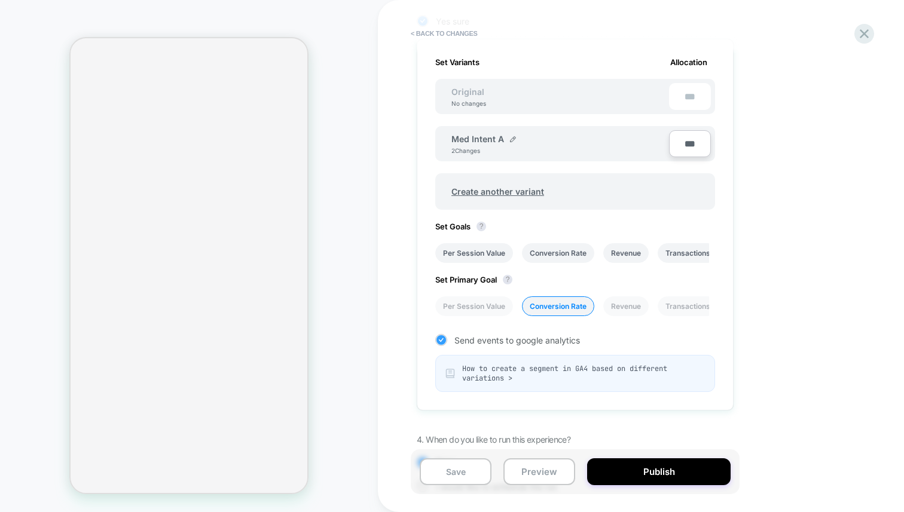
click at [474, 342] on span "Send events to google analytics" at bounding box center [516, 340] width 125 height 10
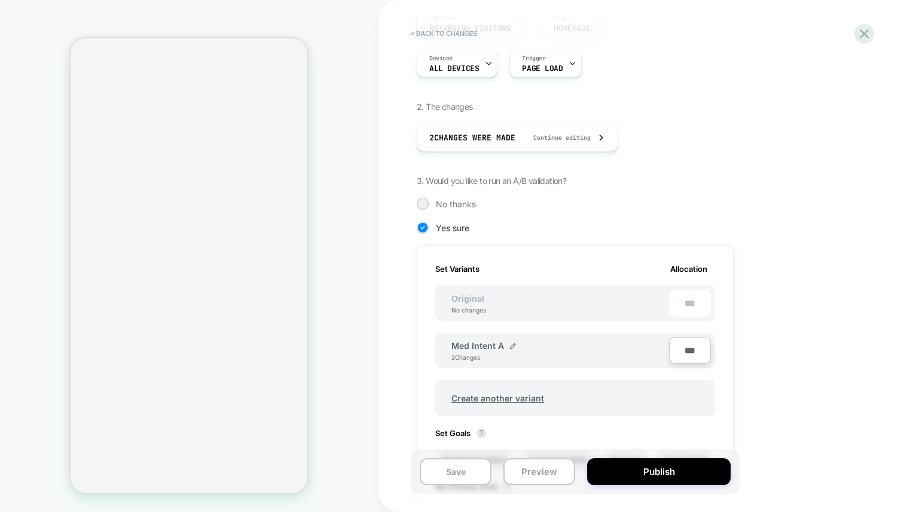
scroll to position [349, 0]
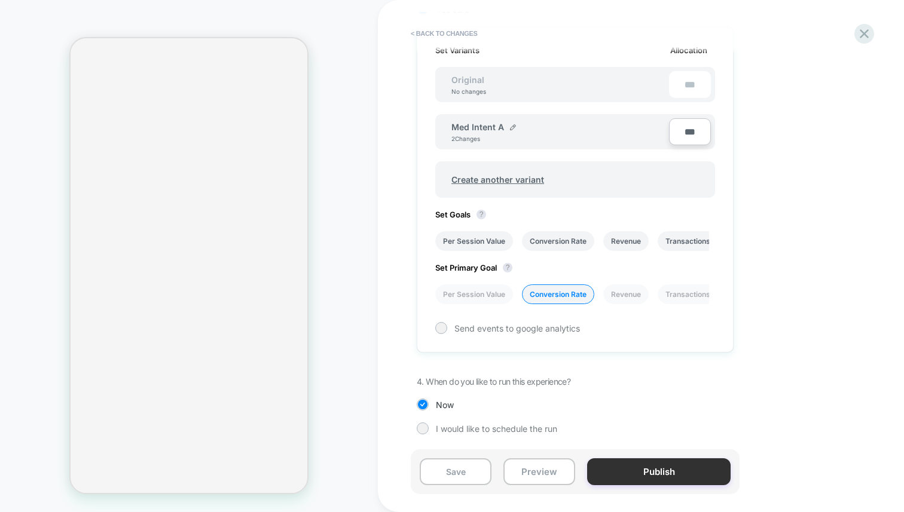
click at [624, 475] on button "Publish" at bounding box center [658, 471] width 143 height 27
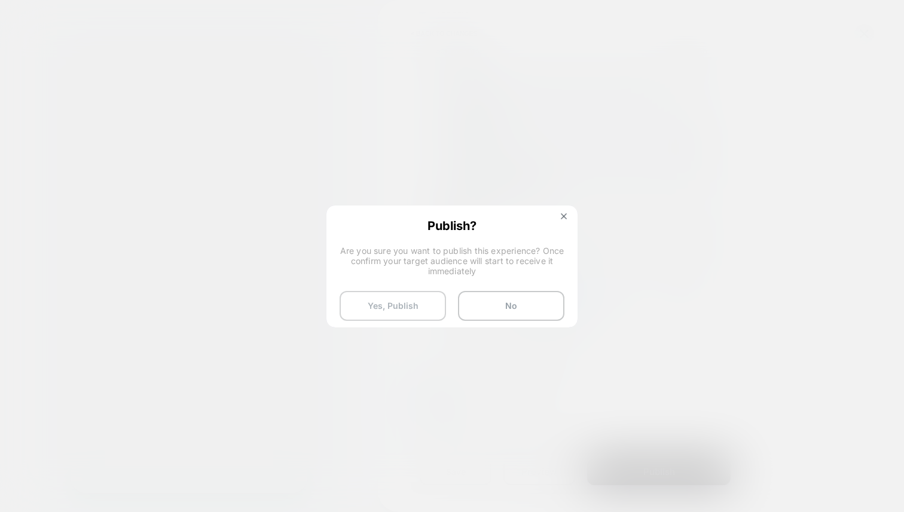
click at [410, 302] on button "Yes, Publish" at bounding box center [392, 306] width 106 height 30
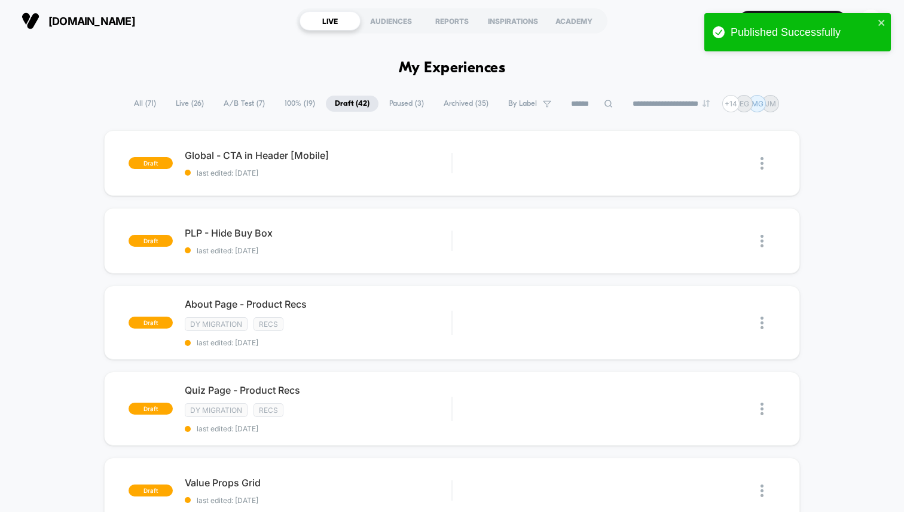
click at [229, 97] on span "A/B Test ( 7 )" at bounding box center [244, 104] width 59 height 16
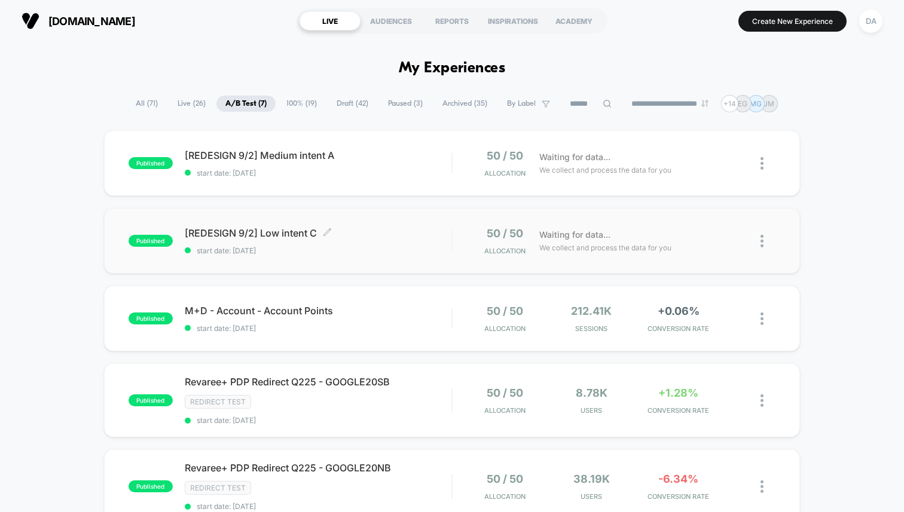
click at [372, 229] on span "[REDESIGN 9/2] Low intent C Click to edit experience details" at bounding box center [318, 233] width 267 height 12
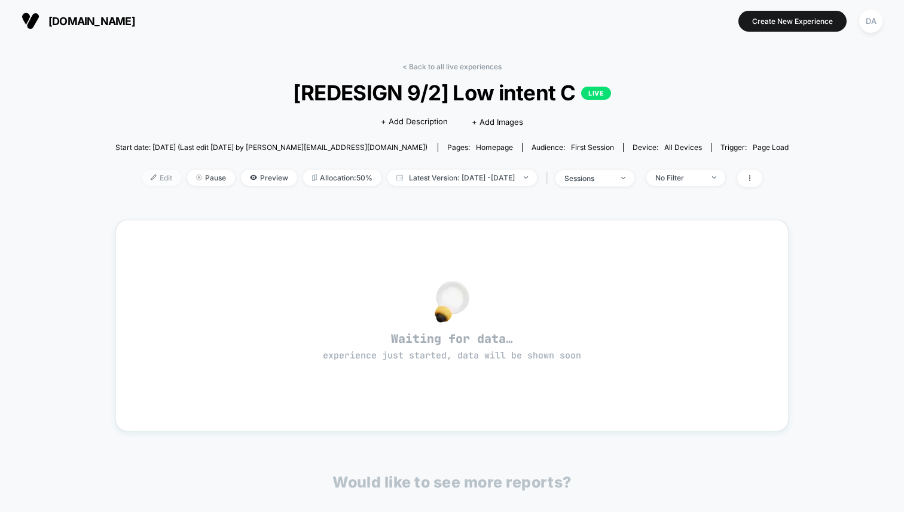
click at [147, 178] on span "Edit" at bounding box center [161, 178] width 39 height 16
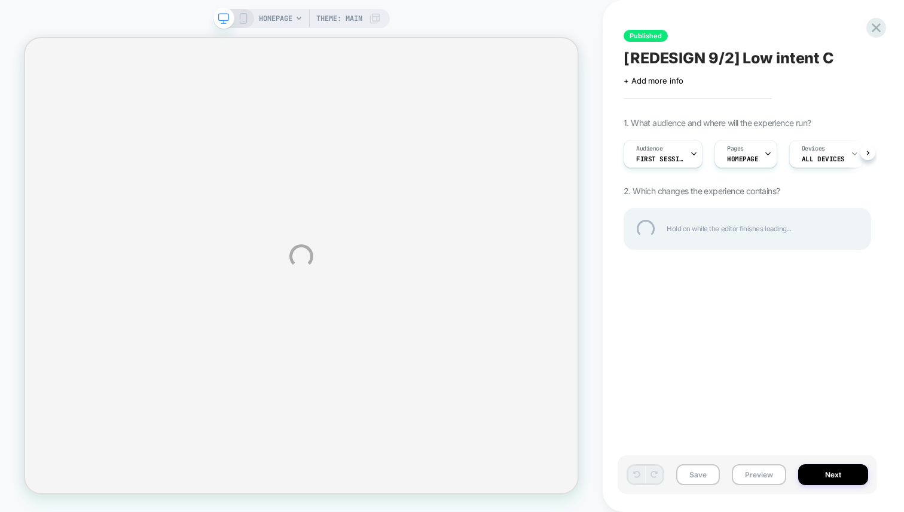
click at [666, 154] on div "HOMEPAGE Theme: MAIN Published [REDESIGN 9/2] Low intent C Click to edit experi…" at bounding box center [452, 256] width 904 height 512
click at [694, 152] on div "HOMEPAGE Theme: MAIN Published [REDESIGN 9/2] Low intent C Click to edit experi…" at bounding box center [452, 256] width 904 height 512
